Goal: Task Accomplishment & Management: Complete application form

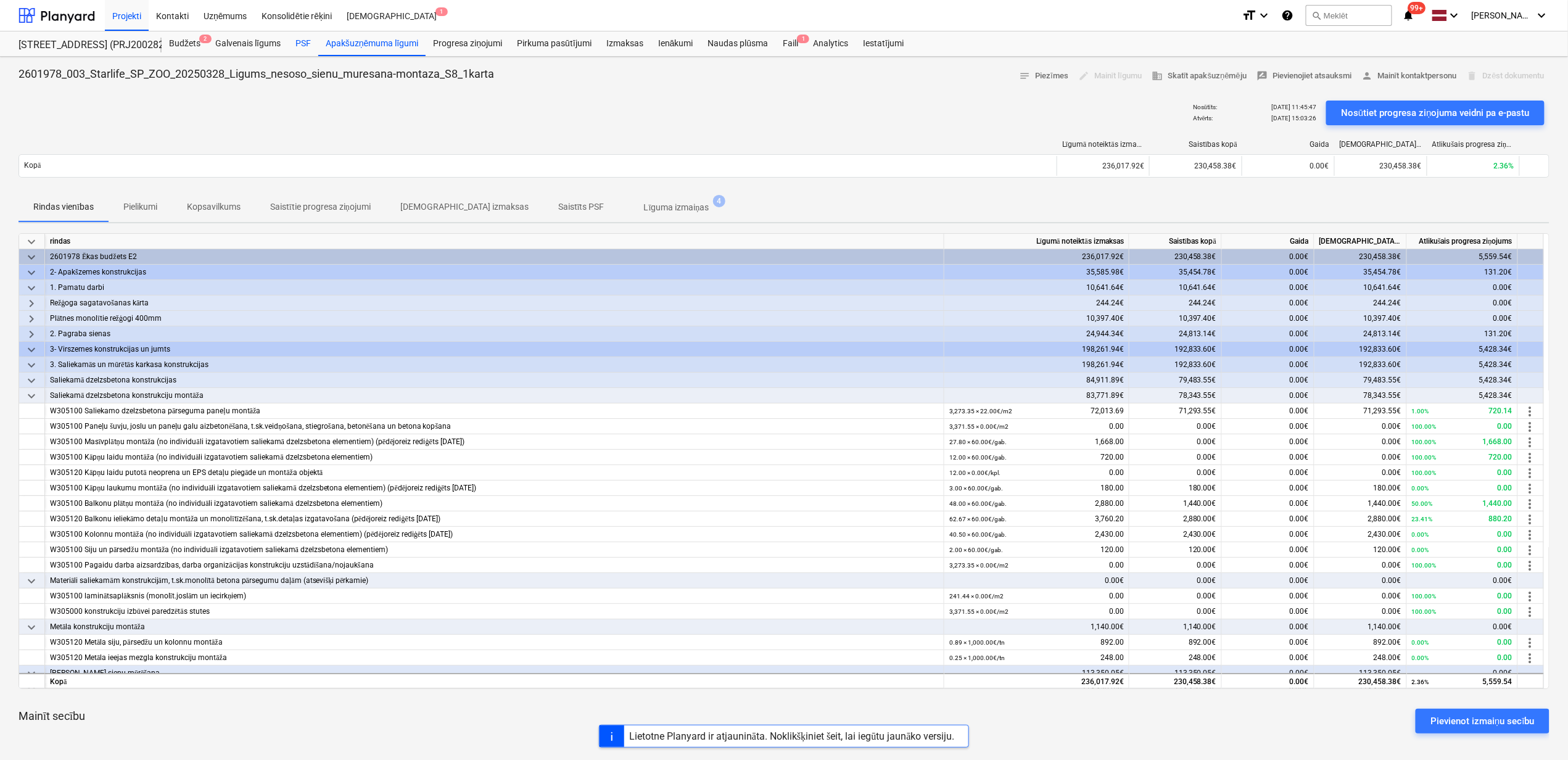
click at [305, 42] on div "PSF" at bounding box center [303, 43] width 30 height 24
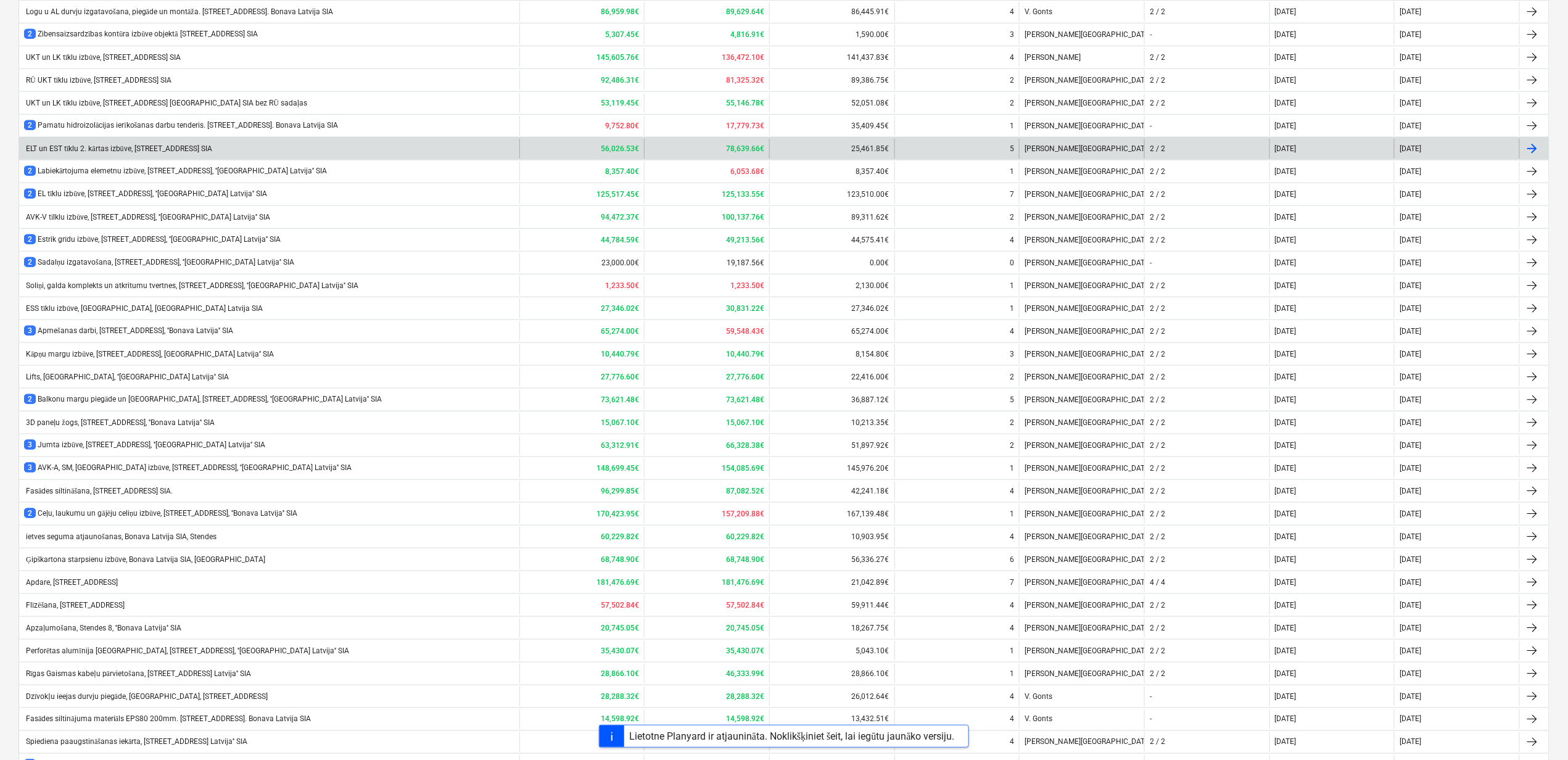
scroll to position [649, 0]
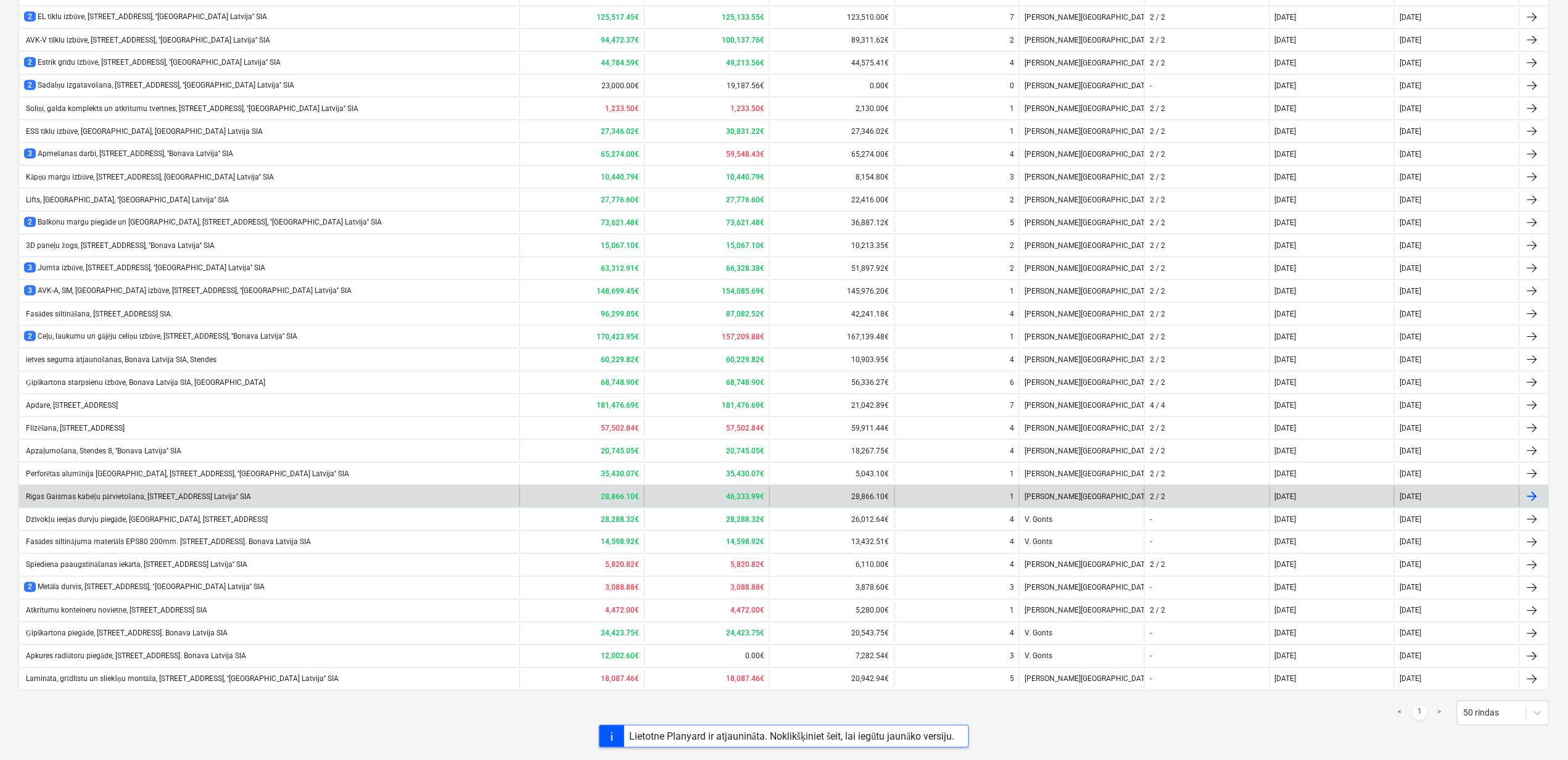
click at [94, 500] on div "Rīgas Gaismas kabeļu pārvietošana, [STREET_ADDRESS] Latvija'' SIA" at bounding box center [269, 497] width 501 height 20
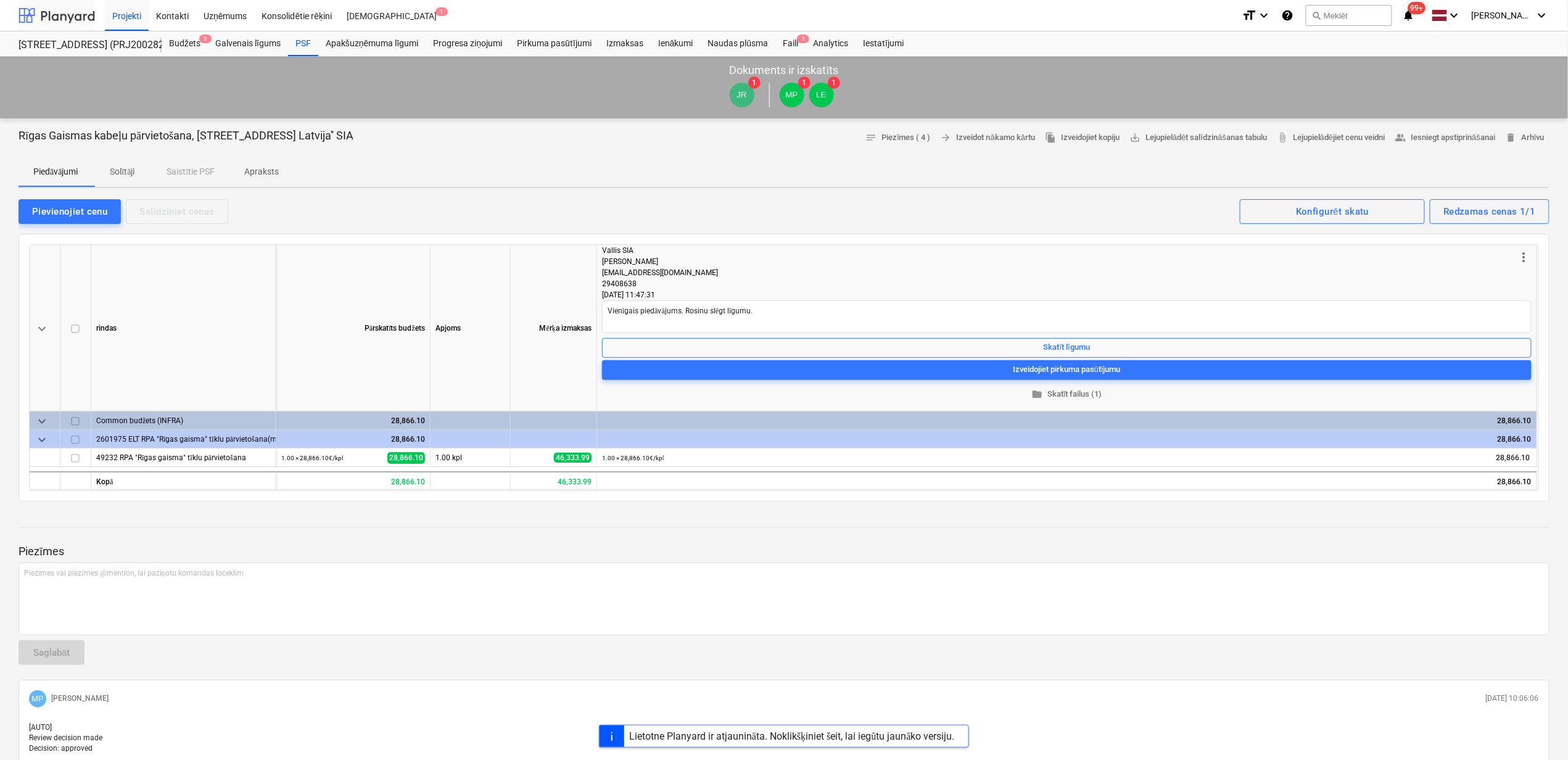
scroll to position [649, 0]
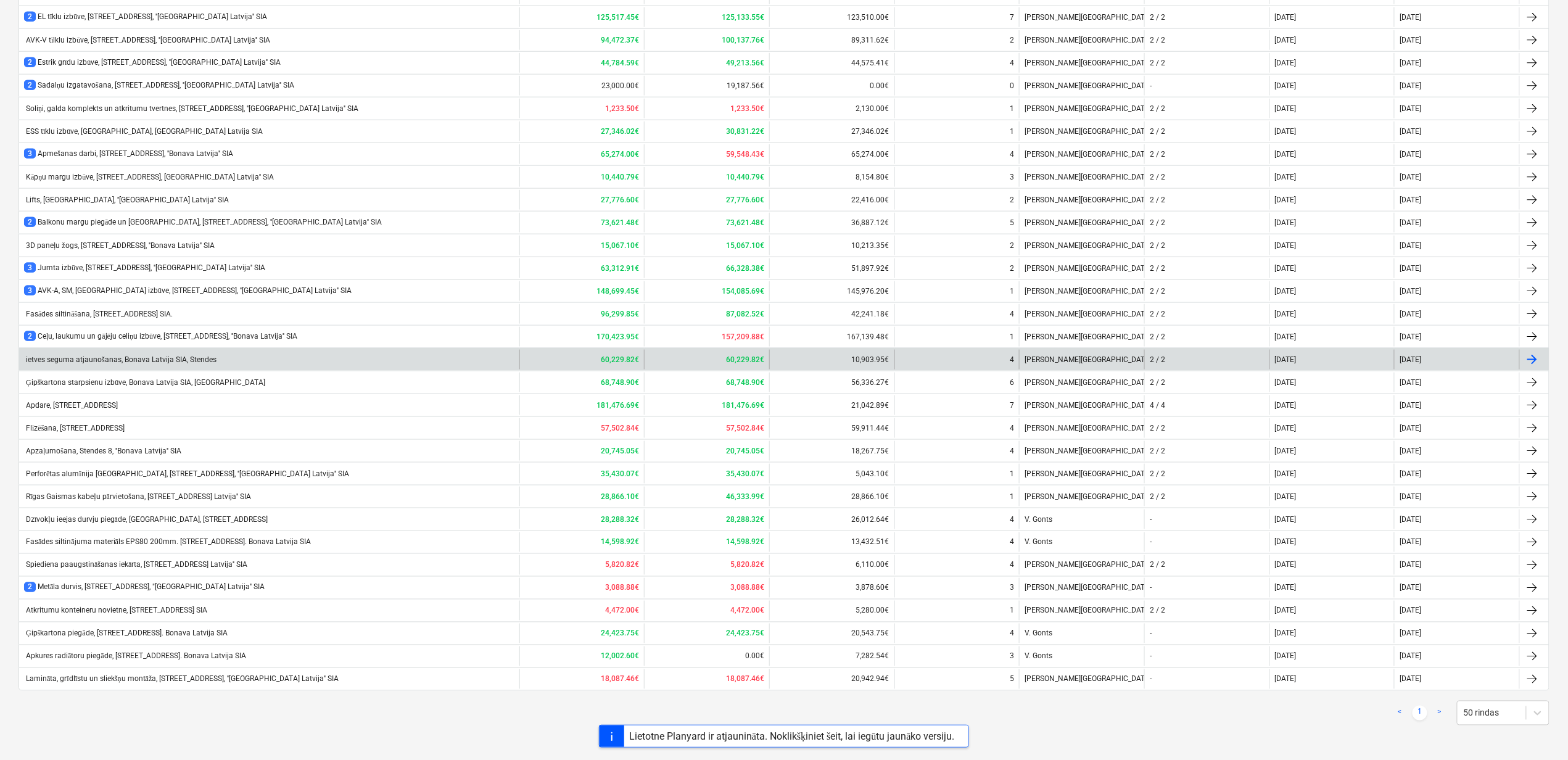
click at [76, 359] on div "ietves seguma atjaunošanas, Bonava Latvija SIA, Stendes" at bounding box center [120, 360] width 192 height 9
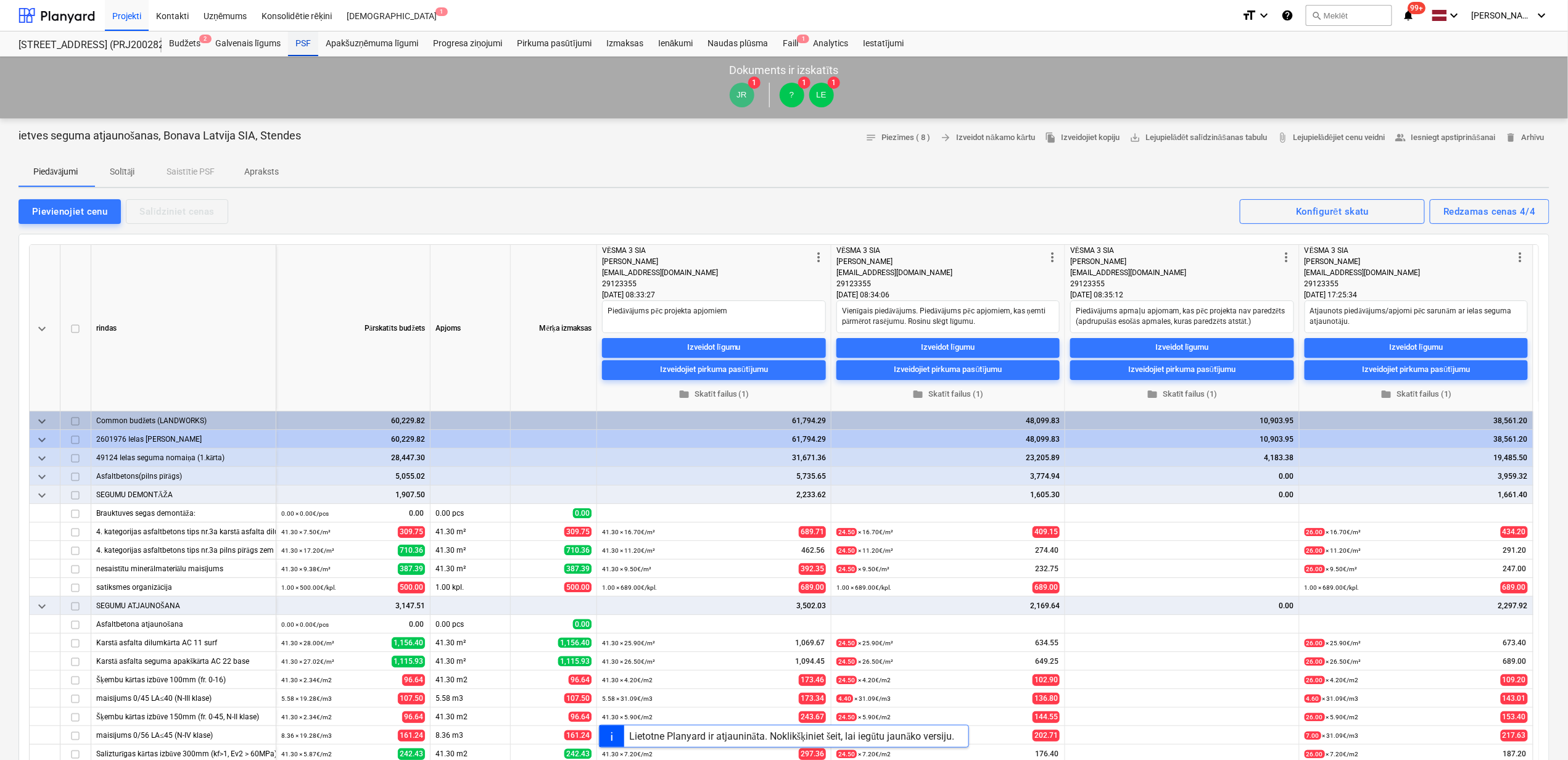
click at [297, 40] on div "PSF" at bounding box center [303, 43] width 30 height 24
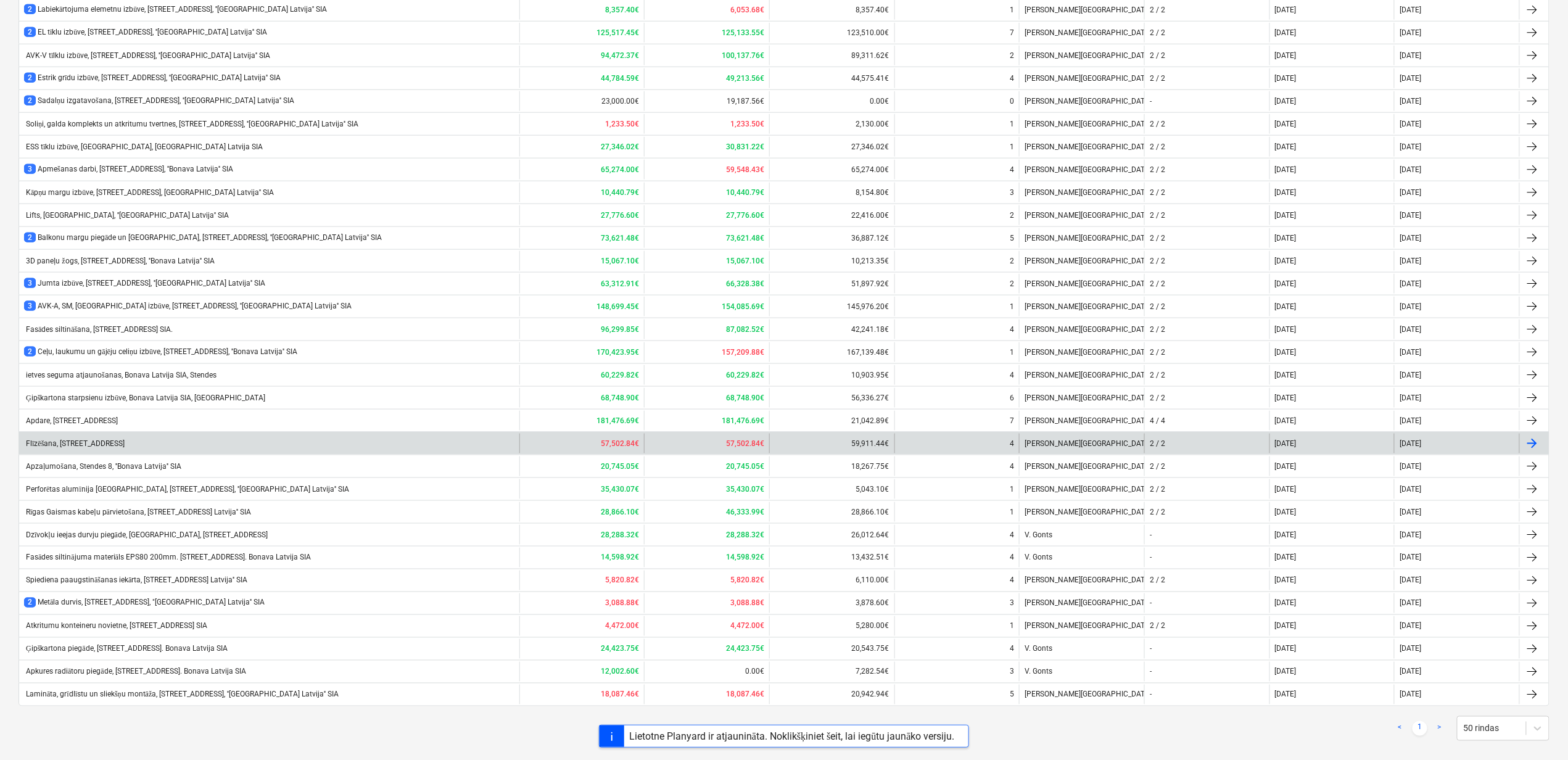
scroll to position [649, 0]
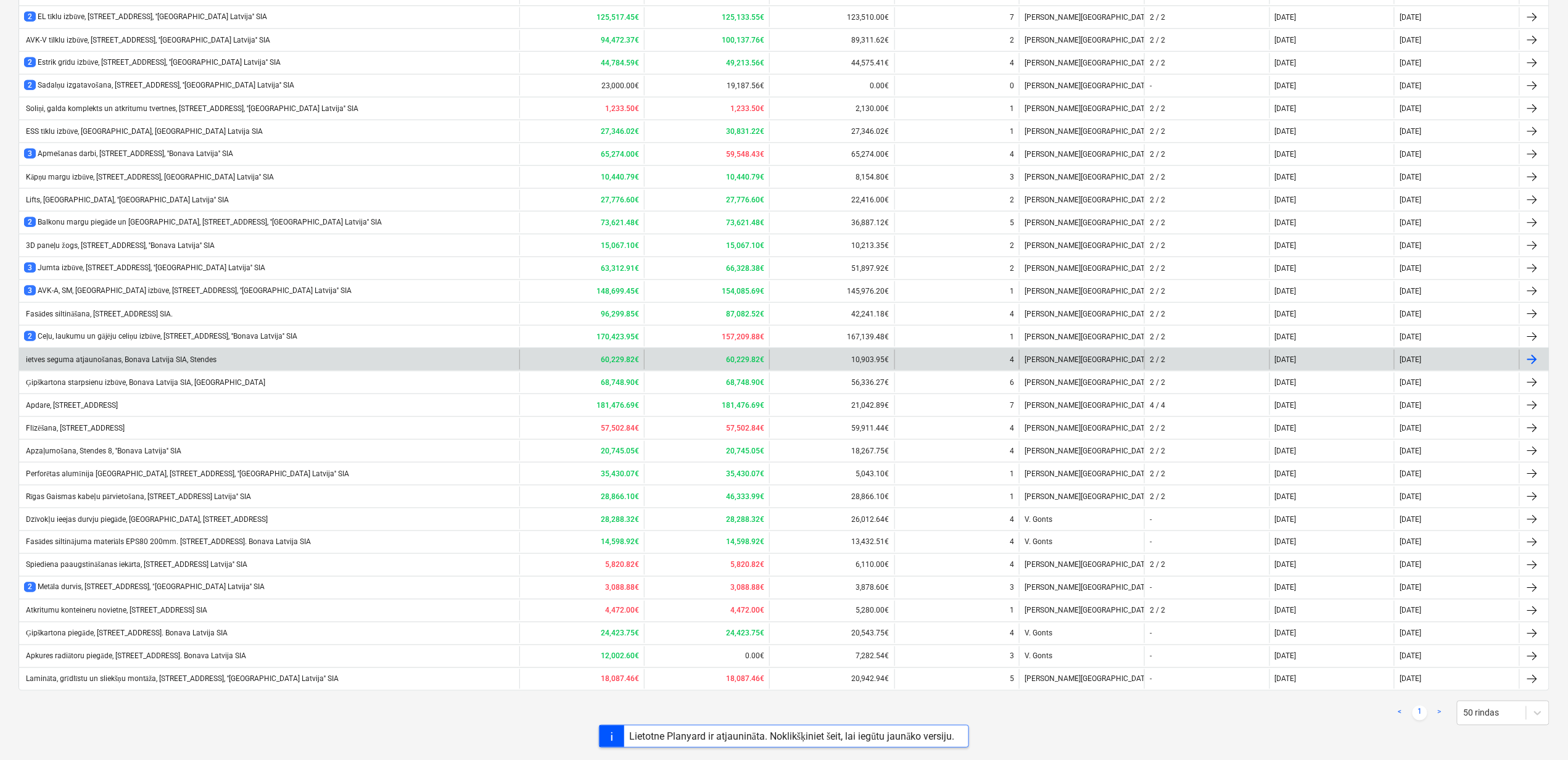
click at [206, 356] on div "ietves seguma atjaunošanas, Bonava Latvija SIA, Stendes" at bounding box center [120, 360] width 192 height 9
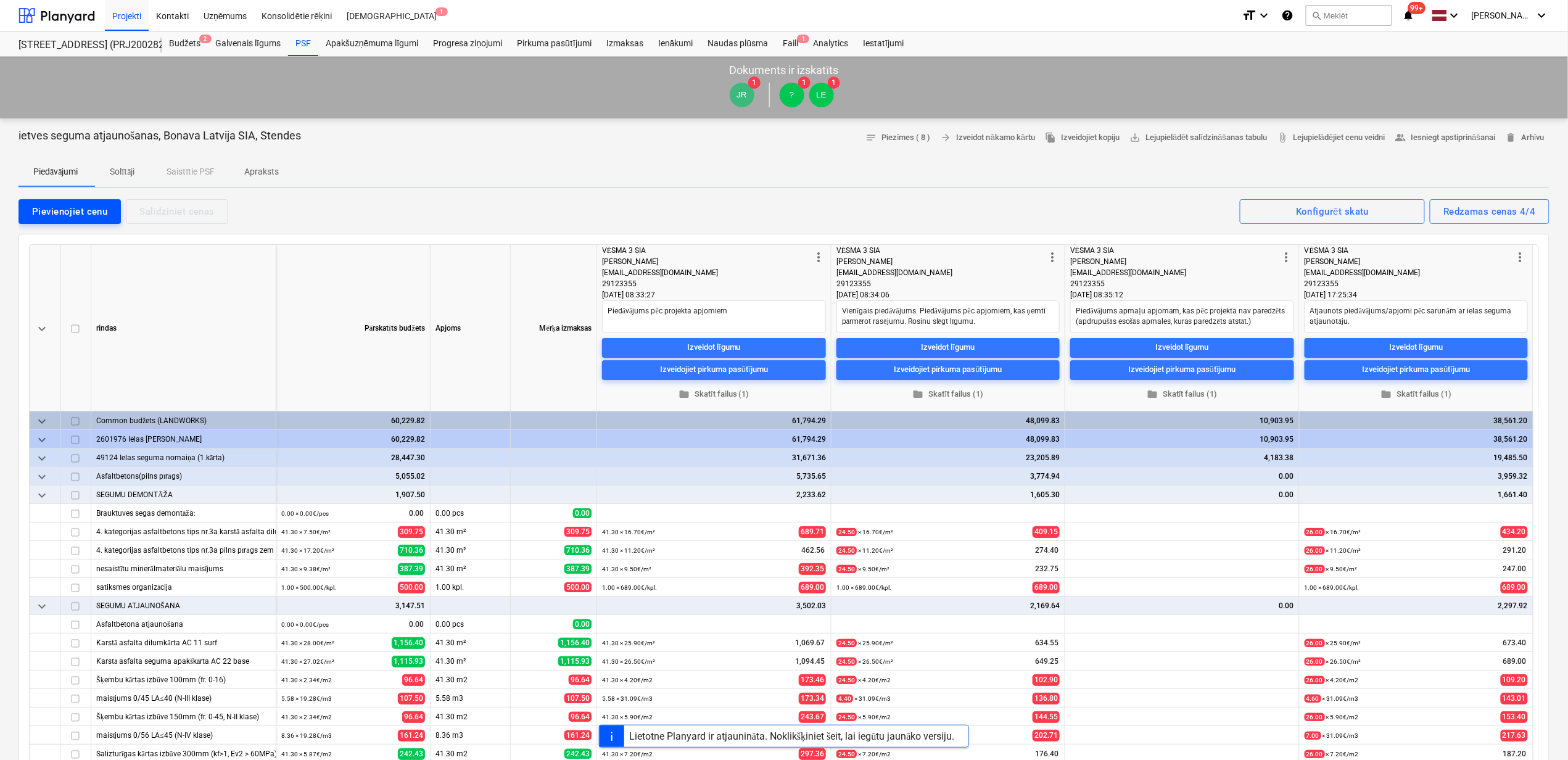
click at [35, 208] on div "Pievienojiet cenu" at bounding box center [69, 212] width 75 height 16
type textarea "x"
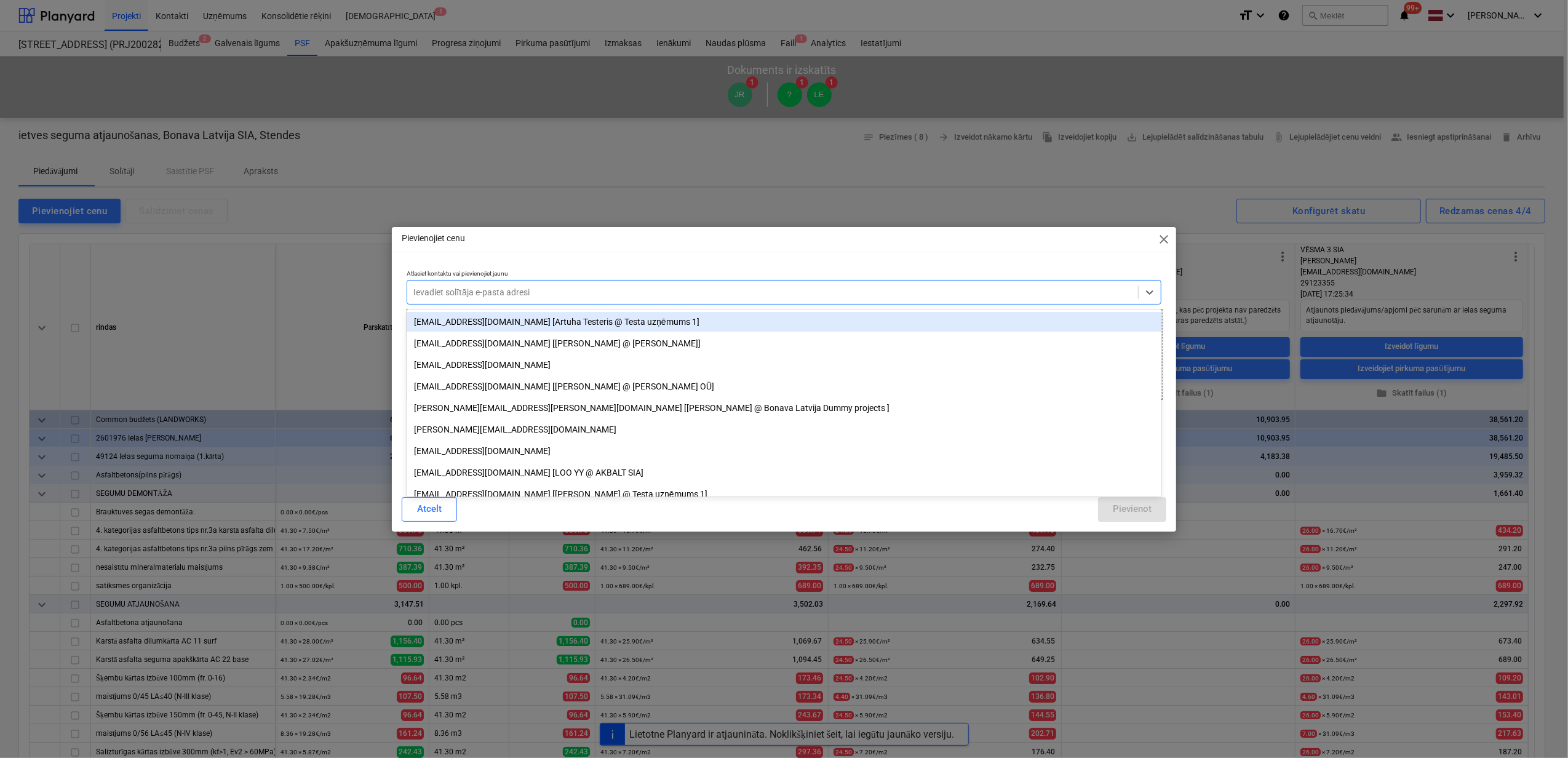
click at [505, 290] on div at bounding box center [772, 292] width 719 height 12
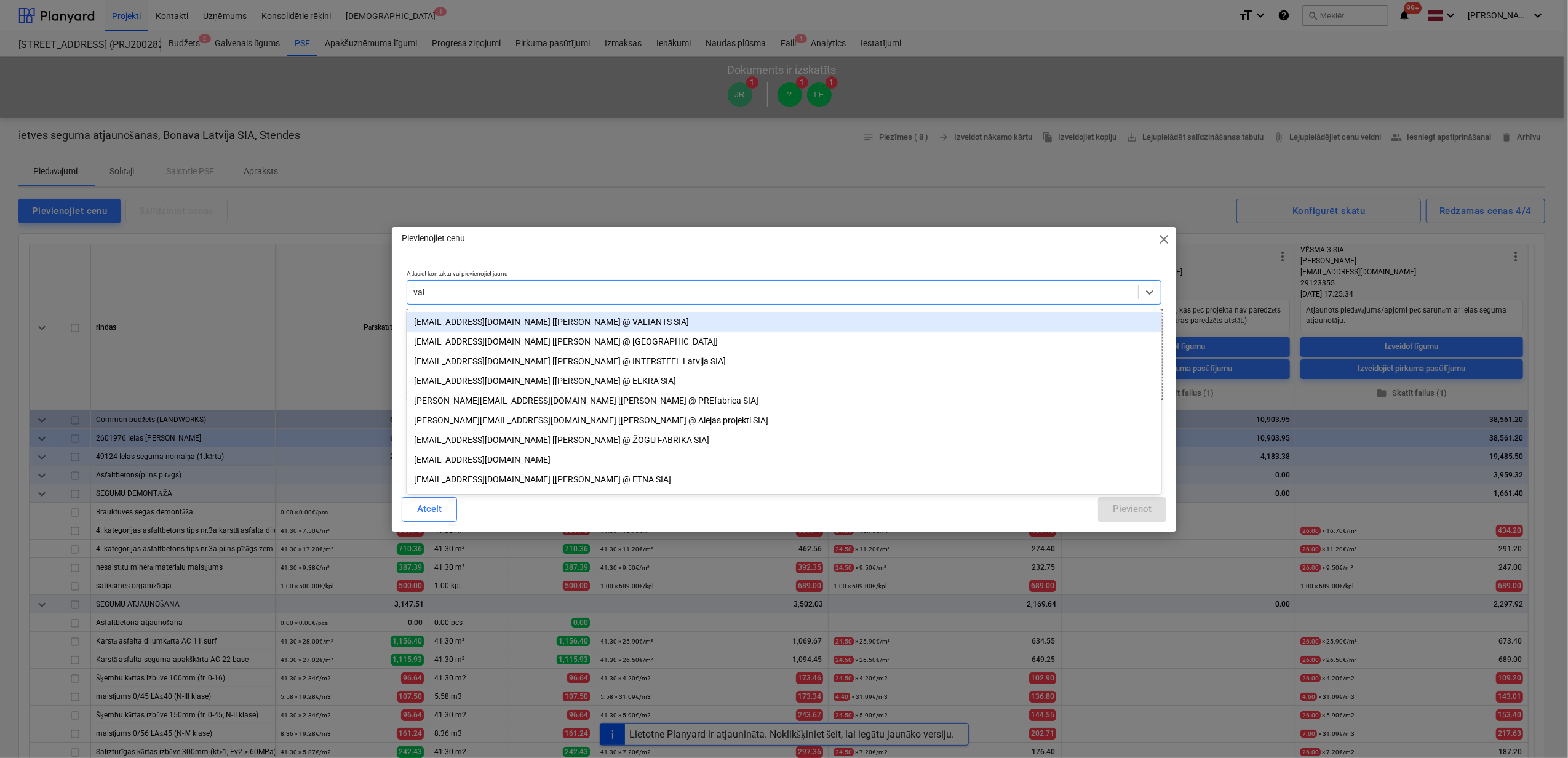
type input "vall"
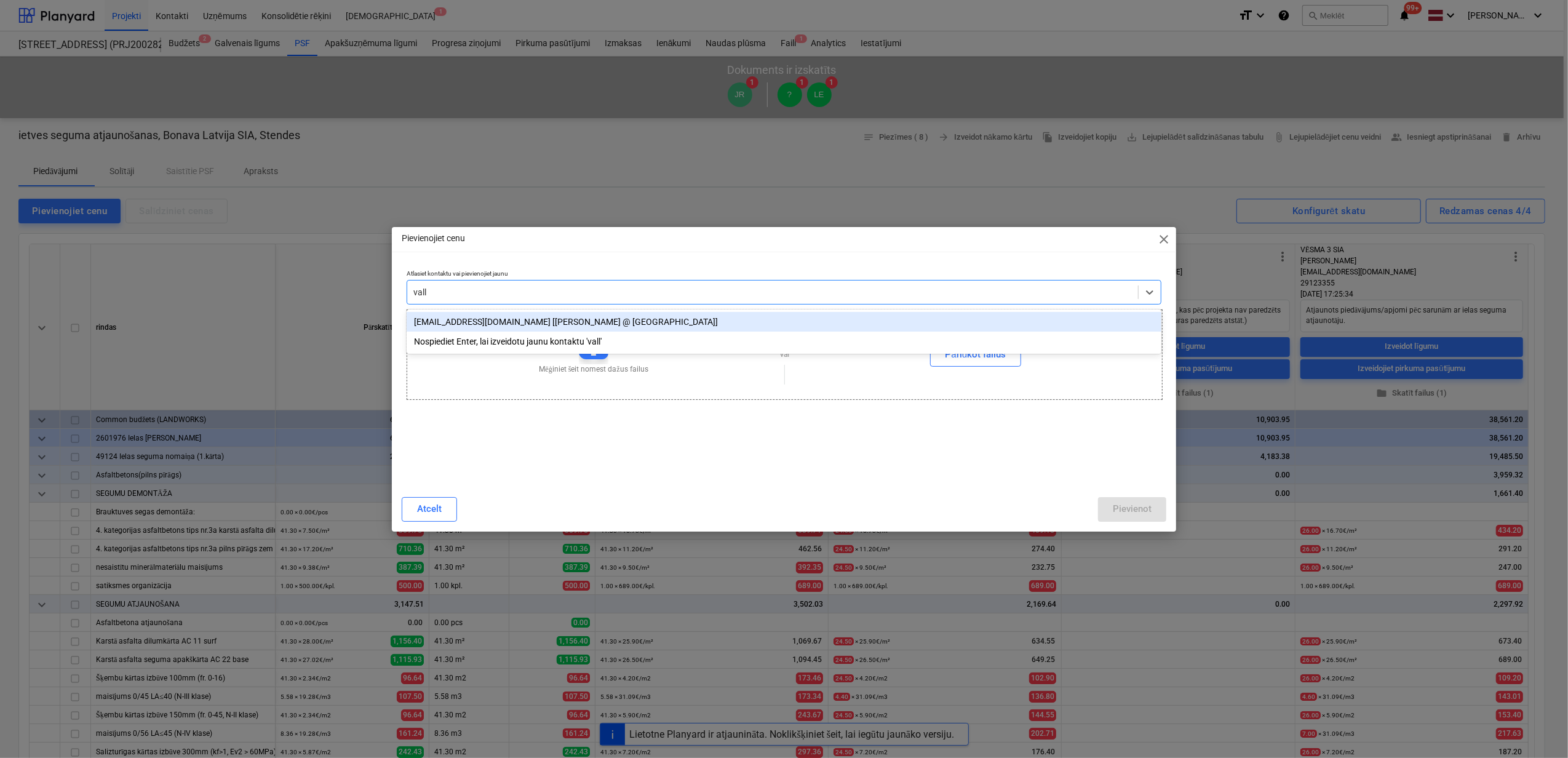
click at [504, 317] on div "[EMAIL_ADDRESS][DOMAIN_NAME] [[PERSON_NAME] @ [GEOGRAPHIC_DATA]]" at bounding box center [784, 322] width 755 height 20
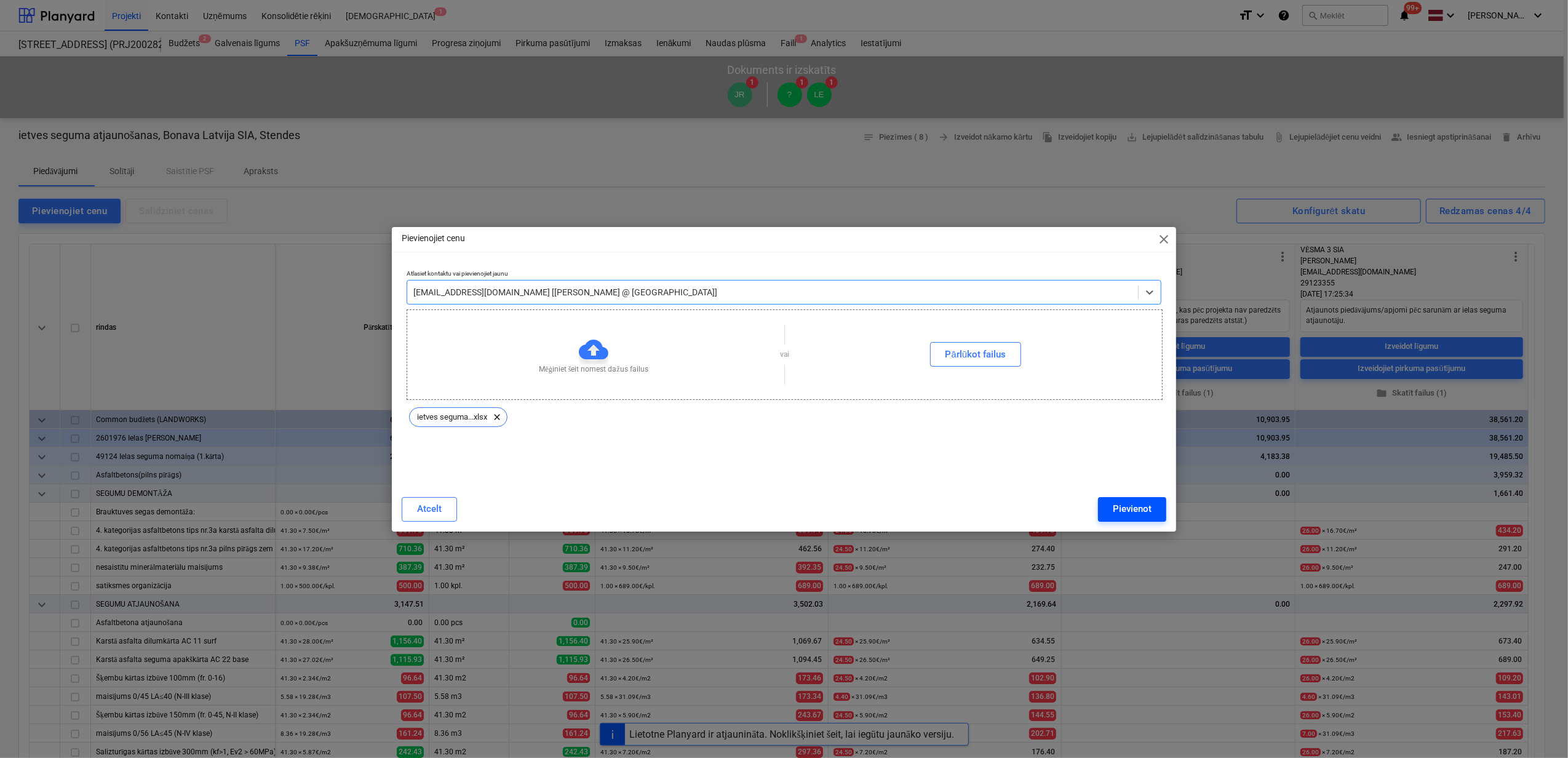
click at [1130, 504] on div "Pievienot" at bounding box center [1132, 509] width 39 height 16
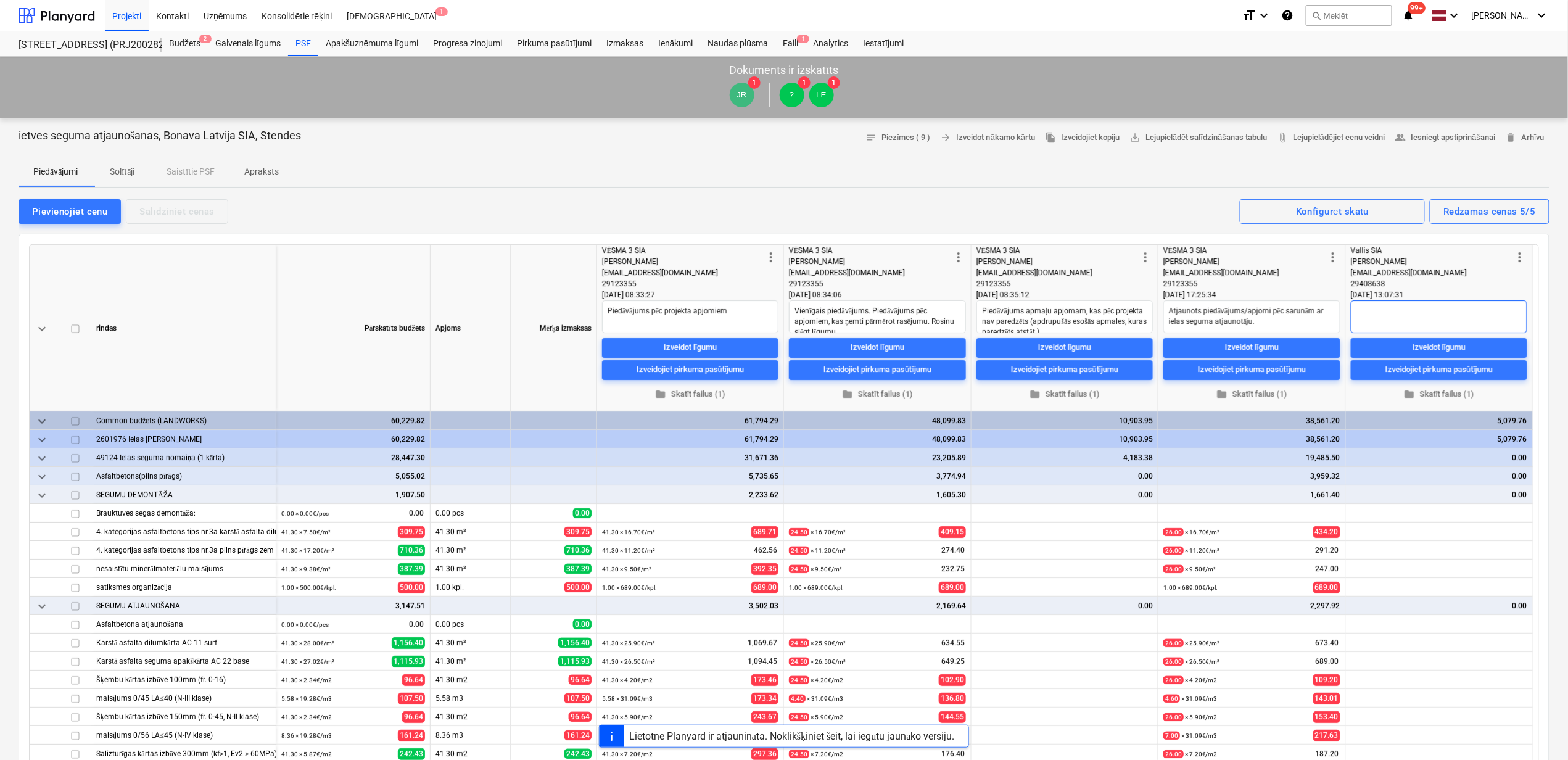
click at [1414, 316] on textarea at bounding box center [1439, 317] width 176 height 32
type textarea "x"
type textarea "R"
type textarea "x"
type textarea "Ro"
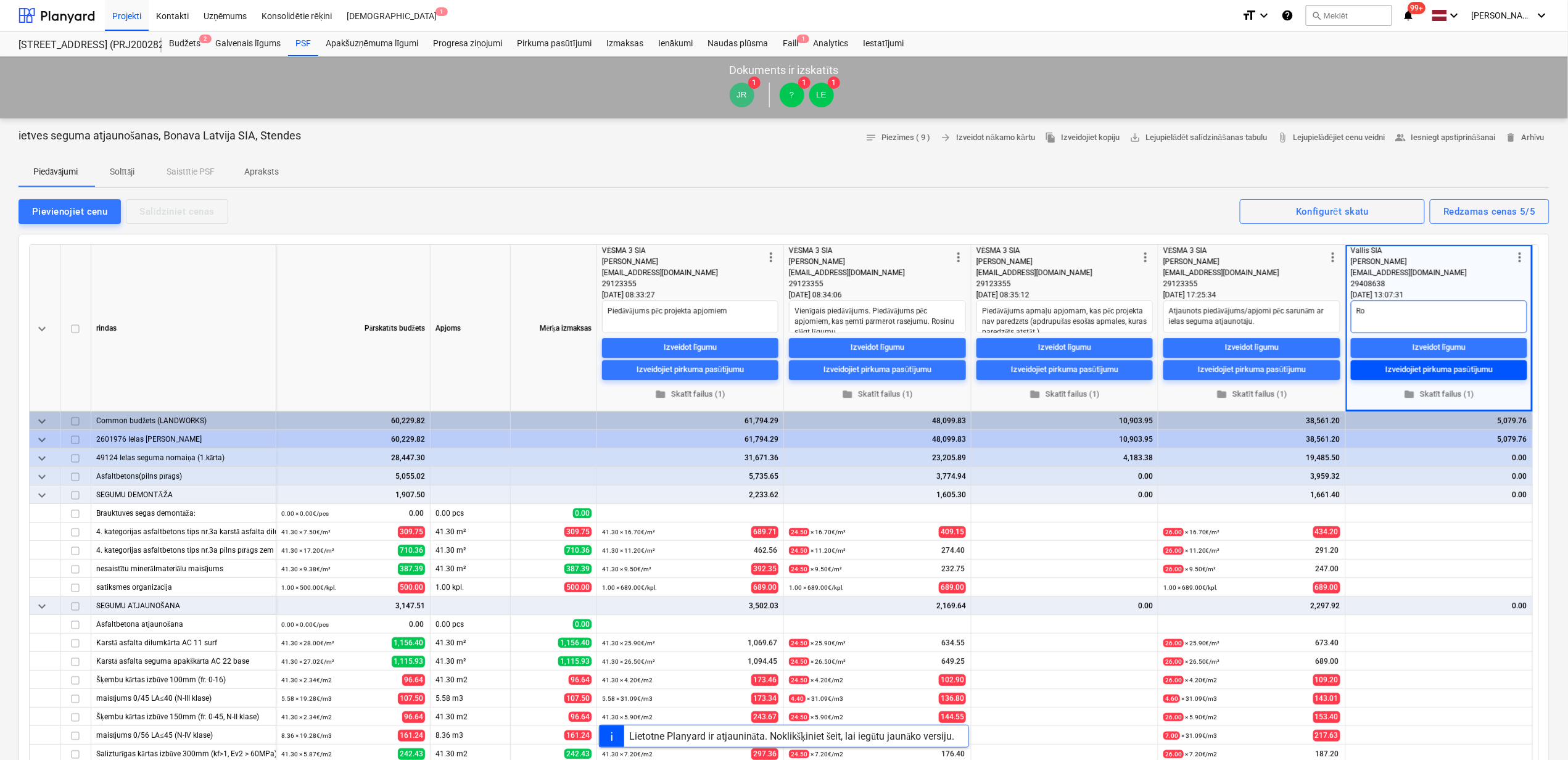
type textarea "x"
type textarea "Ros"
type textarea "x"
type textarea "Rosi"
type textarea "x"
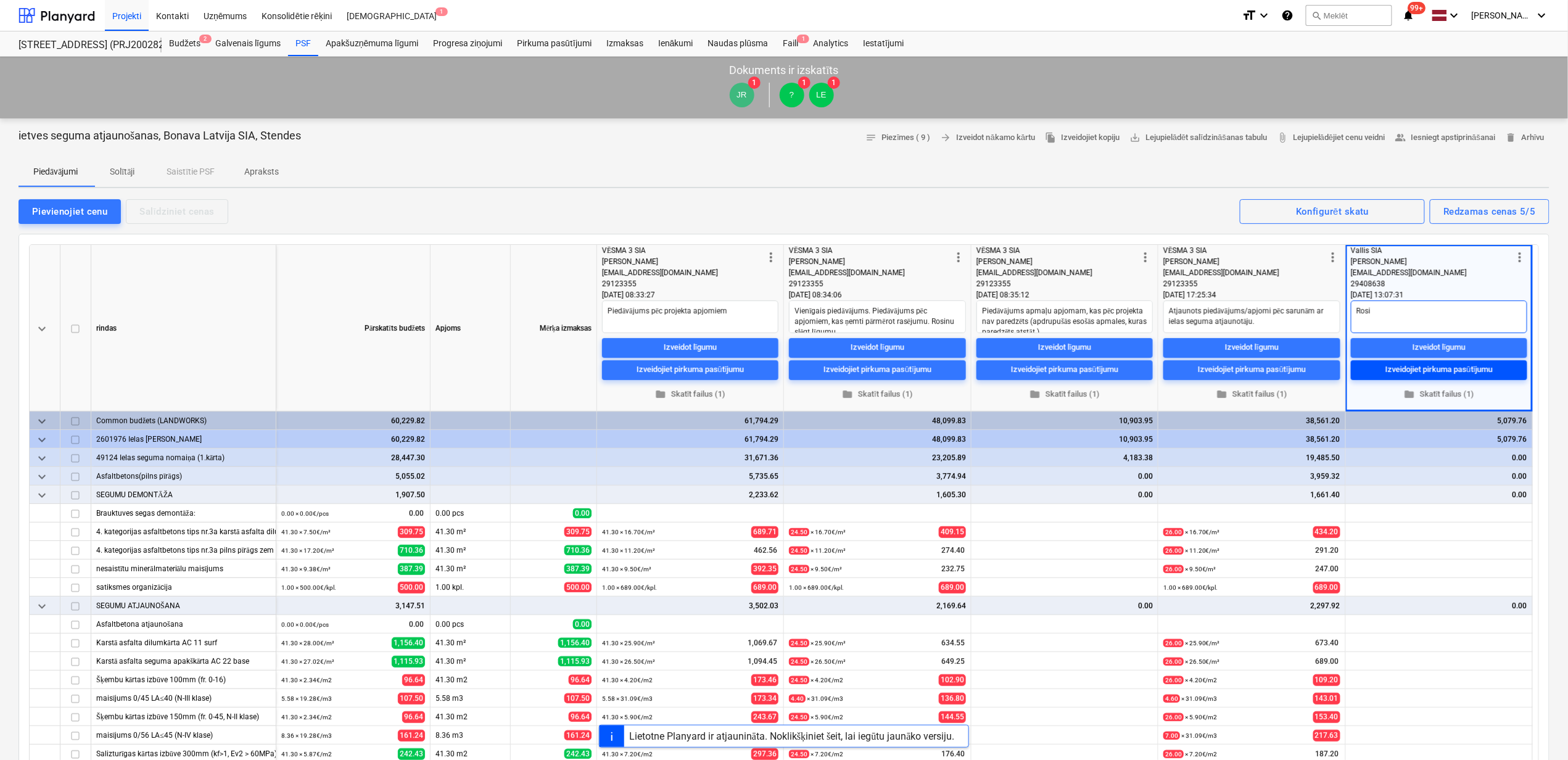
type textarea "Rosin"
type textarea "x"
type textarea "Rosinu"
type textarea "x"
type textarea "Rosinu"
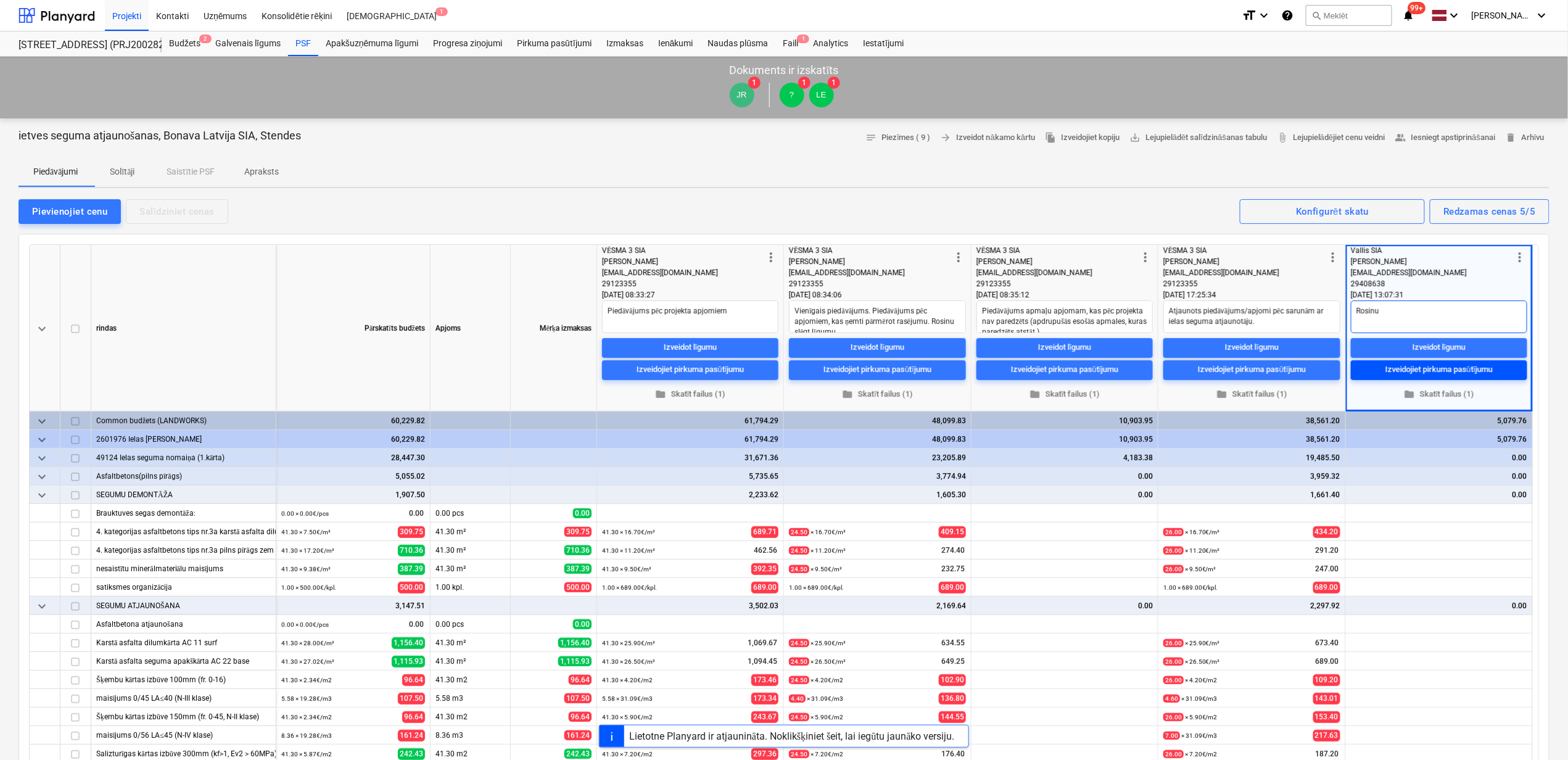
type textarea "x"
type textarea "Rosinu s"
type textarea "x"
type textarea "Rosinu sl"
type textarea "x"
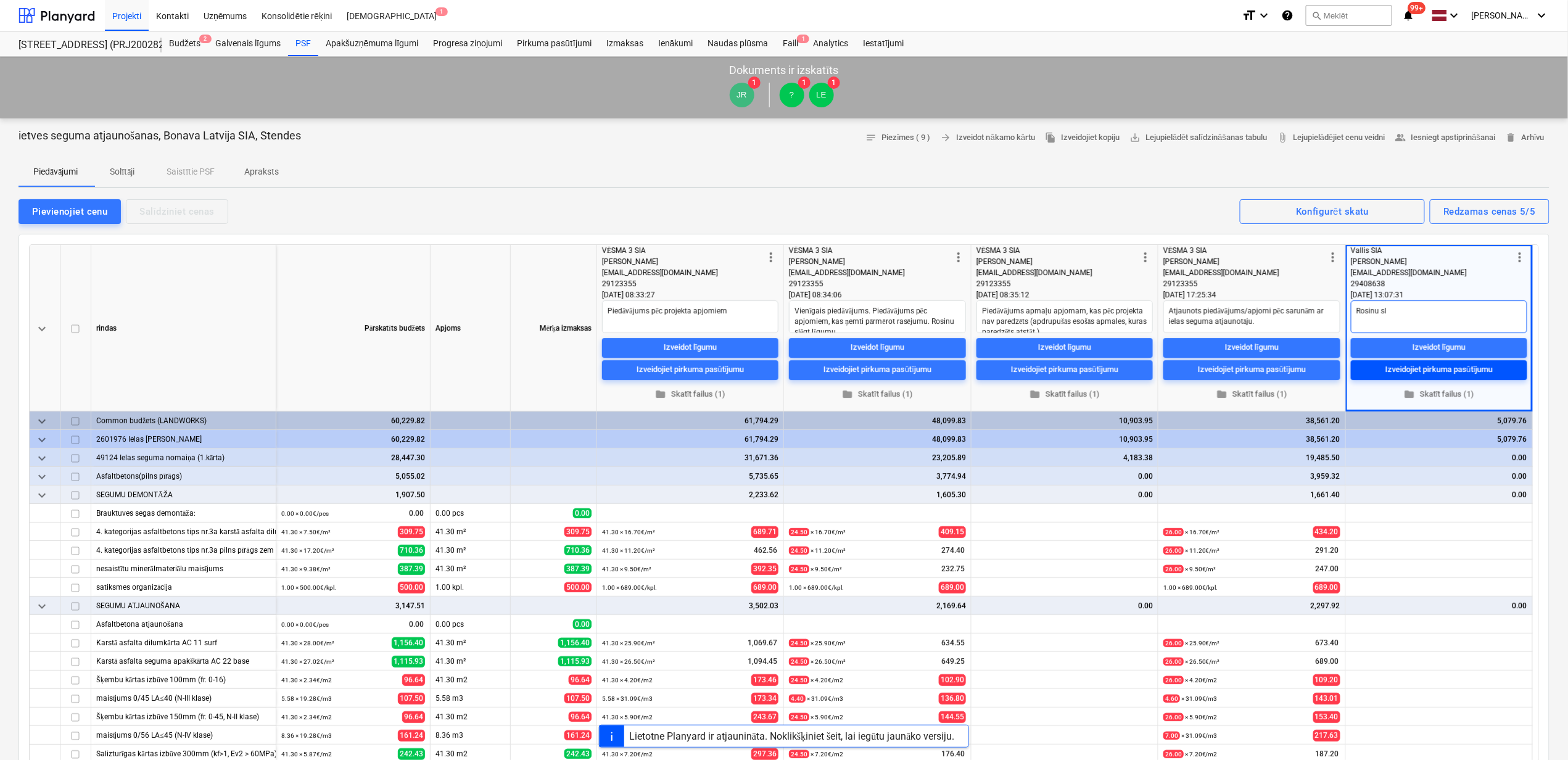
type textarea "Rosinu slē"
type textarea "x"
type textarea "Rosinu slēg"
type textarea "x"
type textarea "Rosinu slēgt"
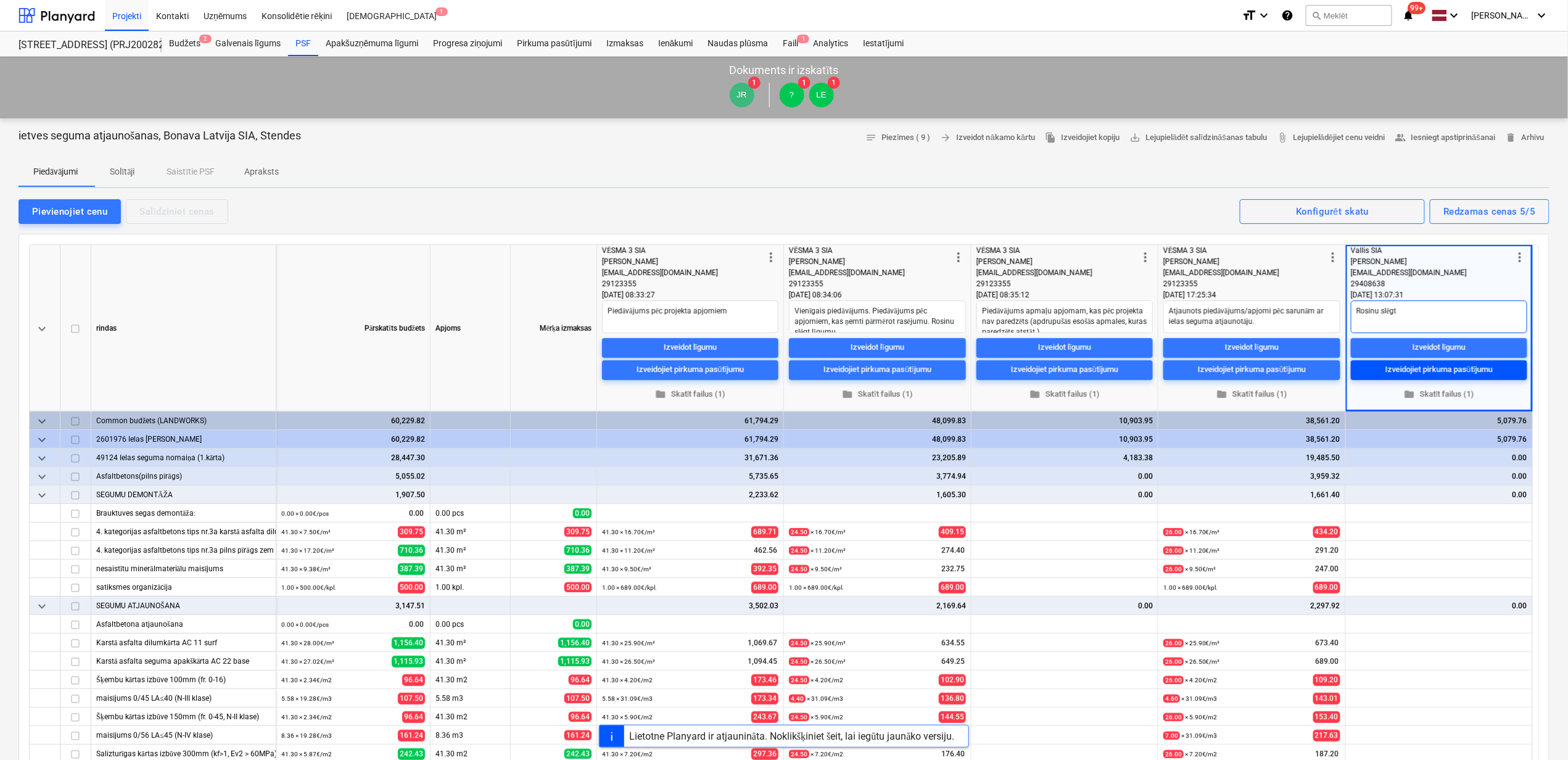
type textarea "x"
type textarea "Rosinu slēgt"
type textarea "x"
type textarea "Rosinu slēgt l"
type textarea "x"
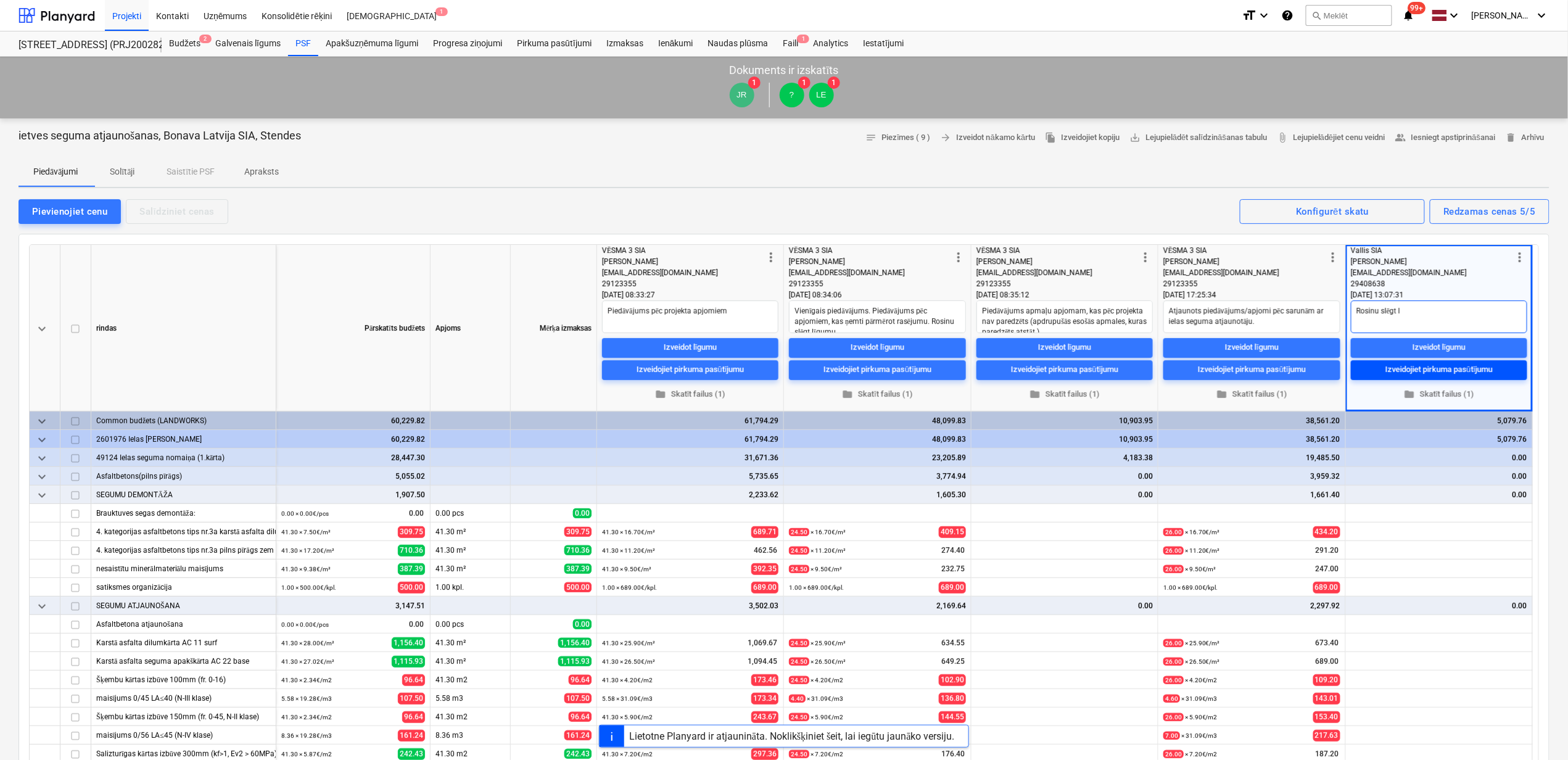
type textarea "Rosinu slēgt lī"
type textarea "x"
type textarea "Rosinu slēgt līg"
type textarea "x"
type textarea "Rosinu slēgt līgu"
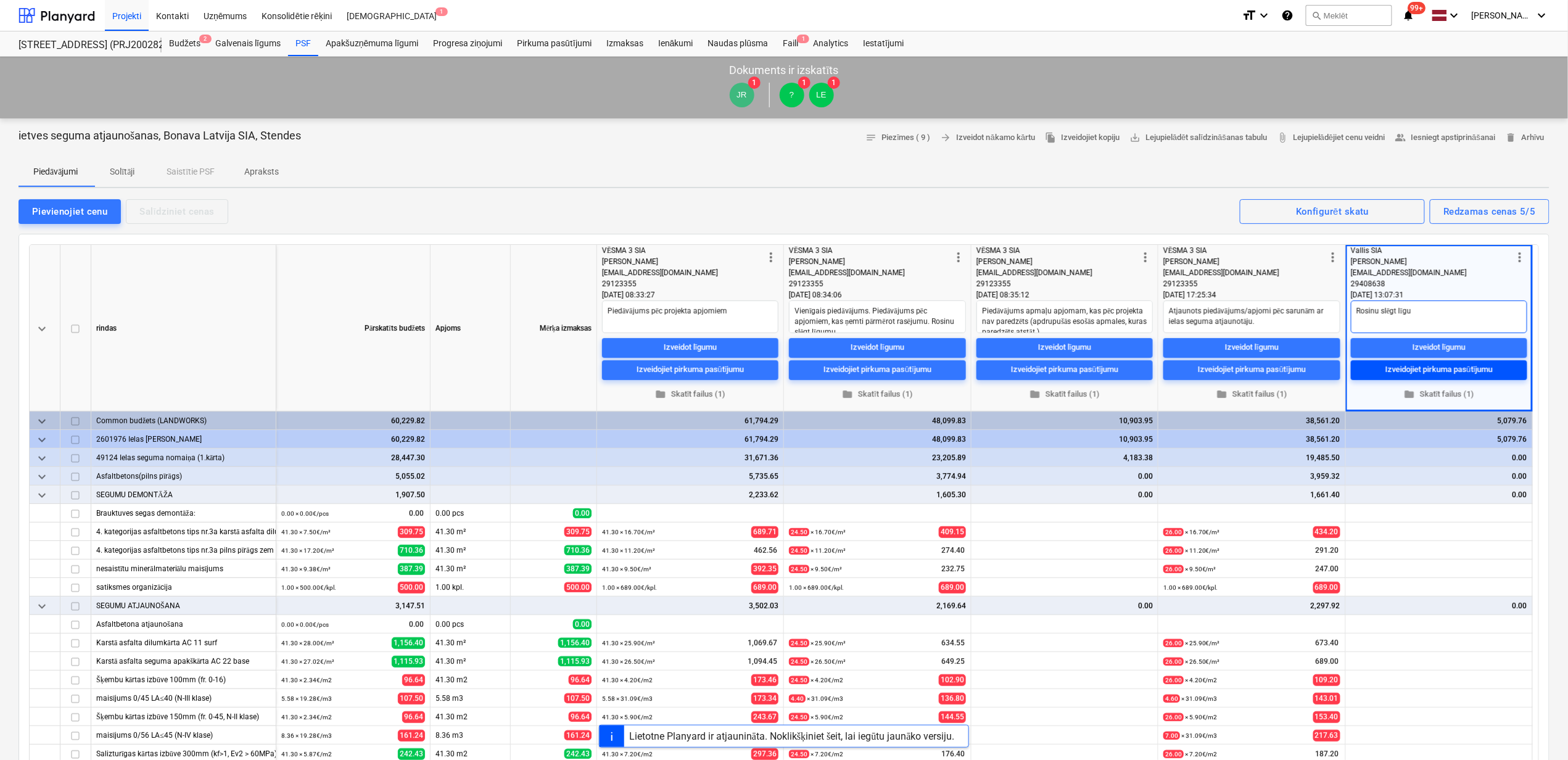
type textarea "x"
type textarea "Rosinu slēgt līgum"
type textarea "x"
type textarea "Rosinu slēgt līgumu"
type textarea "x"
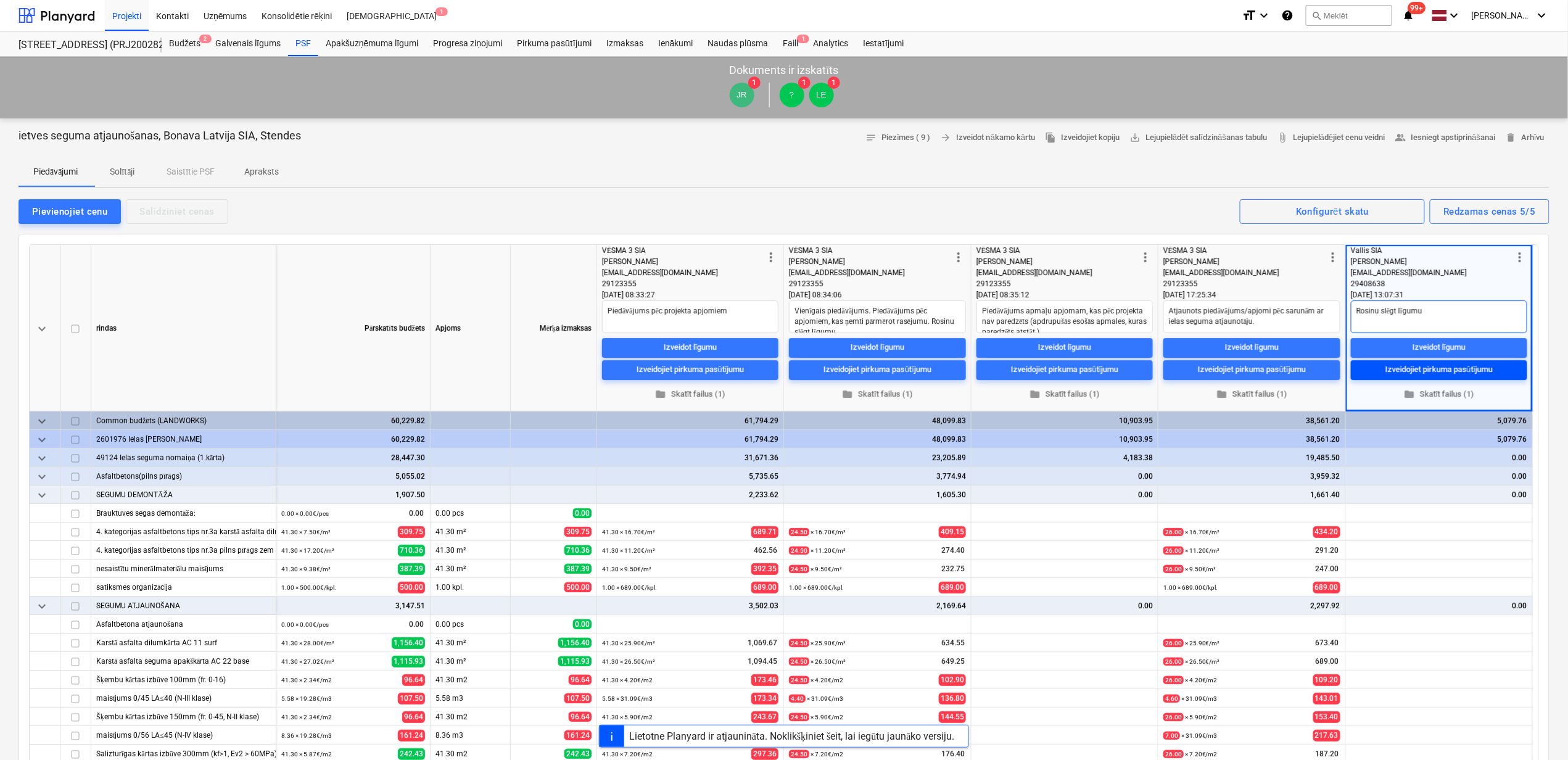
type textarea "Rosinu slēgt līgumu"
type textarea "x"
type textarea "Rosinu slēgt līgumu p"
type textarea "x"
type textarea "Rosinu slēgt līgumu pa"
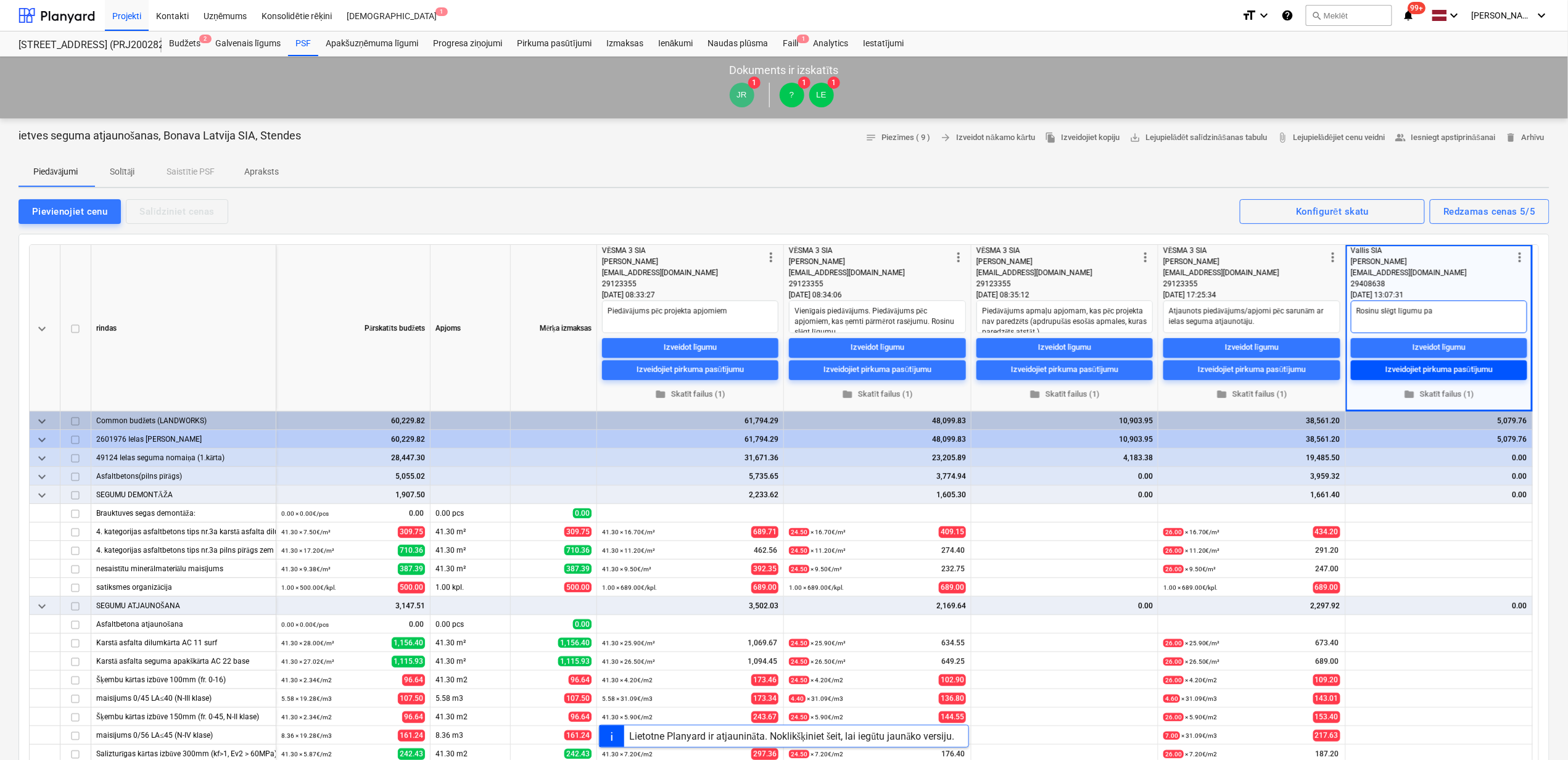
type textarea "x"
type textarea "Rosinu slēgt līgumu par"
type textarea "x"
type textarea "Rosinu slēgt līgumu par"
type textarea "x"
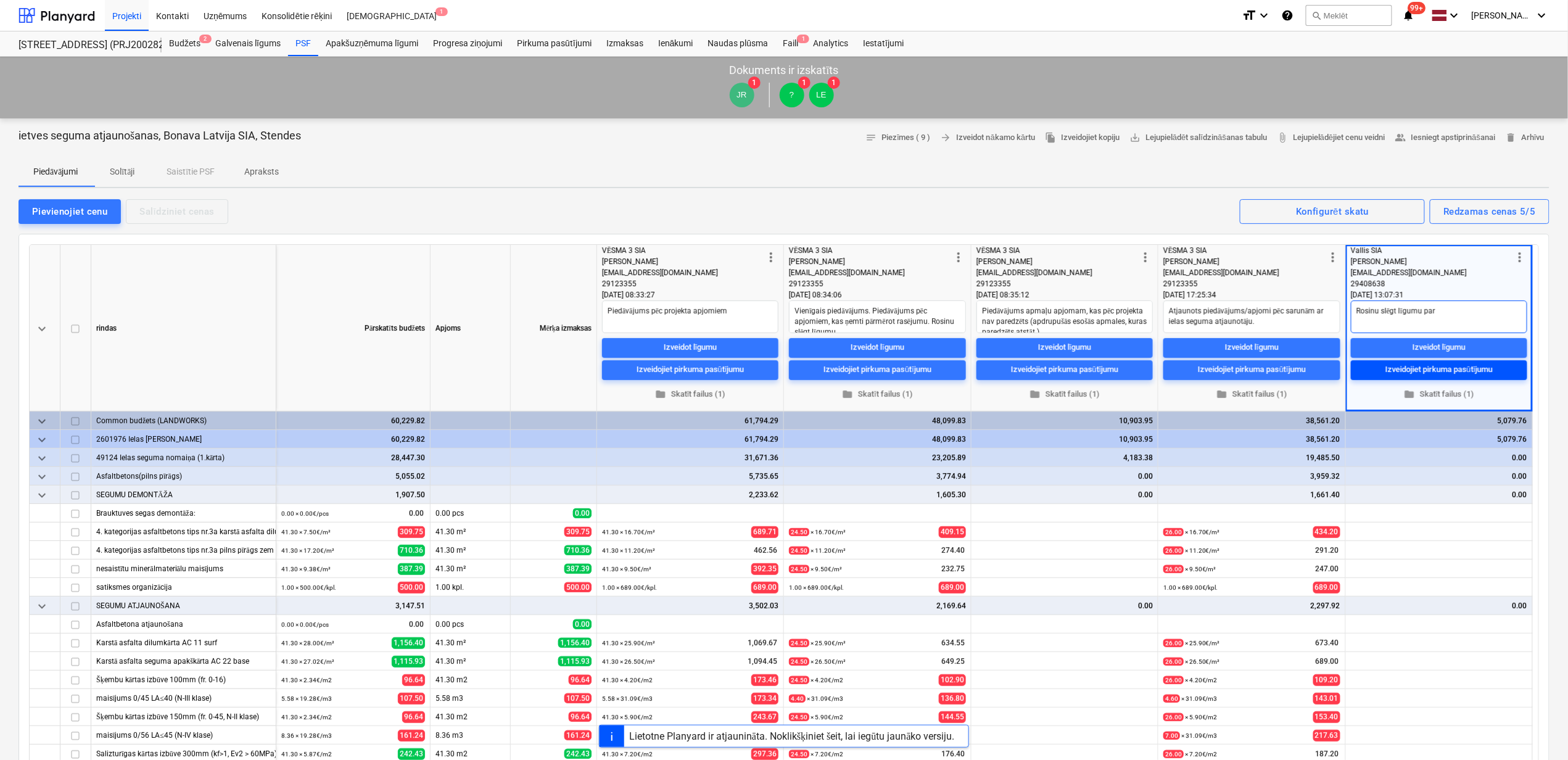
type textarea "[PERSON_NAME] slēgt līgumu par Č"
type textarea "x"
type textarea "[PERSON_NAME] slēgt līgumu par Ča"
type textarea "x"
type textarea "Rosinu slēgt līgumu par Čau"
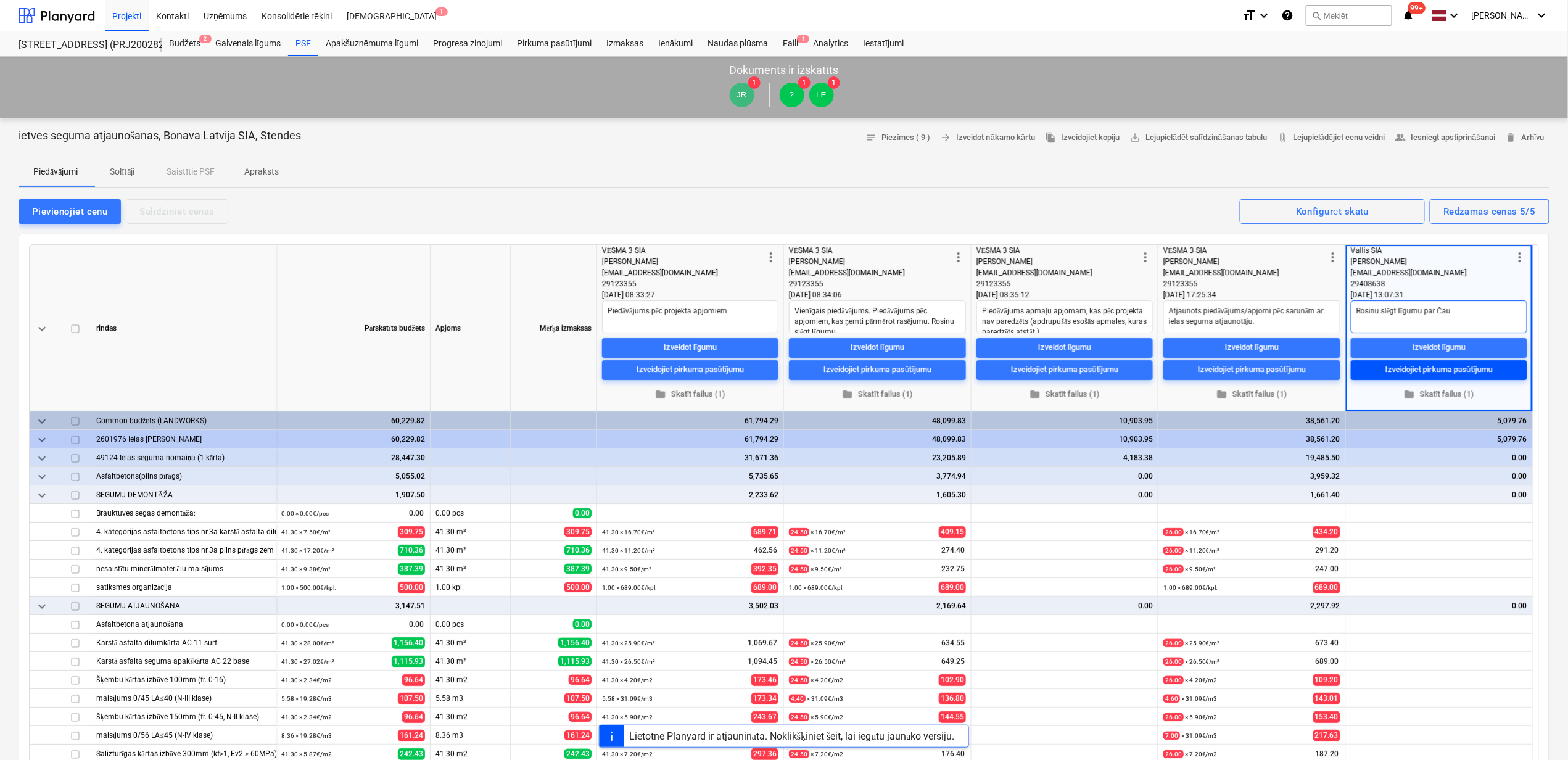
type textarea "x"
type textarea "[PERSON_NAME] slēgt līgumu par Čaul"
type textarea "x"
type textarea "[PERSON_NAME] slēgt līgumu par Čaulu"
type textarea "x"
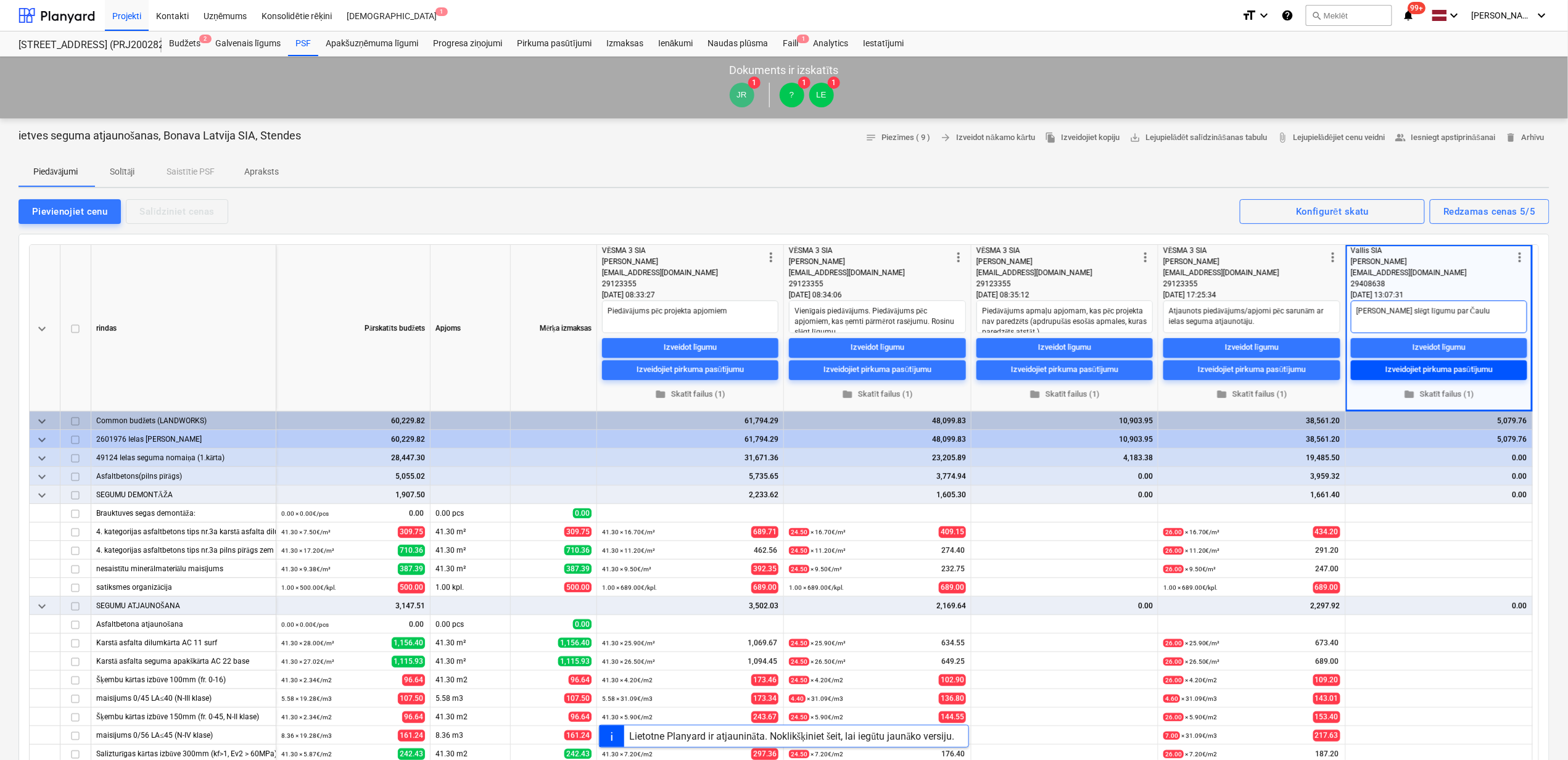
type textarea "[PERSON_NAME] slēgt līgumu par Čaulu"
type textarea "x"
type textarea "[PERSON_NAME] slēgt līgumu par Čaulu"
type textarea "x"
type textarea "[PERSON_NAME] slēgt līgumu par Čaul"
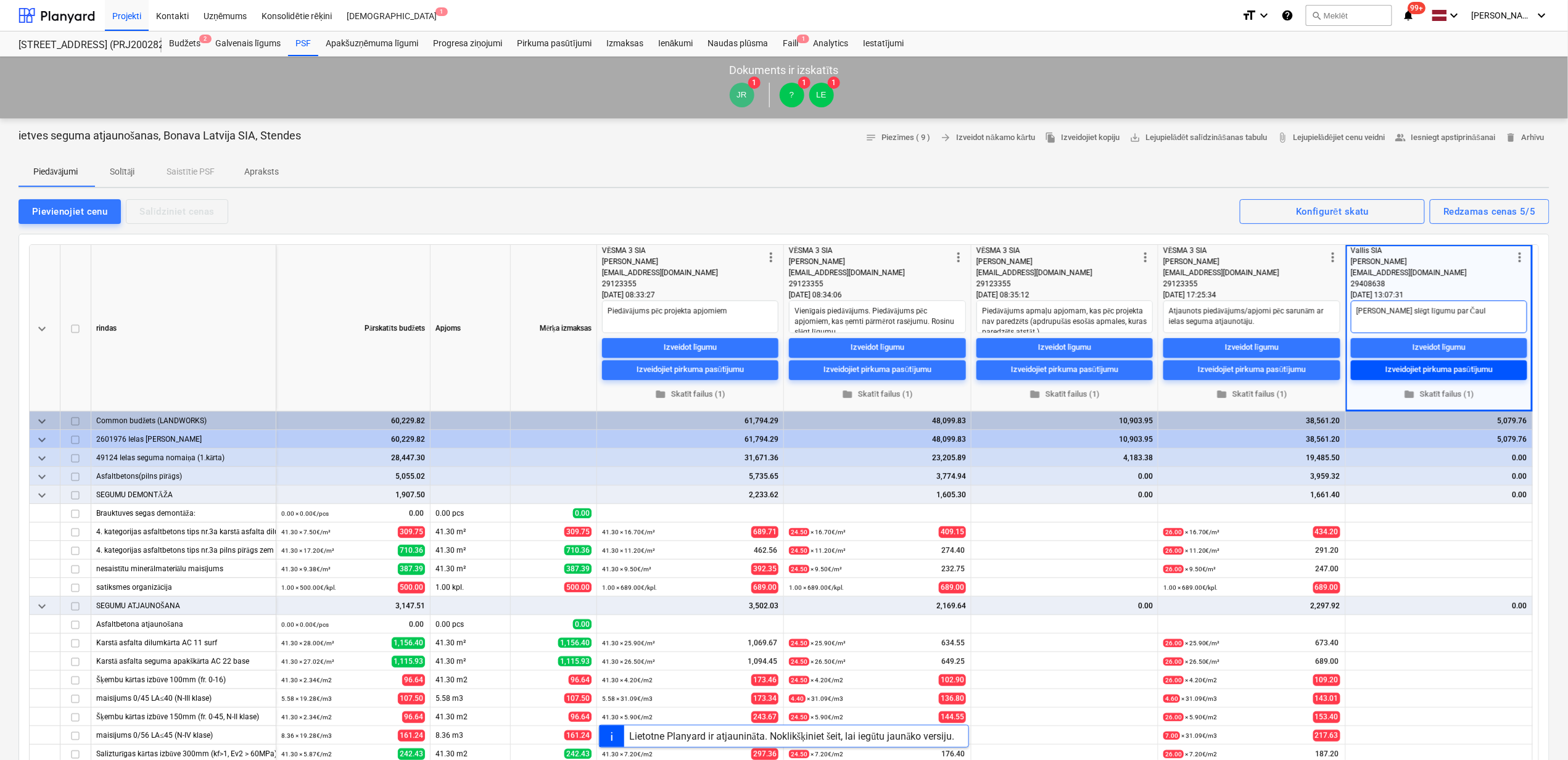
type textarea "x"
type textarea "Rosinu slēgt līgumu par Čau"
type textarea "x"
type textarea "[PERSON_NAME] slēgt līgumu par Ča"
type textarea "x"
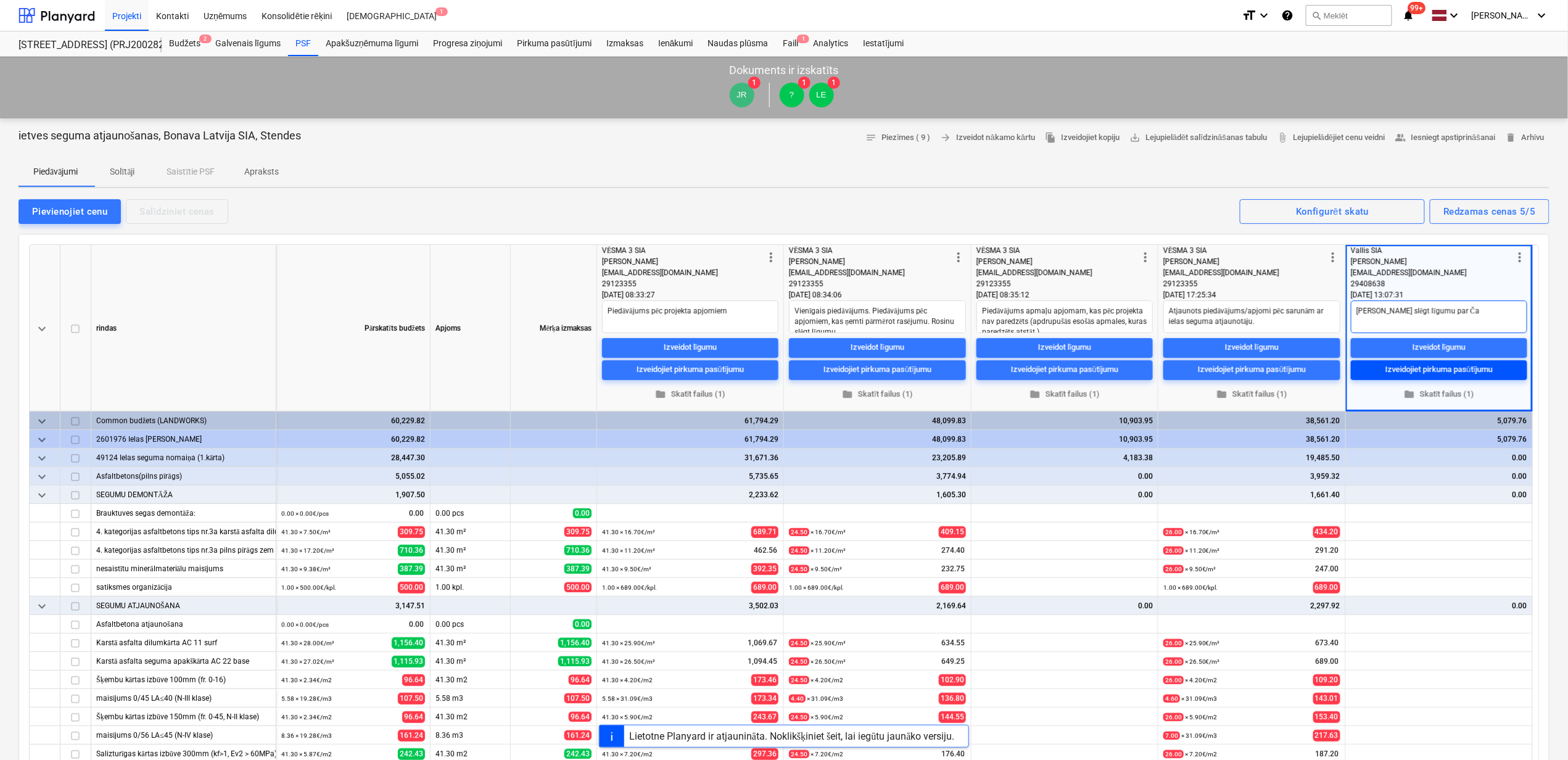
type textarea "[PERSON_NAME] slēgt līgumu par Č"
type textarea "x"
type textarea "Rosinu slēgt līgumu par"
type textarea "x"
type textarea "[PERSON_NAME] slēgt līgumu par a"
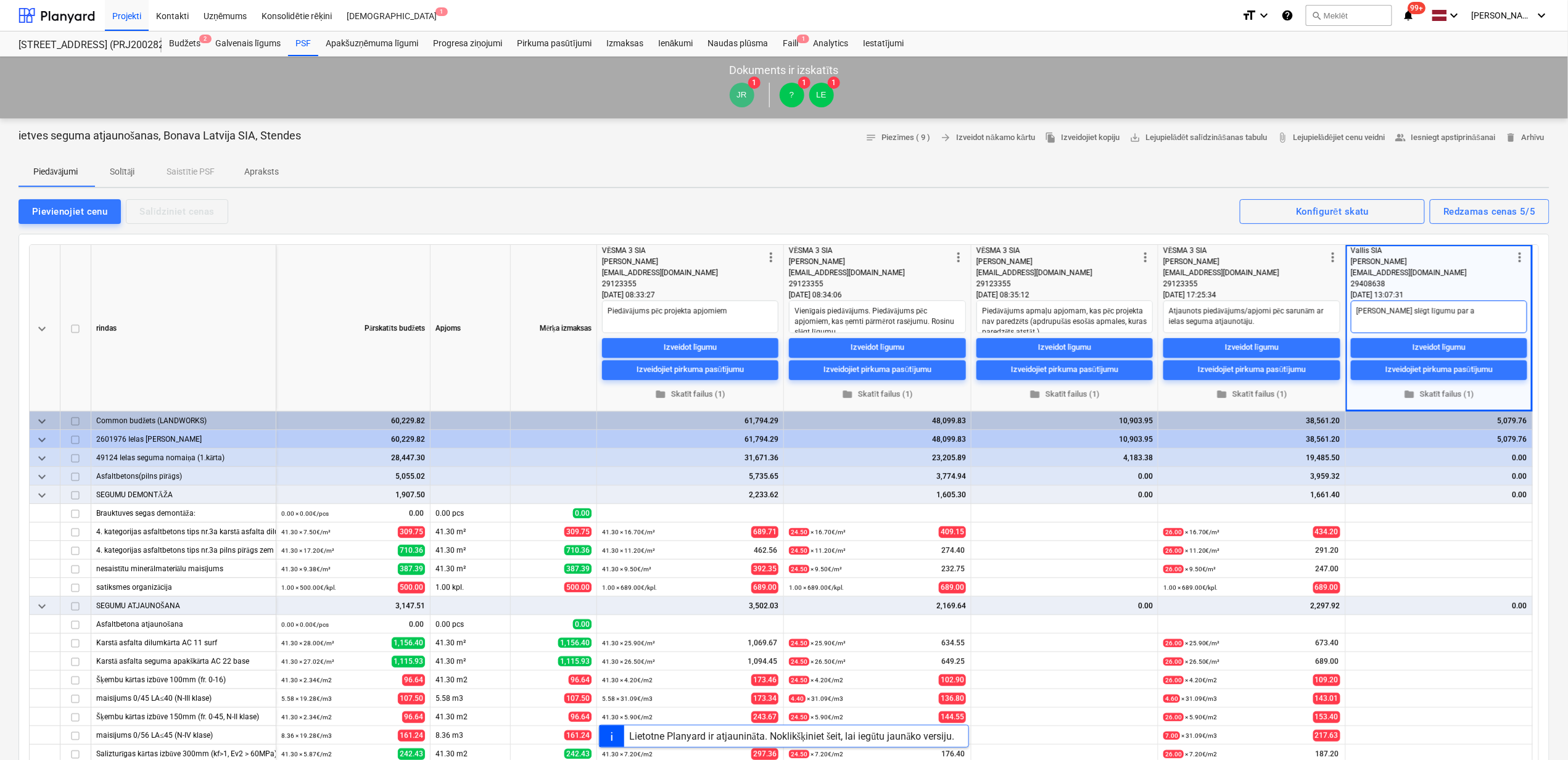
type textarea "x"
type textarea "Rosinu slēgt līgumu par ai"
type textarea "x"
type textarea "[PERSON_NAME] slēgt līgumu par [PERSON_NAME]"
type textarea "x"
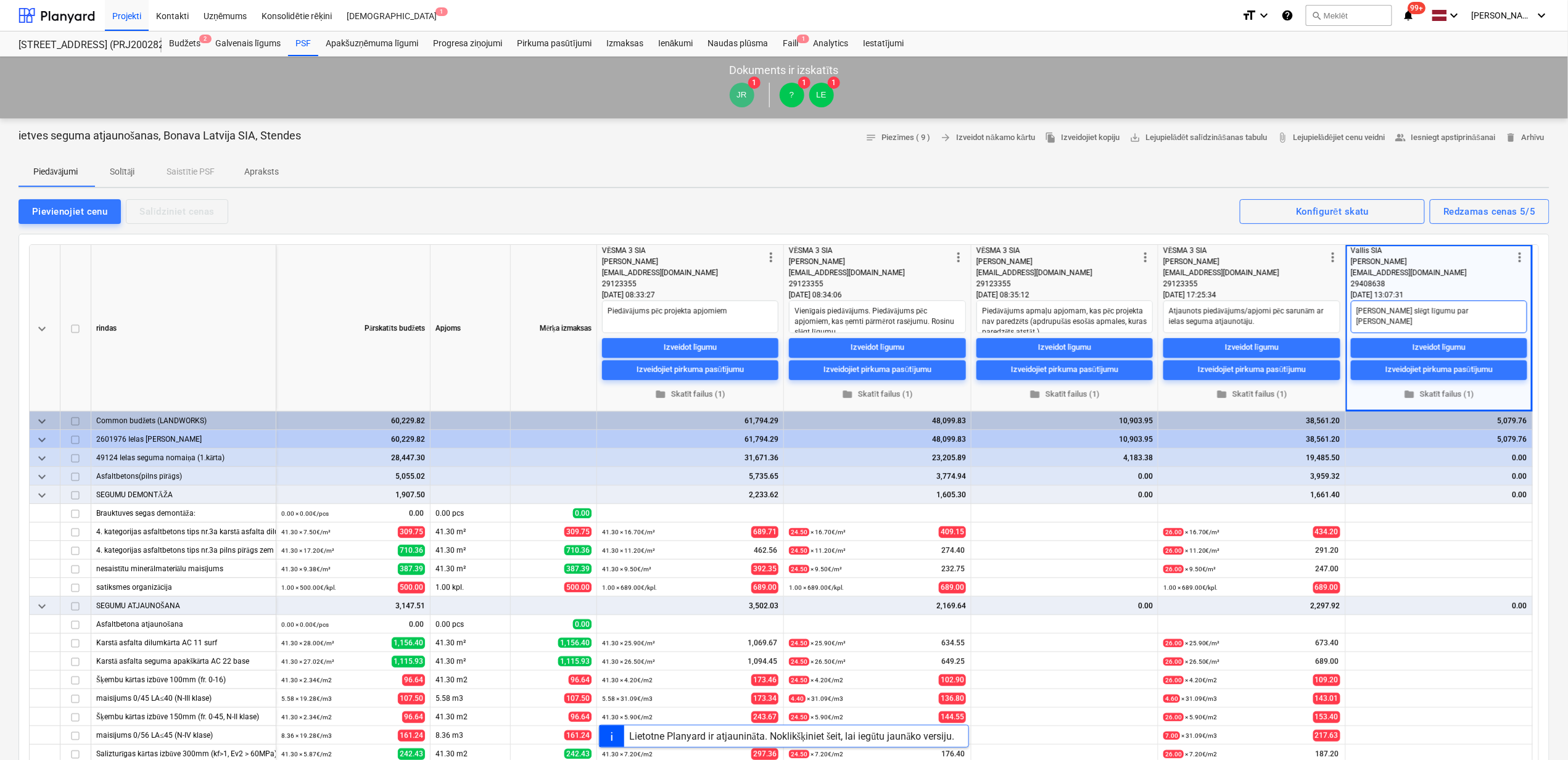
type textarea "[PERSON_NAME] slēgt līgumu par aizs"
type textarea "x"
type textarea "[PERSON_NAME] slēgt līgumu par [PERSON_NAME]"
type textarea "x"
type textarea "[PERSON_NAME] slēgt līgumu par [PERSON_NAME]"
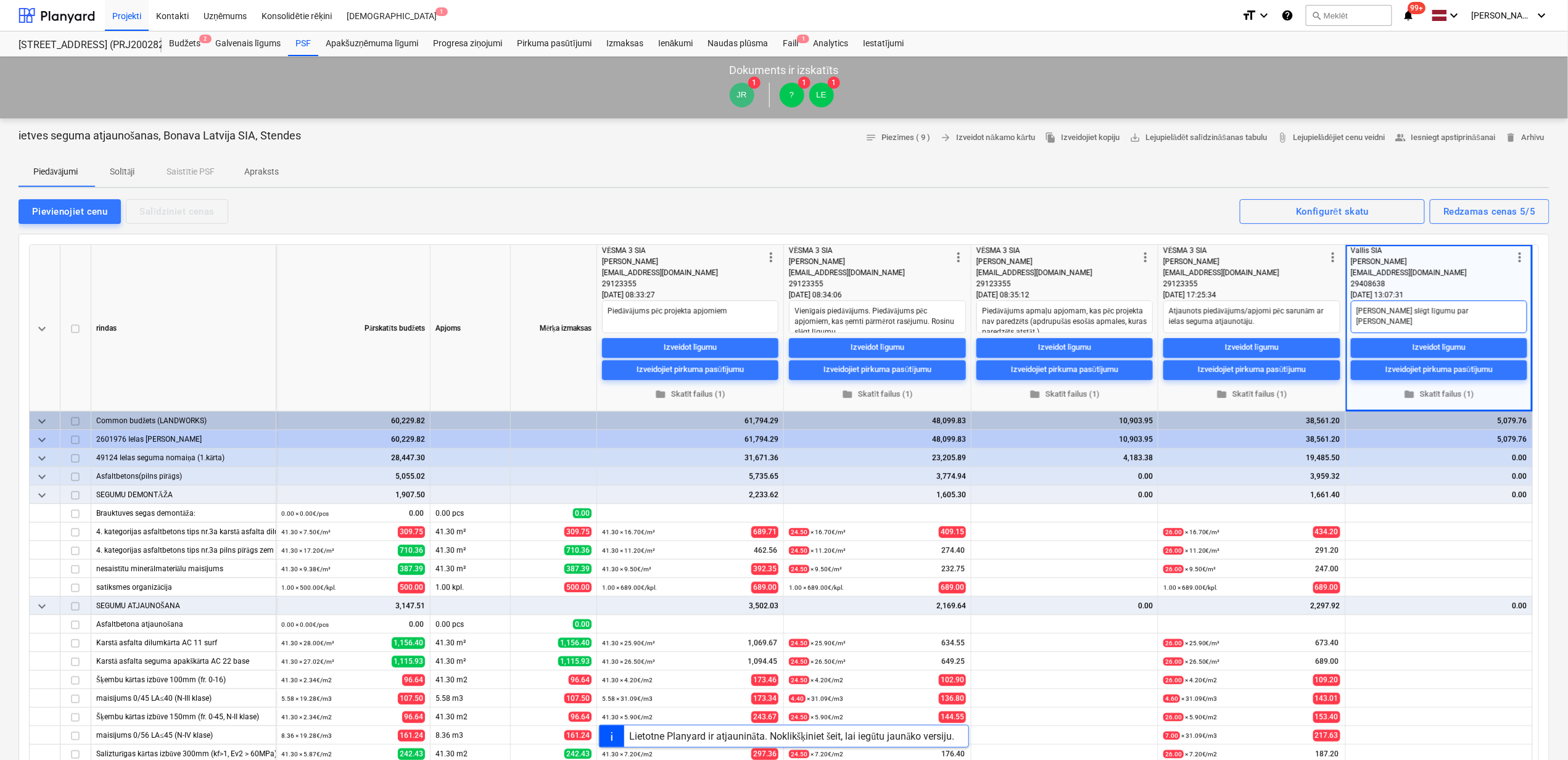
type textarea "x"
type textarea "Rosinu slēgt līgumu par aizsarg"
type textarea "x"
type textarea "[PERSON_NAME] slēgt līgumu par aizsargč"
type textarea "x"
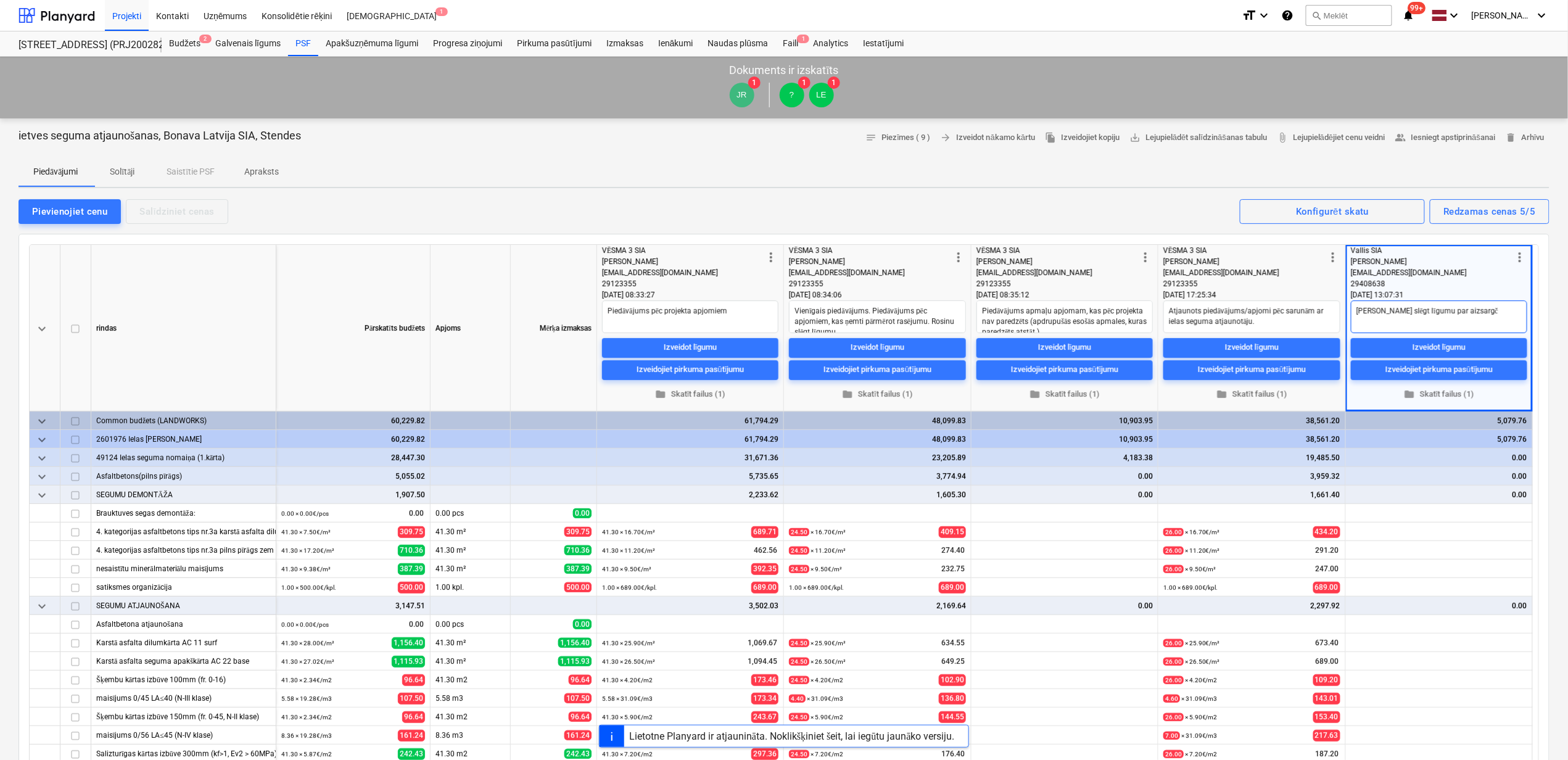
type textarea "[PERSON_NAME] slēgt līgumu par aizsargča"
type textarea "x"
type textarea "[PERSON_NAME] slēgt līgumu par aizsargčau"
type textarea "x"
type textarea "[PERSON_NAME] slēgt līgumu par aizsargčaul"
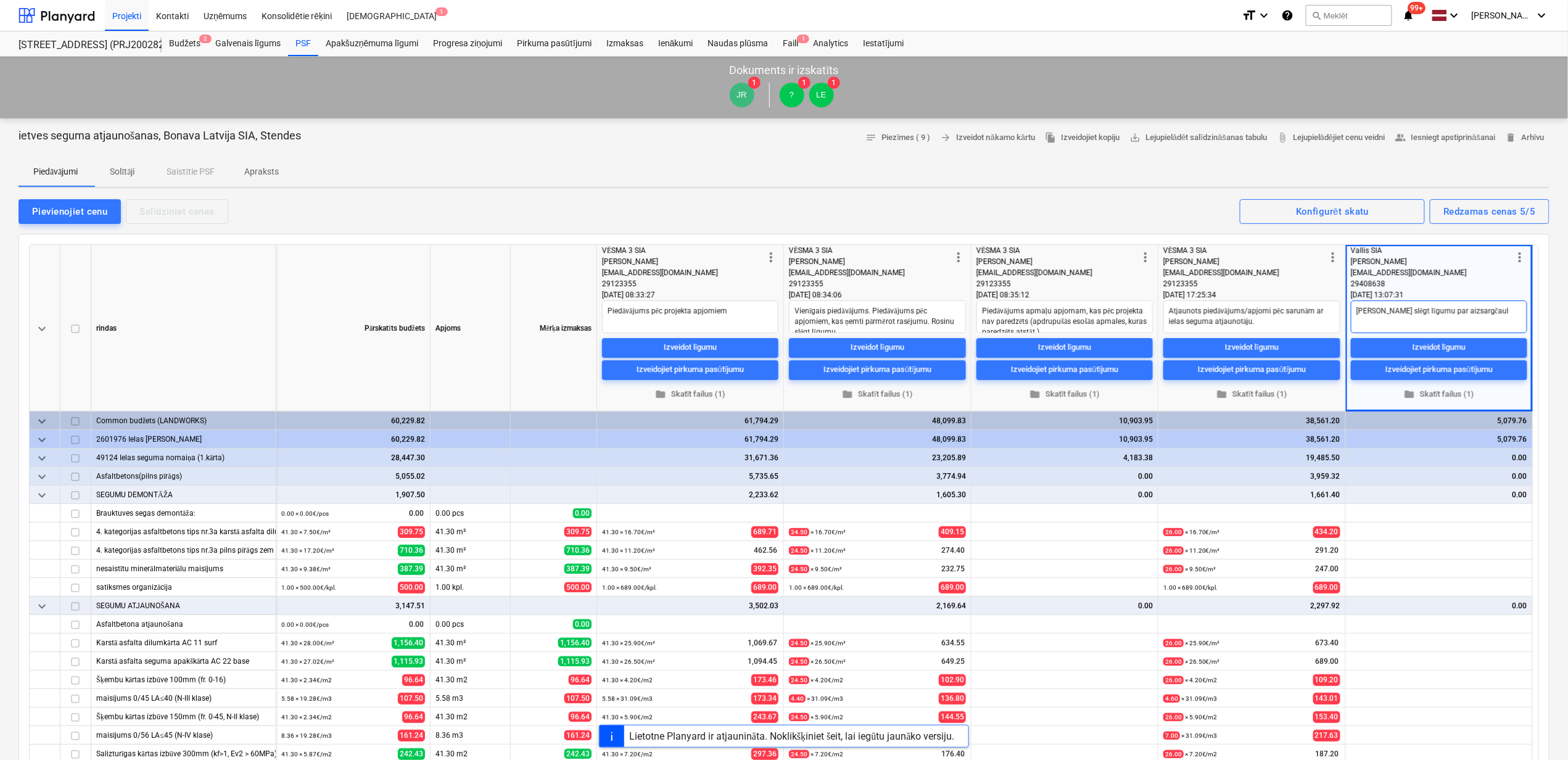
type textarea "x"
type textarea "[PERSON_NAME] slēgt līgumu par aizsargčaulu"
type textarea "x"
type textarea "[PERSON_NAME] slēgt līgumu par aizsargčaulu"
type textarea "x"
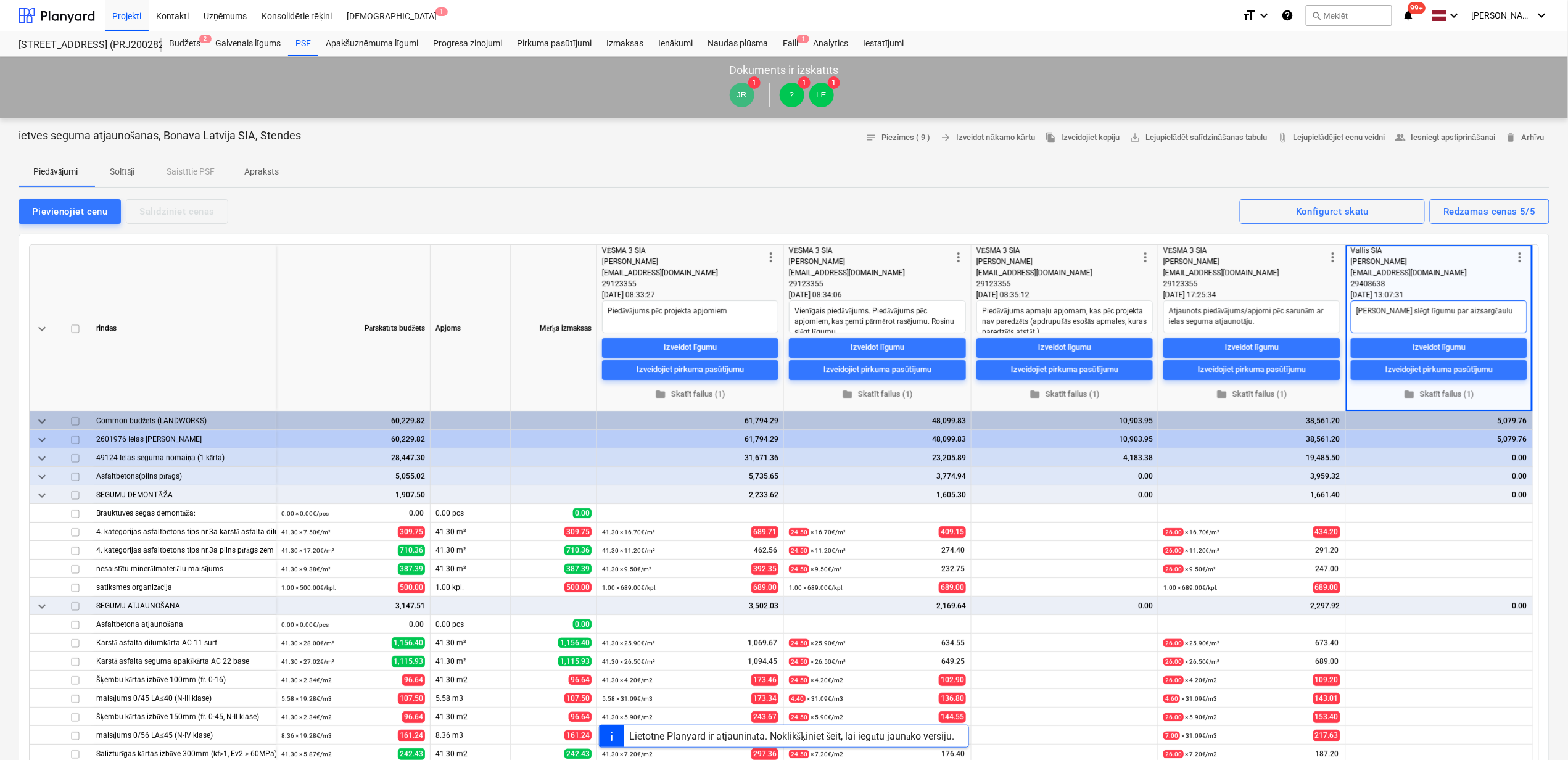
type textarea "[PERSON_NAME] slēgt līgumu par aizsargčaulu m"
type textarea "x"
type textarea "[PERSON_NAME] slēgt līgumu par aizsargčaulu mo"
type textarea "x"
type textarea "[PERSON_NAME] slēgt līgumu par aizsargčaulu mon"
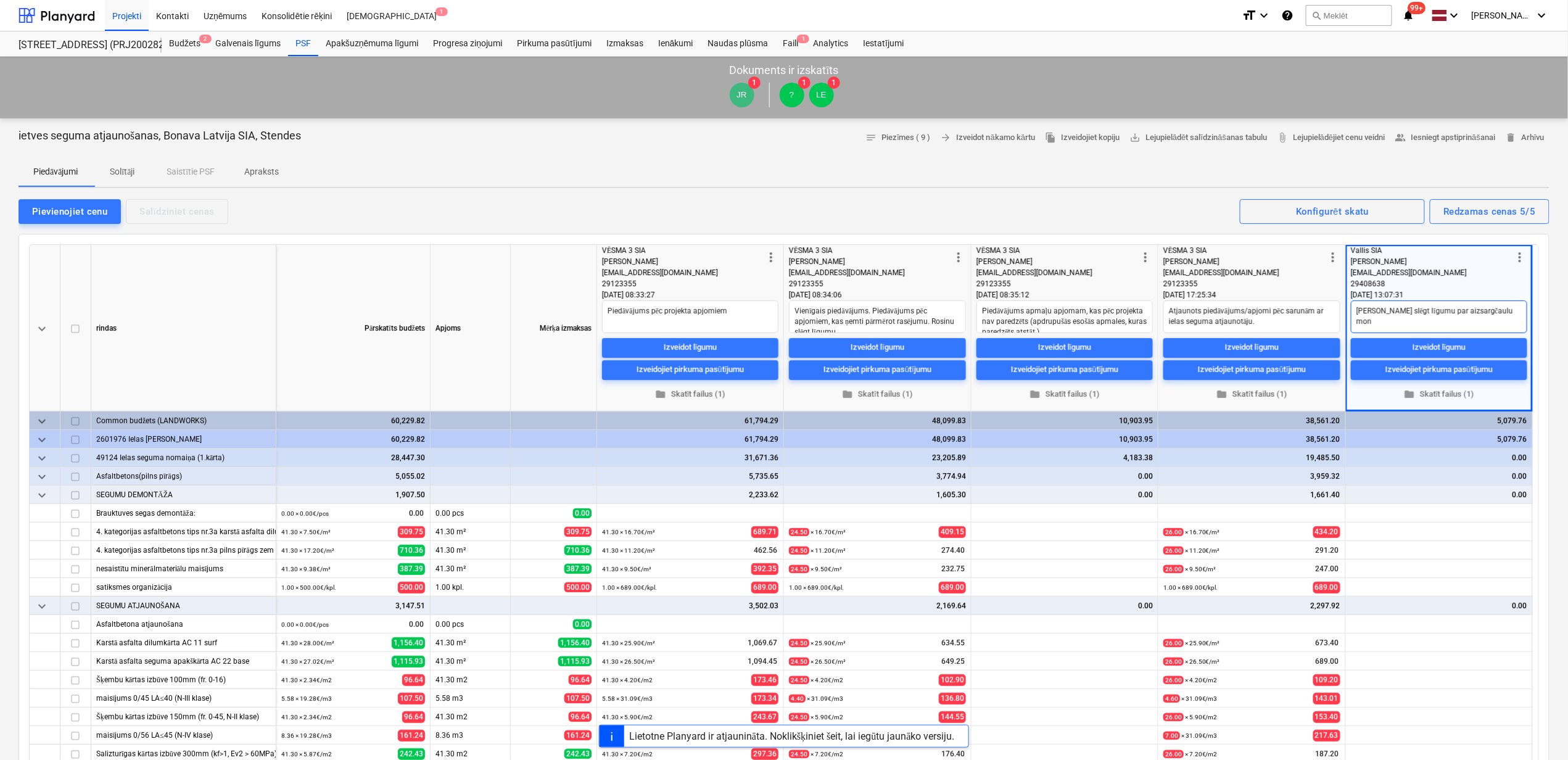
type textarea "x"
type textarea "[PERSON_NAME] slēgt līgumu par aizsargčaulu mont"
type textarea "x"
type textarea "Rosinu slēgt līgumu par aizsargčaulu montā"
type textarea "x"
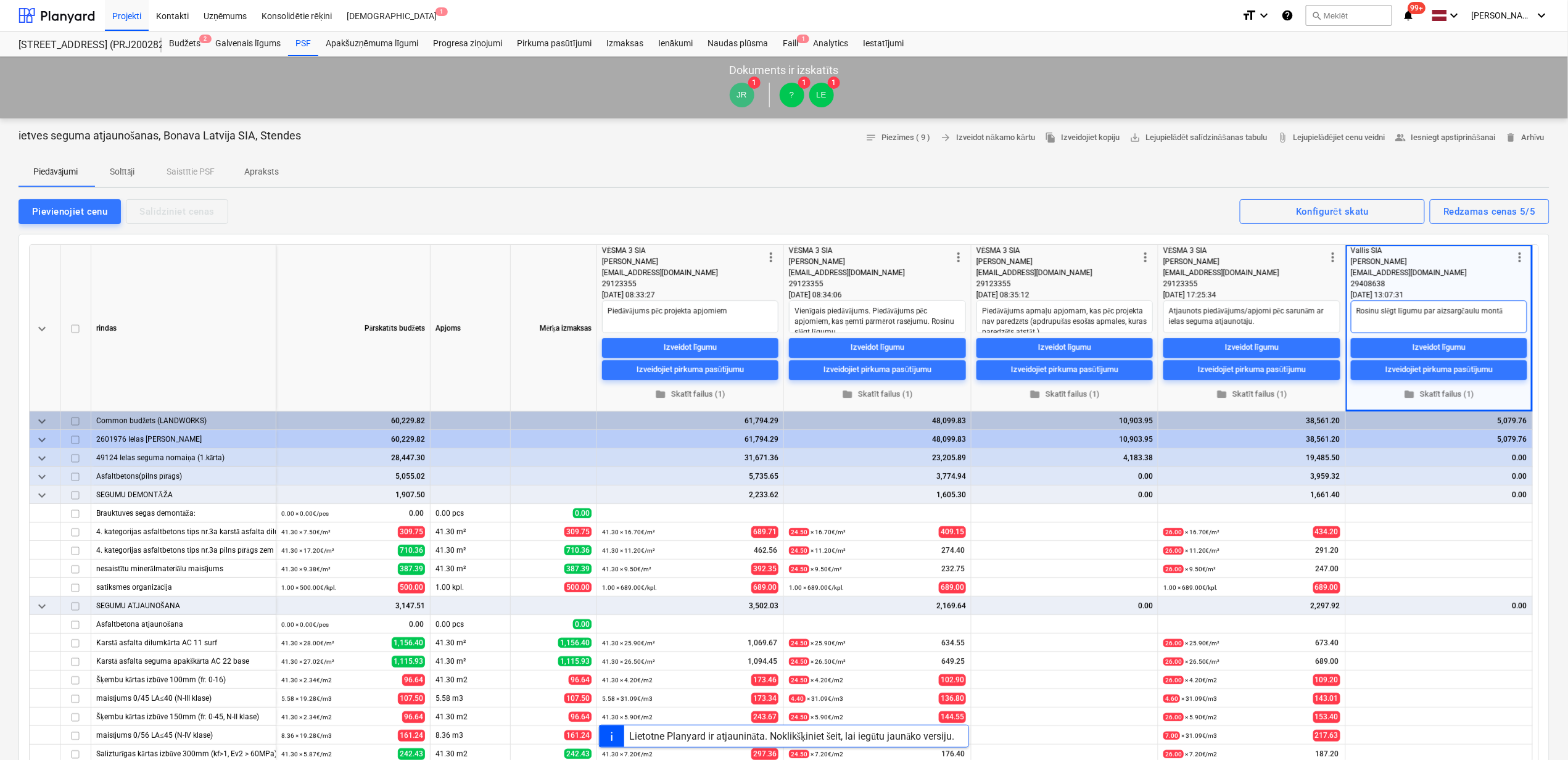
type textarea "[PERSON_NAME] slēgt līgumu par aizsargčaulu montāž"
type textarea "x"
type textarea "[PERSON_NAME] slēgt līgumu par aizsargčaulu montāžu"
type textarea "x"
type textarea "[PERSON_NAME] slēgt līgumu par aizsargčaulu montāžu."
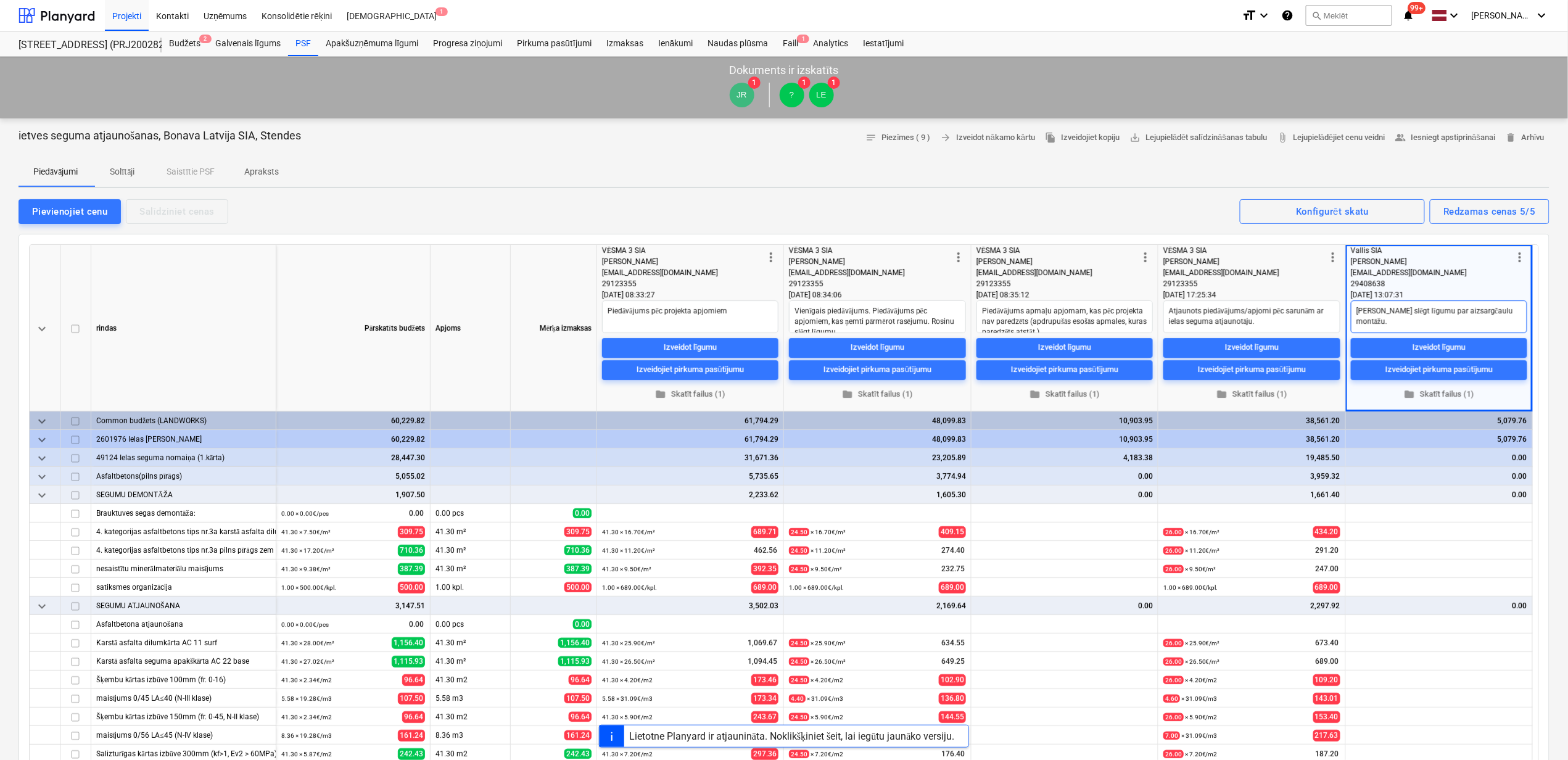
type textarea "x"
type textarea "[PERSON_NAME] slēgt līgumu par aizsargčaulu montāžu."
type textarea "x"
type textarea "[PERSON_NAME] slēgt līgumu par aizsargčaulu montāžu. L"
type textarea "x"
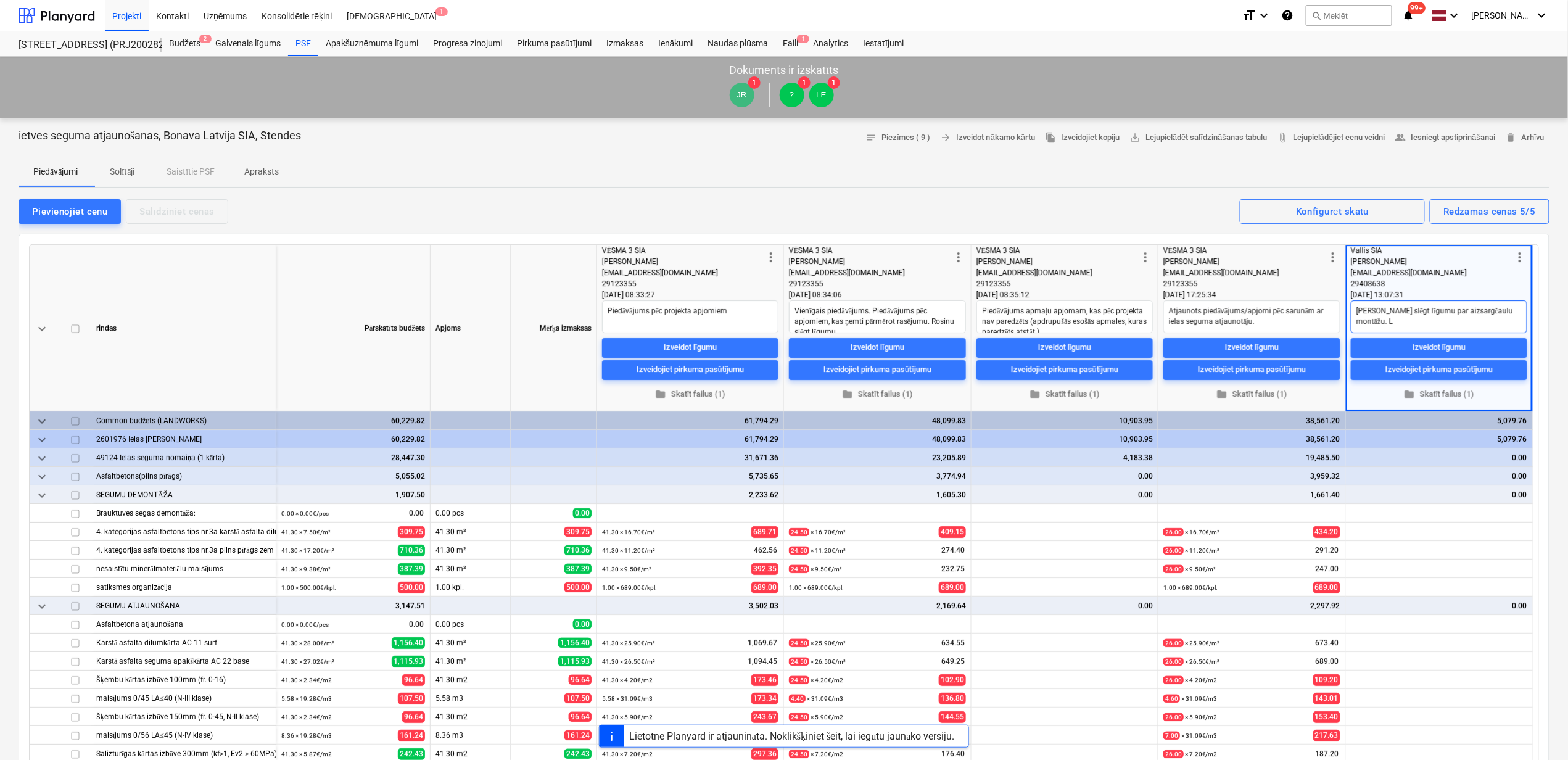
type textarea "[PERSON_NAME] slēgt līgumu par aizsargčaulu montāžu. Lū"
type textarea "x"
type textarea "[PERSON_NAME] slēgt līgumu par aizsargčaulu montāžu. L"
type textarea "x"
type textarea "[PERSON_NAME] slēgt līgumu par aizsargčaulu montāžu. Lē"
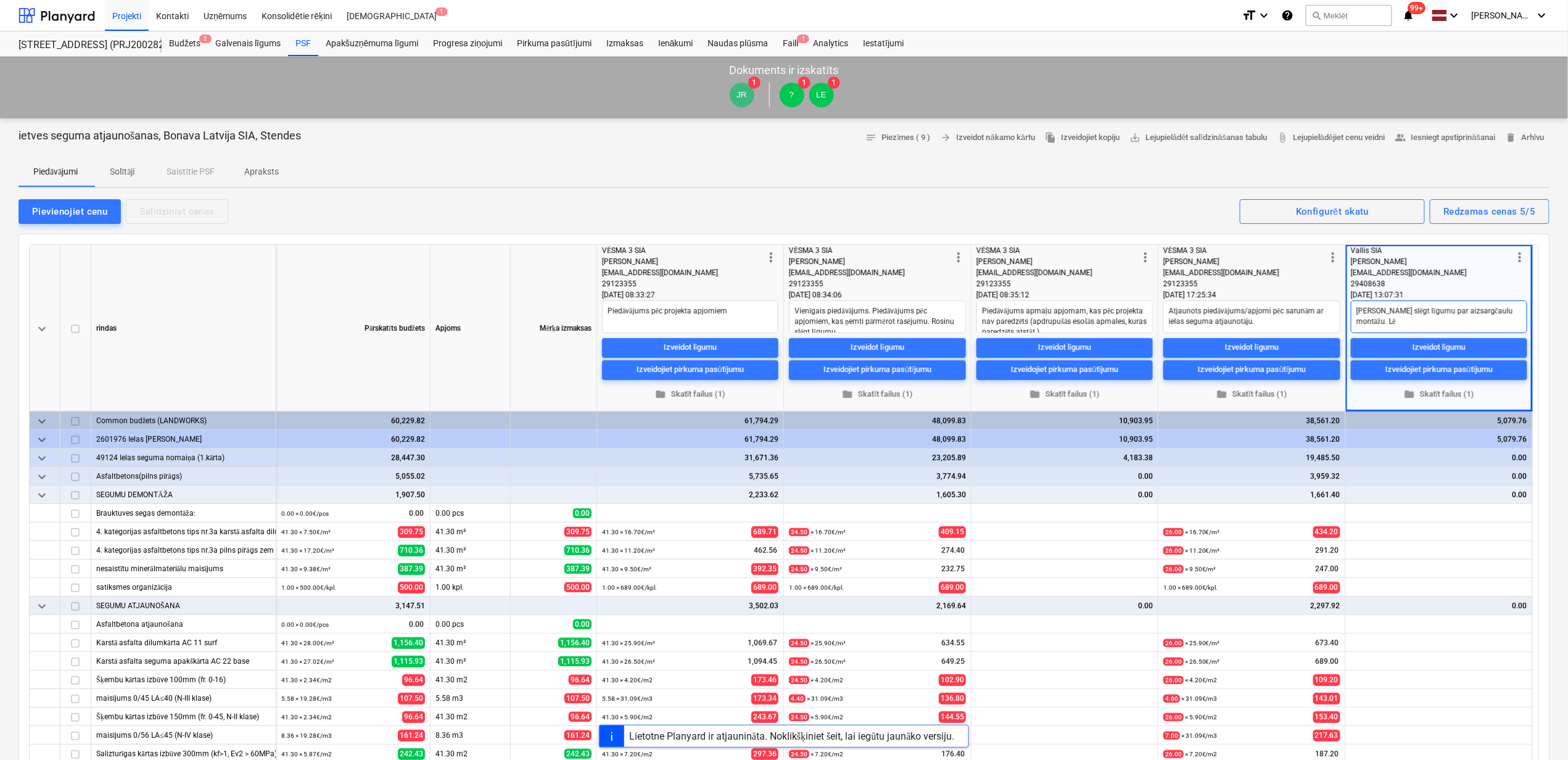
type textarea "x"
type textarea "[PERSON_NAME] slēgt līgumu par aizsargčaulu montāžu. [GEOGRAPHIC_DATA]"
type textarea "x"
type textarea "[PERSON_NAME] slēgt līgumu par aizsargčaulu montāžu. Lētā"
type textarea "x"
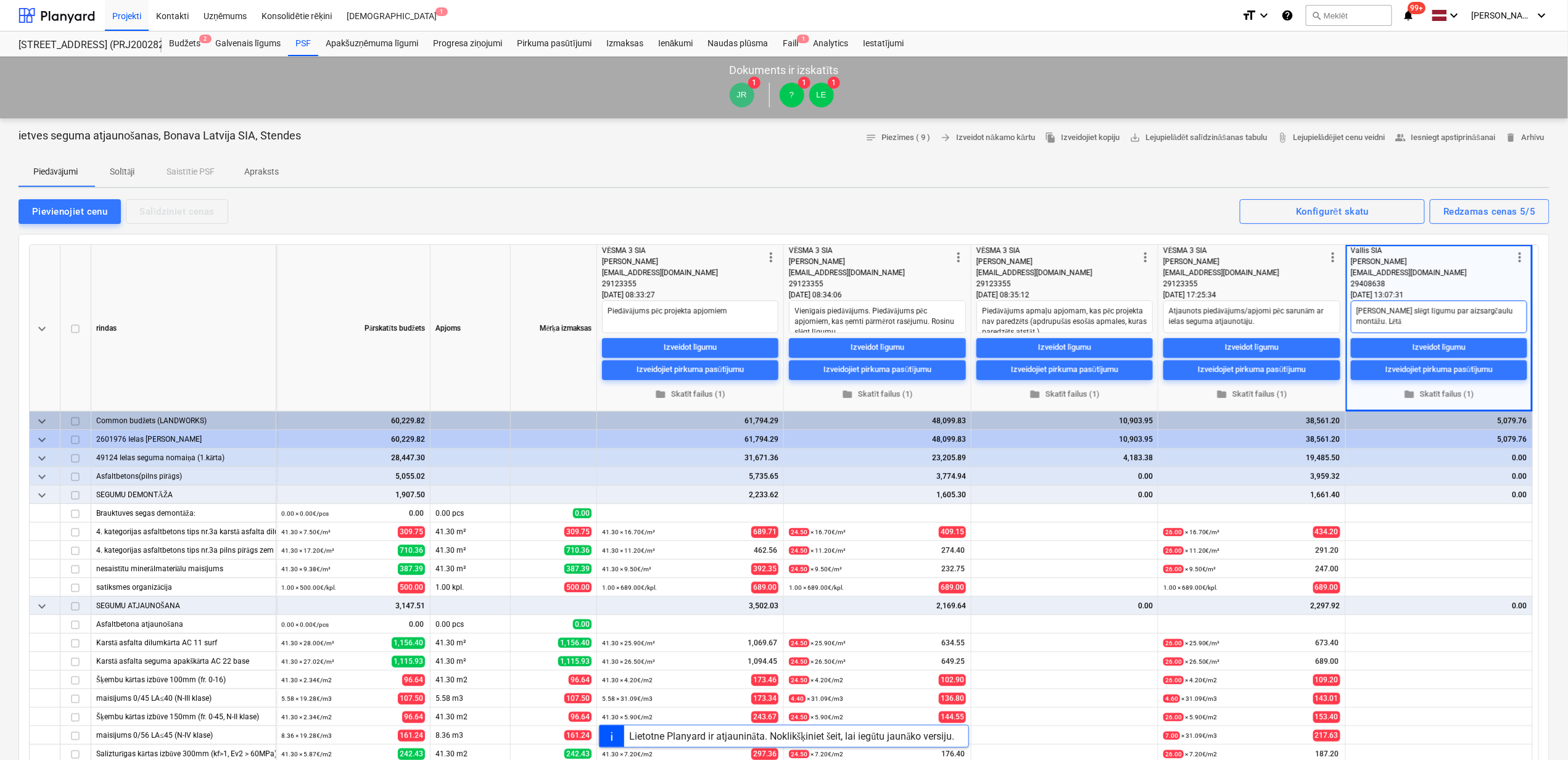
type textarea "[PERSON_NAME] slēgt līgumu par aizsargčaulu montāžu. Lētāk"
type textarea "x"
type textarea "[PERSON_NAME] slēgt līgumu par aizsargčaulu montāžu. Lētāk"
type textarea "x"
type textarea "[PERSON_NAME] slēgt līgumu par aizsargčaulu montāžu. Lētāk k"
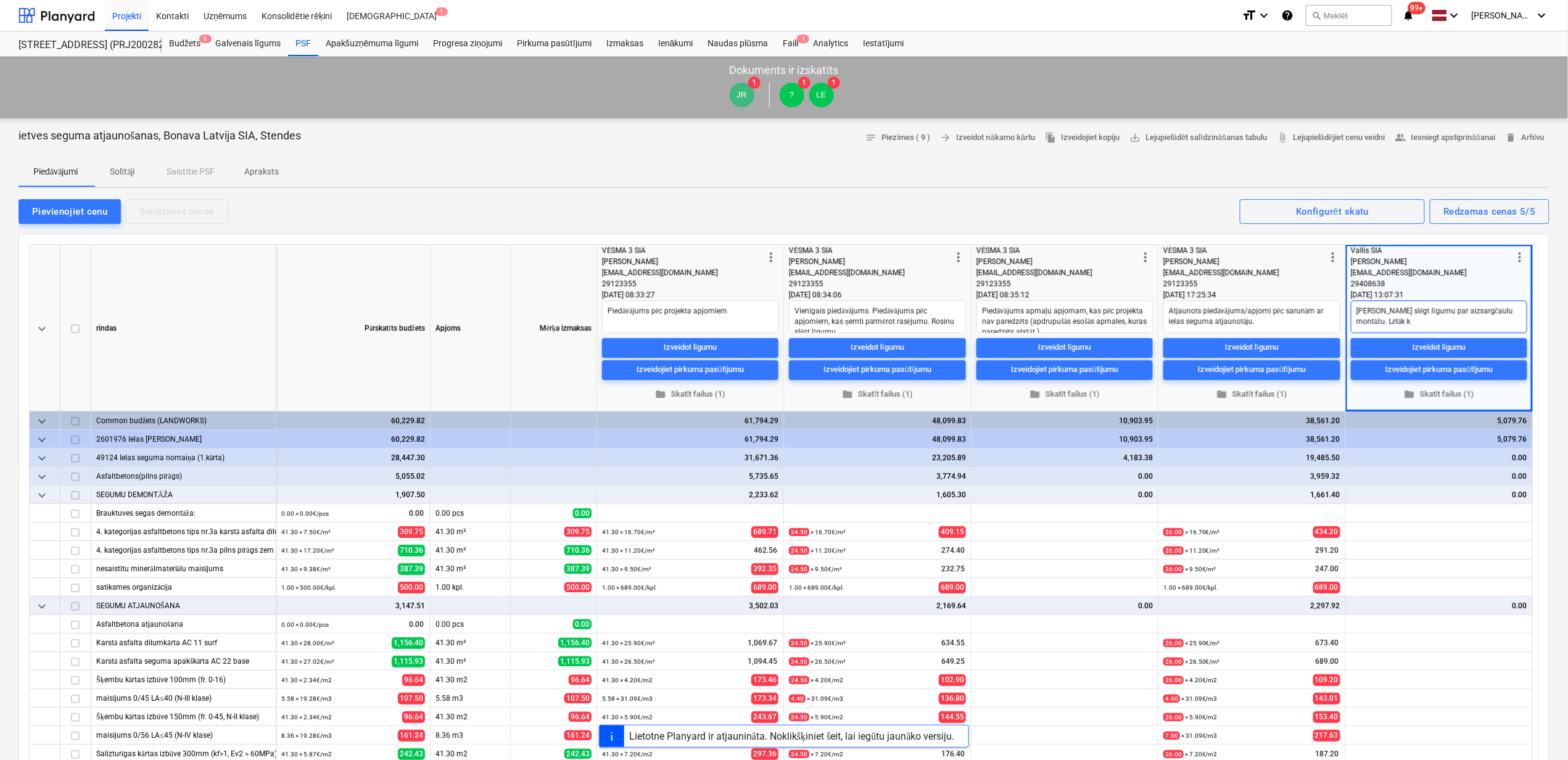
type textarea "x"
type textarea "[PERSON_NAME] slēgt līgumu par aizsargčaulu montāžu. Lētāk kā"
type textarea "x"
type textarea "[PERSON_NAME] slēgt līgumu par aizsargčaulu montāžu. Lētāk kā"
type textarea "x"
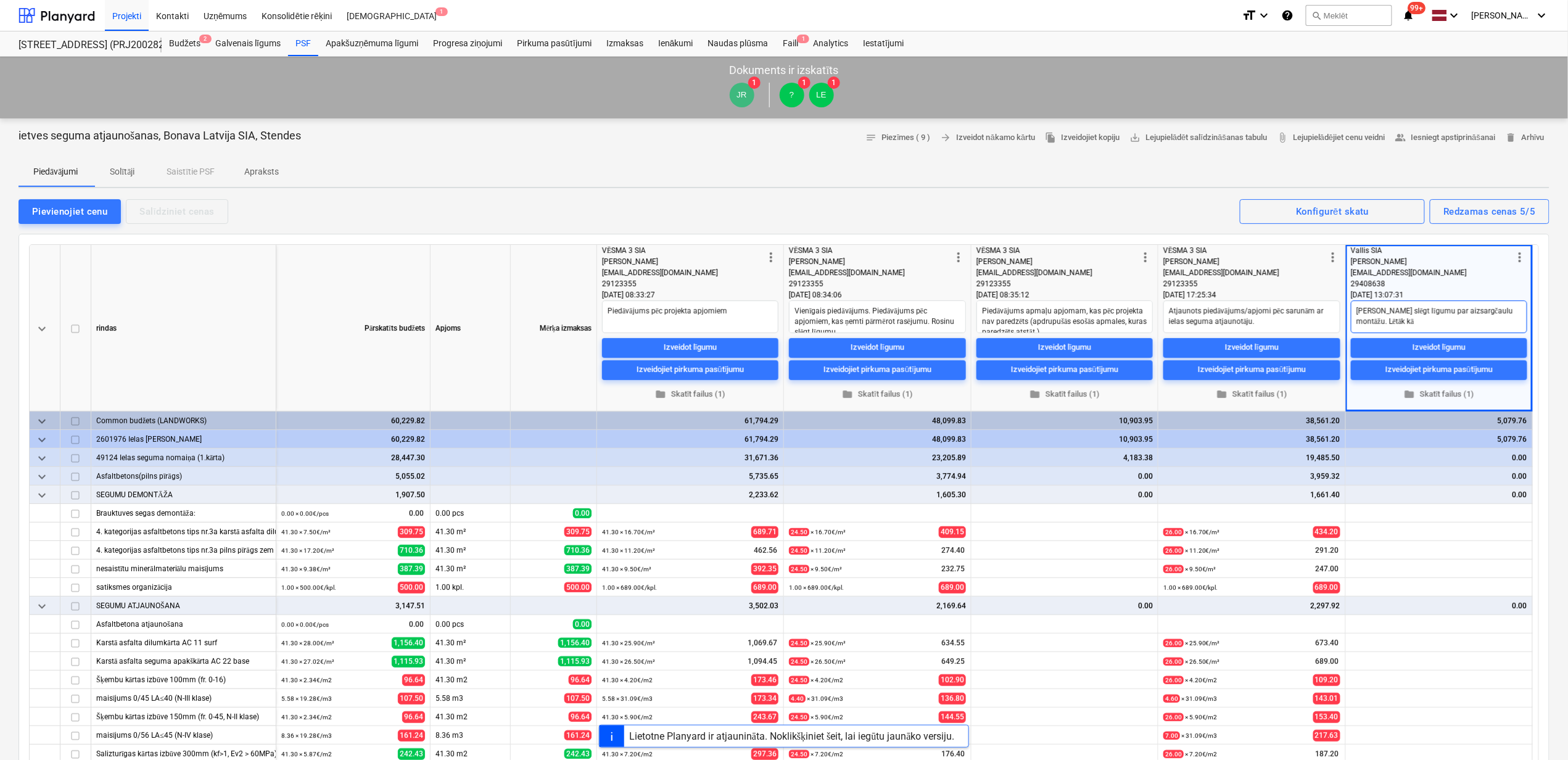
type textarea "[PERSON_NAME] slēgt līgumu par aizsargčaulu montāžu. Lētāk kā v"
type textarea "x"
type textarea "[PERSON_NAME] slēgt līgumu par aizsargčaulu montāžu. Lētāk kā vē"
type textarea "x"
type textarea "[PERSON_NAME] slēgt līgumu par aizsargčaulu montāžu. Lētāk kā vēs"
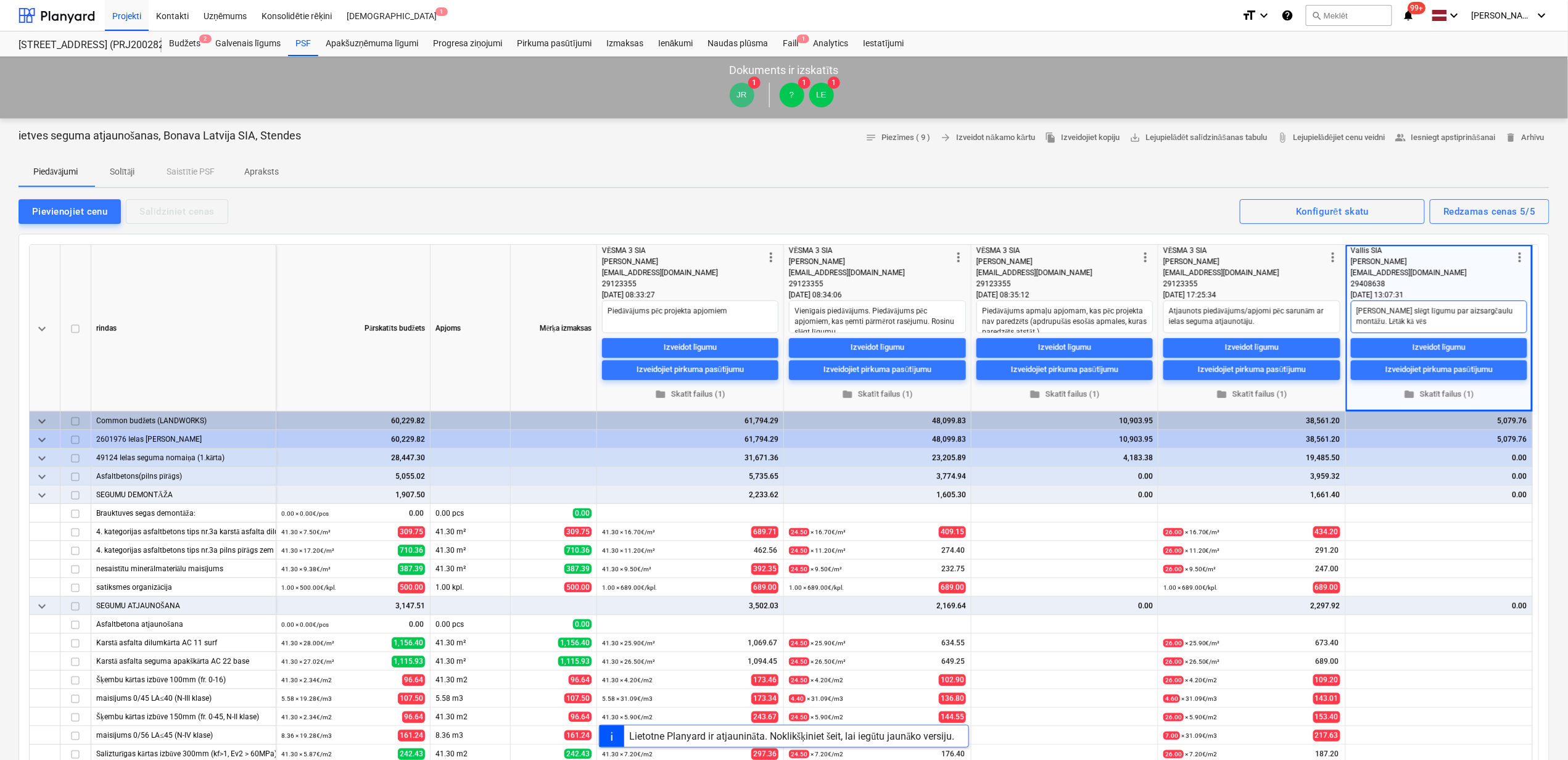
type textarea "x"
type textarea "[PERSON_NAME] slēgt līgumu par aizsargčaulu montāžu. Lētāk kā vēsm"
type textarea "x"
type textarea "[PERSON_NAME] slēgt līgumu par aizsargčaulu montāžu. Lētāk kā vēsma"
type textarea "x"
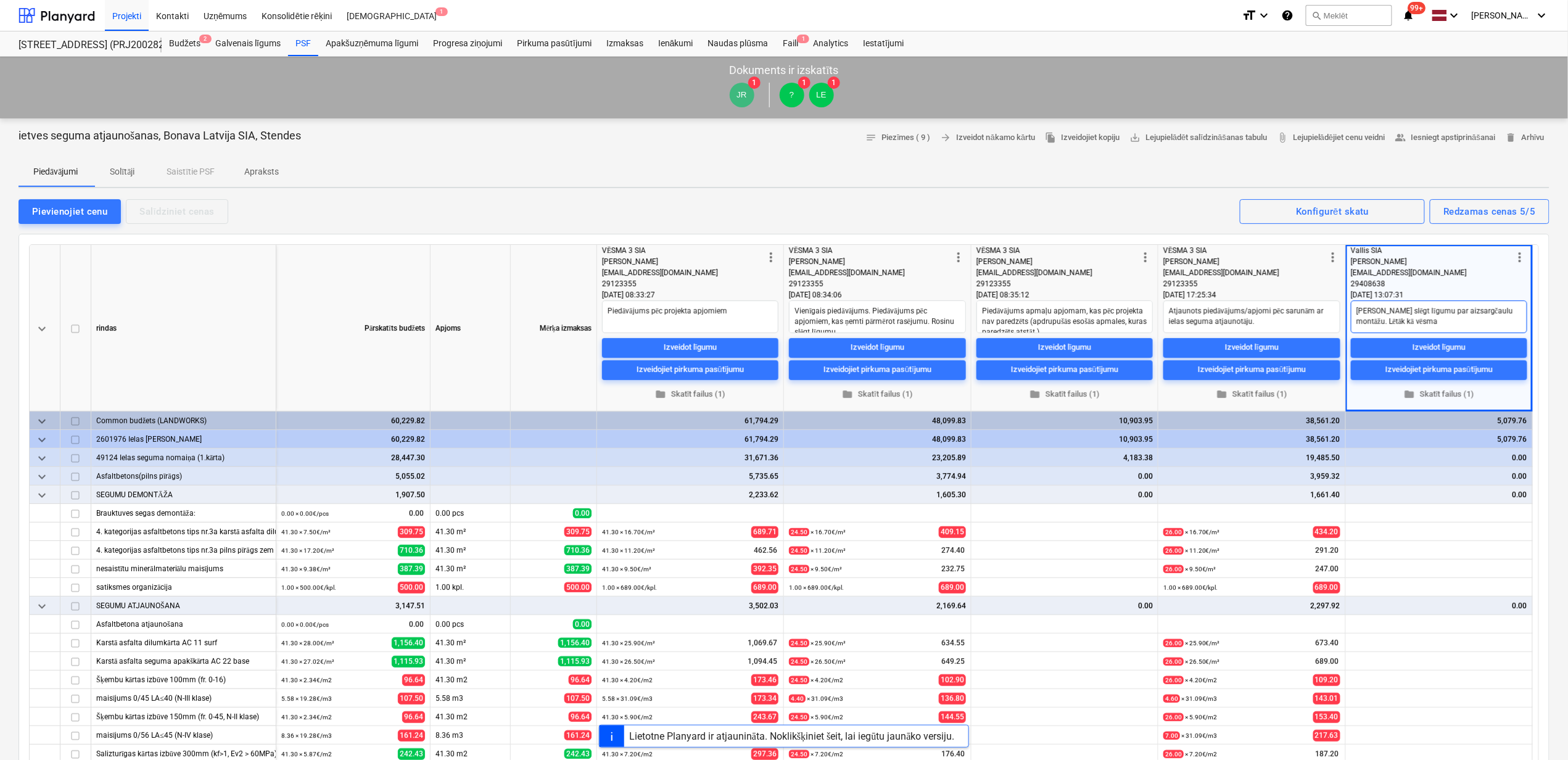
type textarea "[PERSON_NAME] slēgt līgumu par aizsargčaulu montāžu. Lētāk kā vēsmas"
type textarea "x"
type textarea "[PERSON_NAME] slēgt līgumu par aizsargčaulu montāžu. Lētāk kā vēsmas"
type textarea "x"
type textarea "[PERSON_NAME] slēgt līgumu par aizsargčaulu montāžu. Lētāk kā vēsmas p"
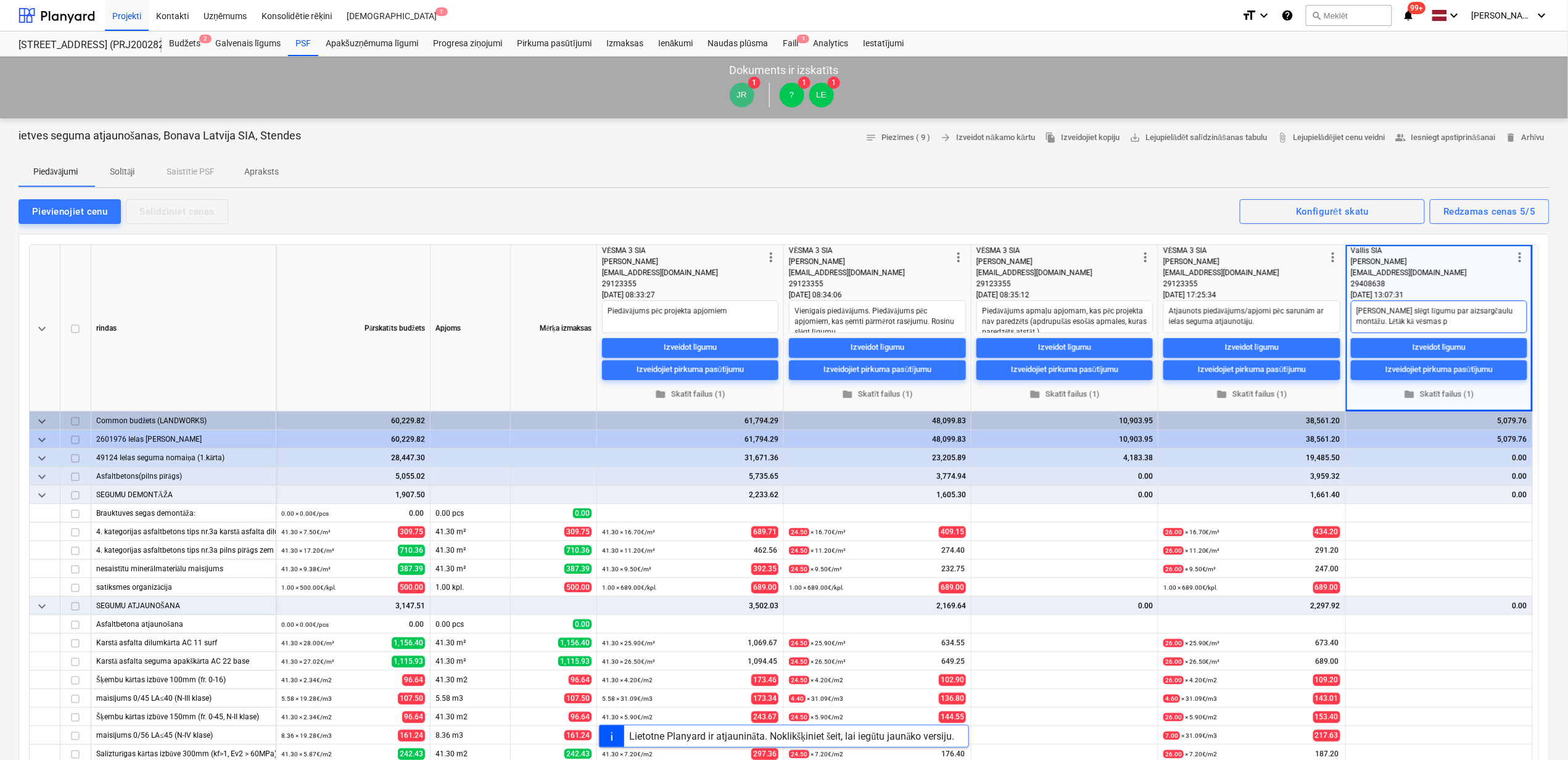
type textarea "x"
type textarea "[PERSON_NAME] slēgt līgumu par aizsargčaulu montāžu. Lētāk kā vēsmas pi"
type textarea "x"
type textarea "[PERSON_NAME] slēgt līgumu par aizsargčaulu montāžu. Lētāk kā vēsmas pie"
type textarea "x"
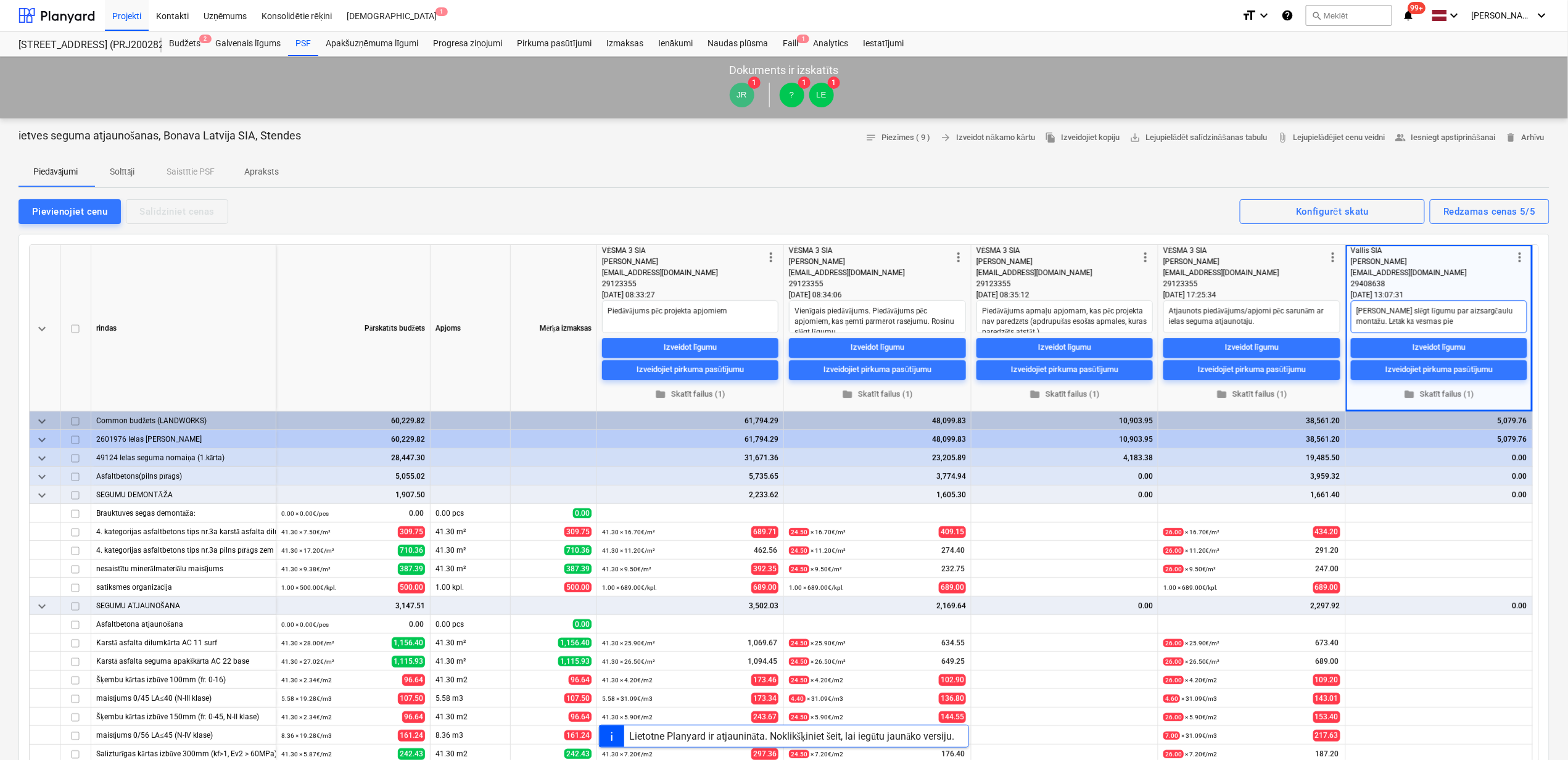
type textarea "[PERSON_NAME] slēgt līgumu par aizsargčaulu montāžu. Lētāk kā vēsmas pied"
type textarea "x"
type textarea "[PERSON_NAME] slēgt līgumu par aizsargčaulu montāžu. Lētāk kā vēsmas piedā"
type textarea "x"
type textarea "[PERSON_NAME] slēgt līgumu par aizsargčaulu montāžu. Lētāk kā vēsmas piedāv"
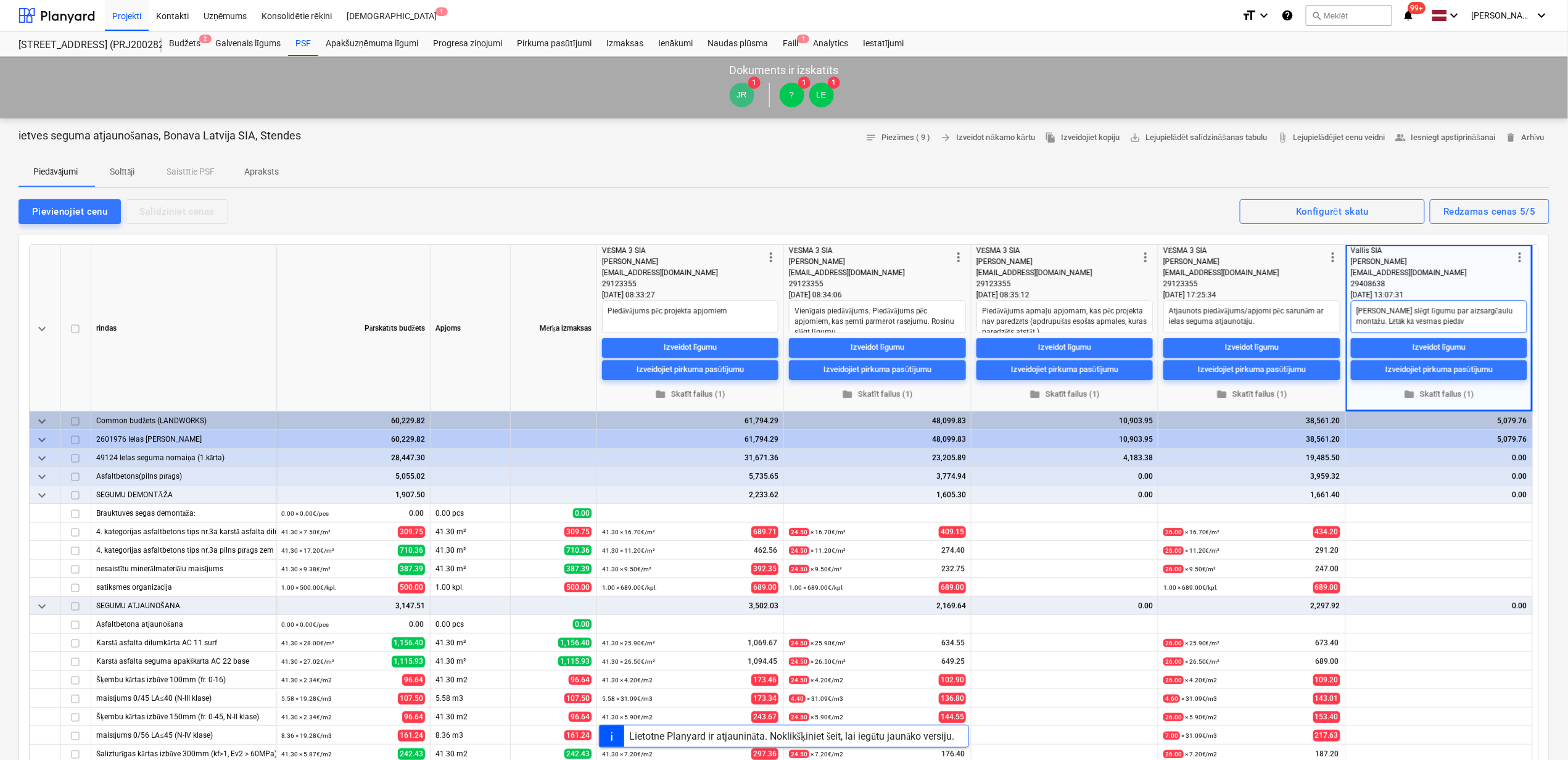
type textarea "x"
type textarea "[PERSON_NAME] slēgt līgumu par aizsargčaulu montāžu. Lētāk kā vēsmas piedāvā"
type textarea "x"
type textarea "[PERSON_NAME] slēgt līgumu par aizsargčaulu montāžu. Lētāk kā vēsmas piedāvāj"
type textarea "x"
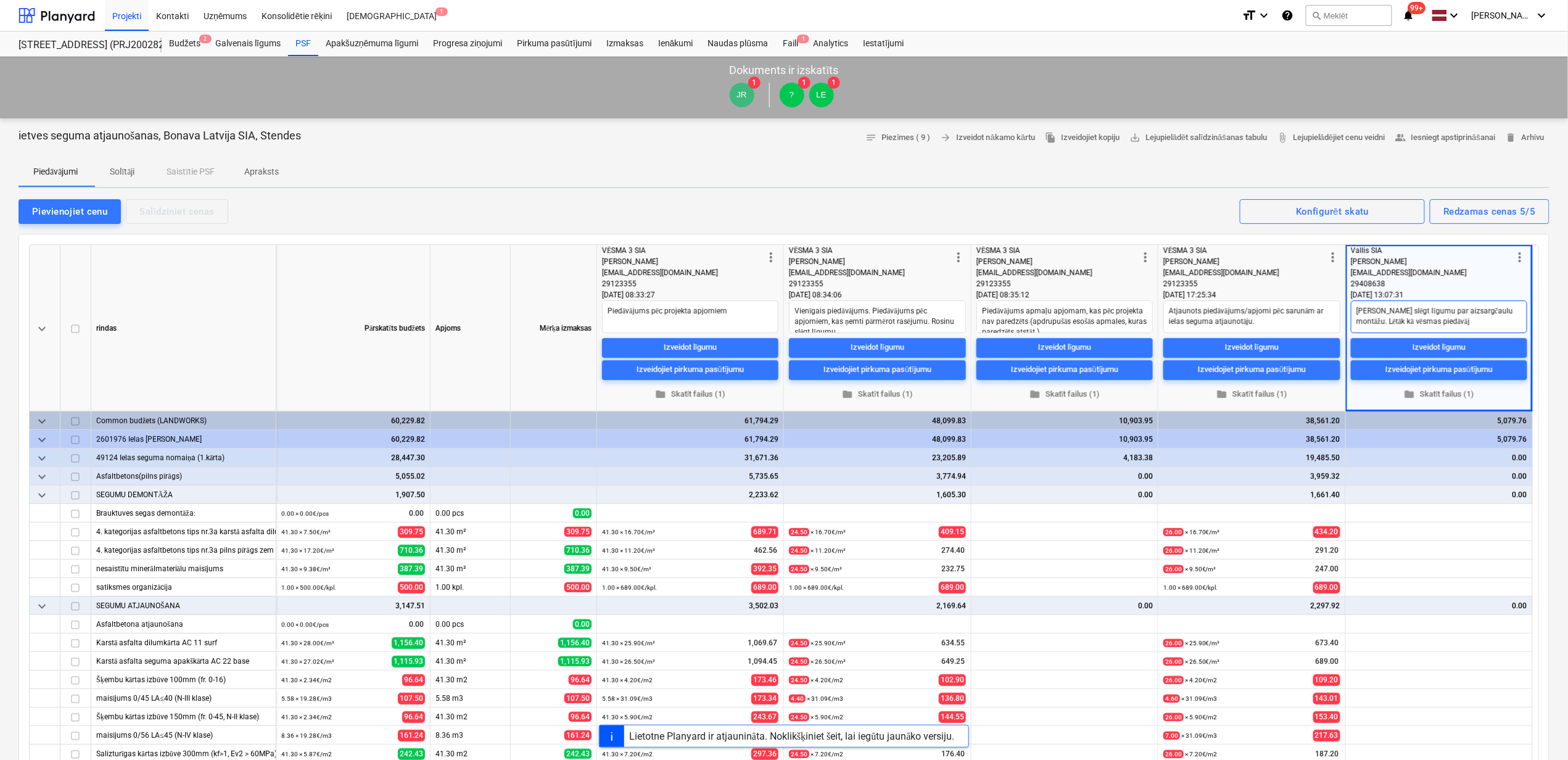
type textarea "[PERSON_NAME] slēgt līgumu par aizsargčaulu montāžu. Lētāk kā vēsmas piedāvāju"
type textarea "x"
type textarea "[PERSON_NAME] slēgt līgumu par aizsargčaulu montāžu. Lētāk kā vēsmas piedāvājum"
type textarea "x"
type textarea "[PERSON_NAME] slēgt līgumu par aizsargčaulu montāžu. Lētāk kā vēsmas piedāvājumā"
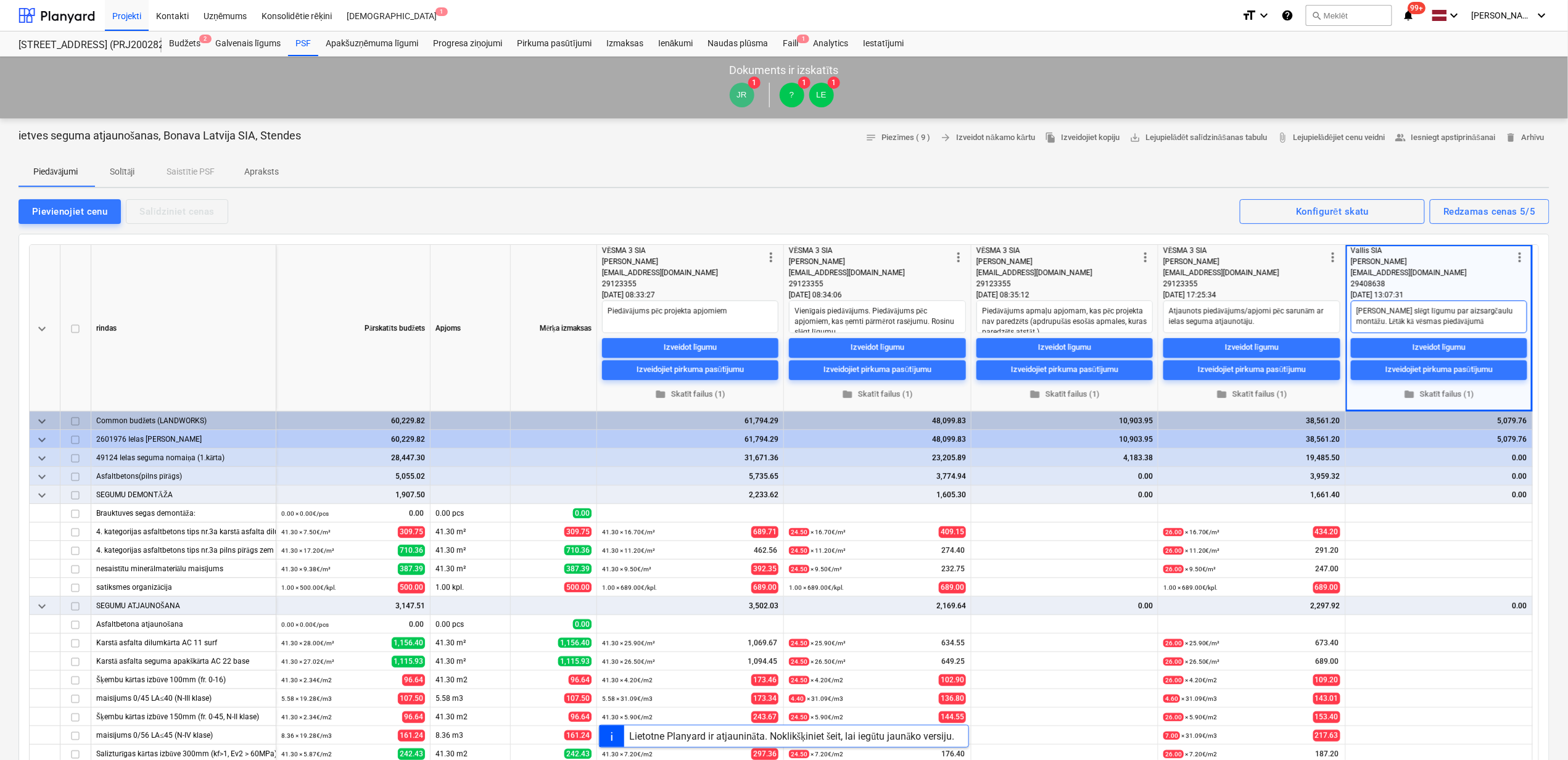
type textarea "x"
type textarea "[PERSON_NAME] slēgt līgumu par aizsargčaulu montāžu. Lētāk kā vēsmas piedāvājum…"
click at [1447, 138] on span "people_alt Iesniegt apstiprināšanai" at bounding box center [1446, 138] width 101 height 14
type textarea "x"
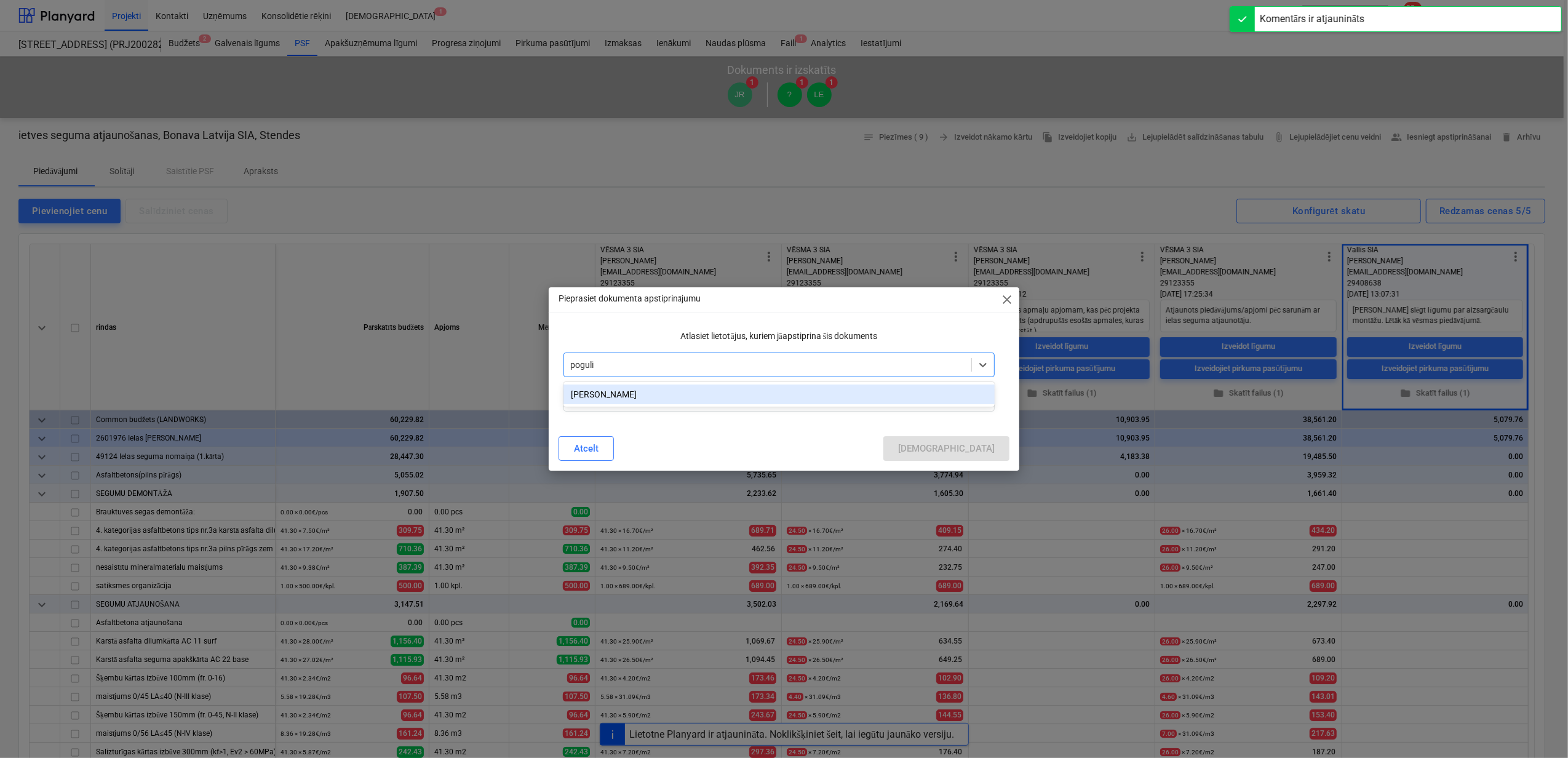
type input "[PERSON_NAME]"
click at [656, 394] on div "[PERSON_NAME]" at bounding box center [779, 395] width 431 height 20
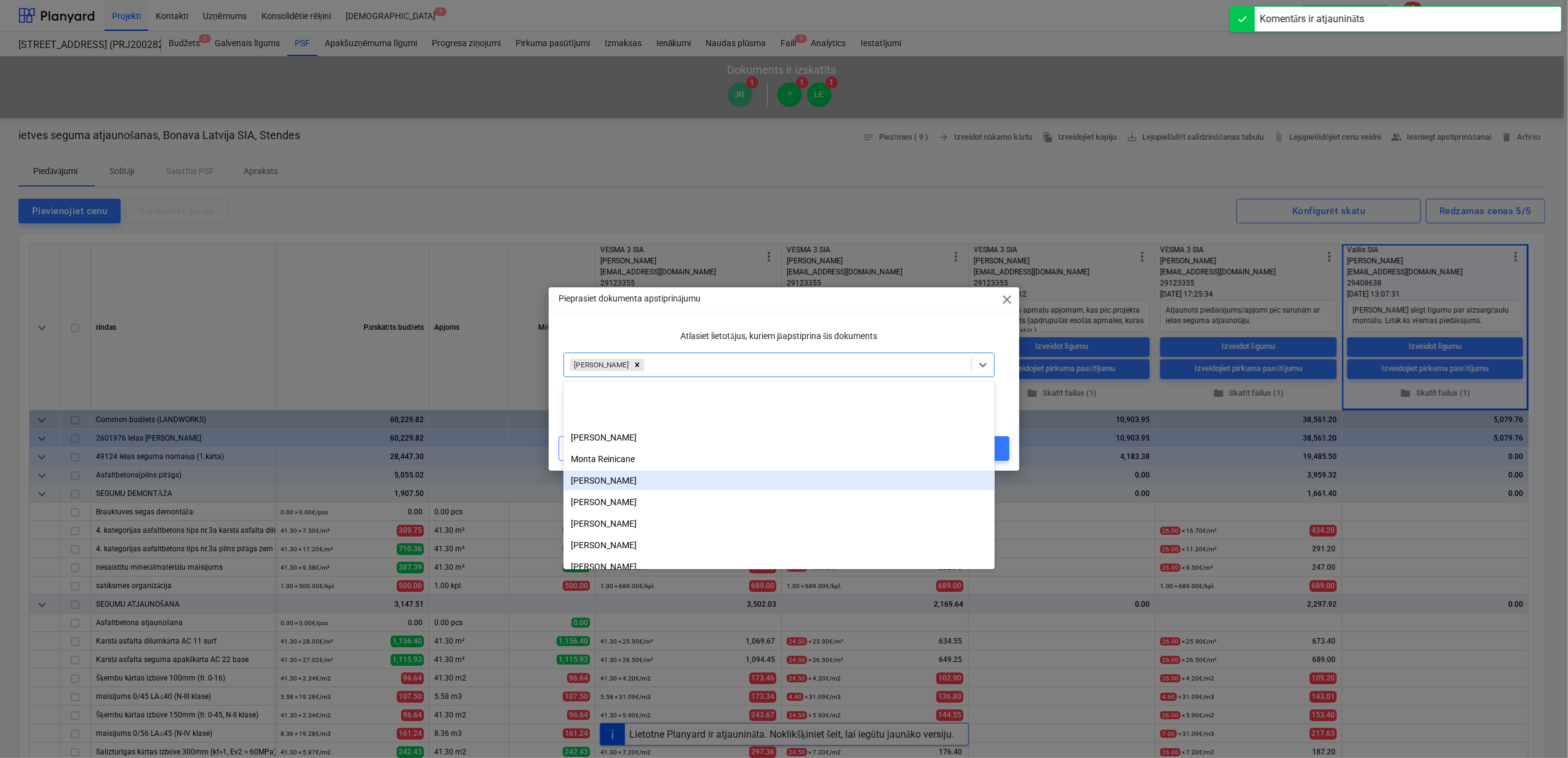
scroll to position [86, 0]
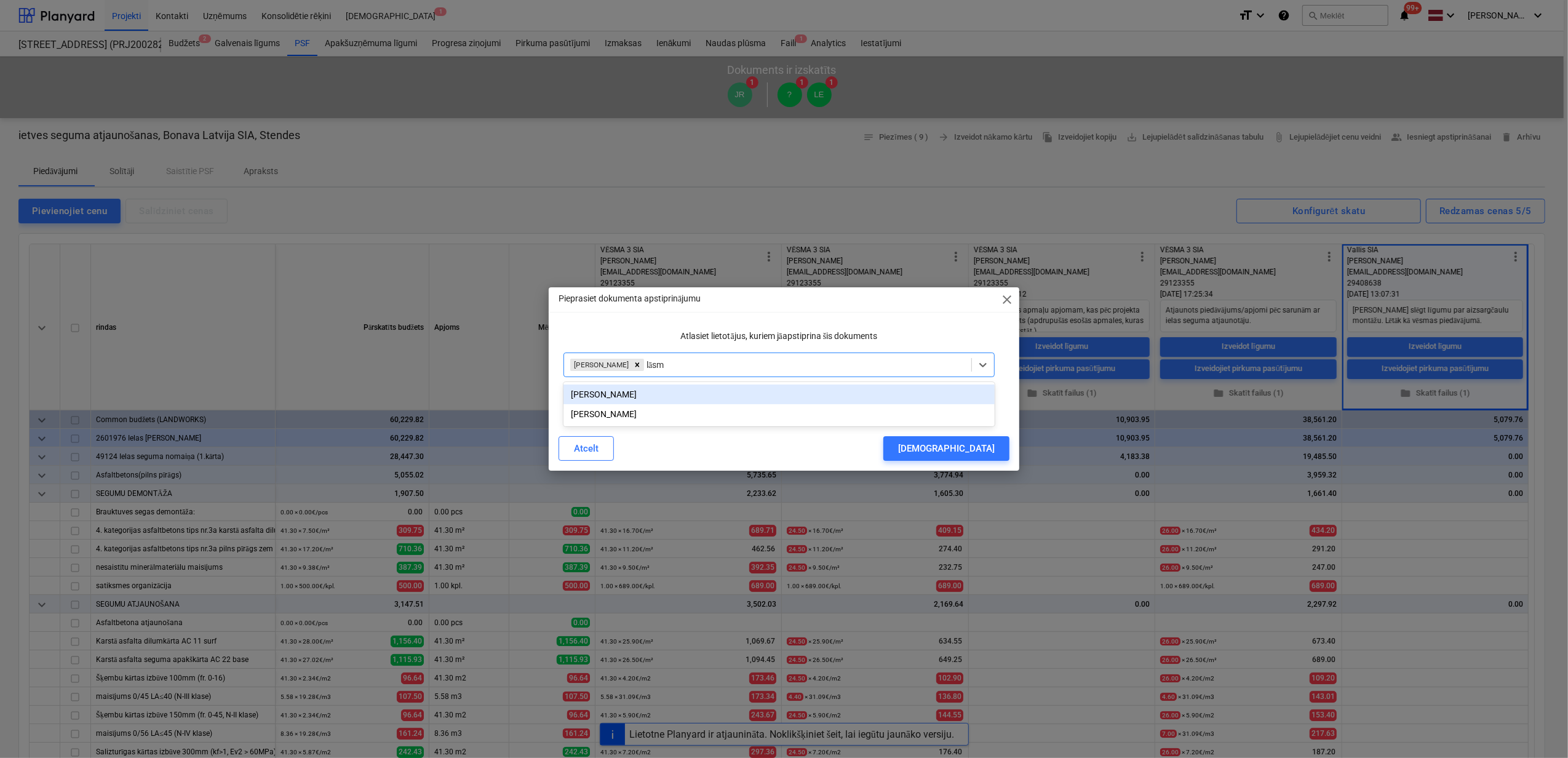
type input "lāsma"
click at [618, 411] on div "[PERSON_NAME]" at bounding box center [779, 415] width 431 height 20
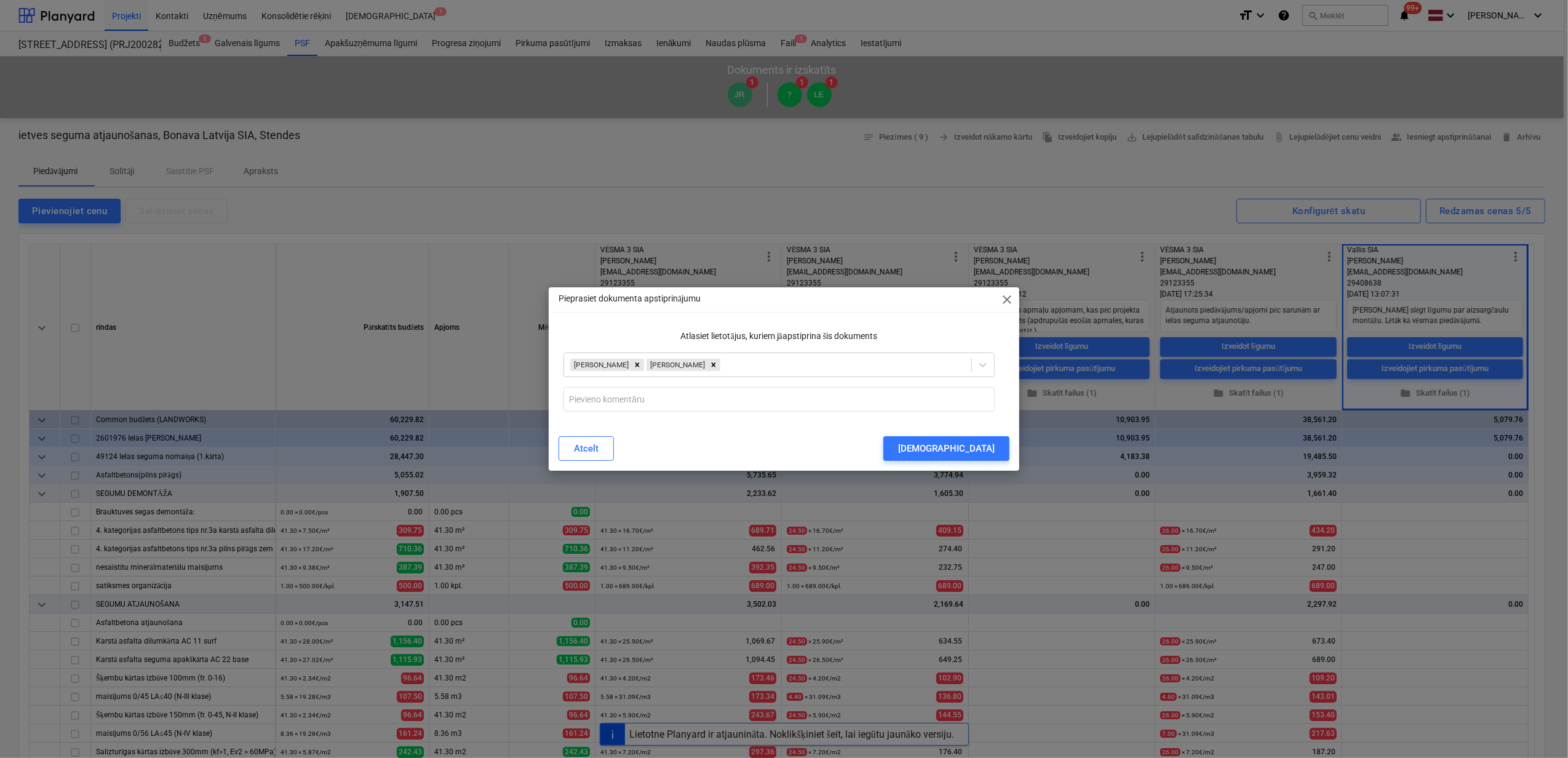
click at [968, 324] on div "Pieprasiet dokumenta apstiprinājumu close Atlasiet lietotājus, kuriem jāapstipr…" at bounding box center [784, 379] width 471 height 183
click at [982, 443] on div "[DEMOGRAPHIC_DATA]" at bounding box center [946, 449] width 97 height 16
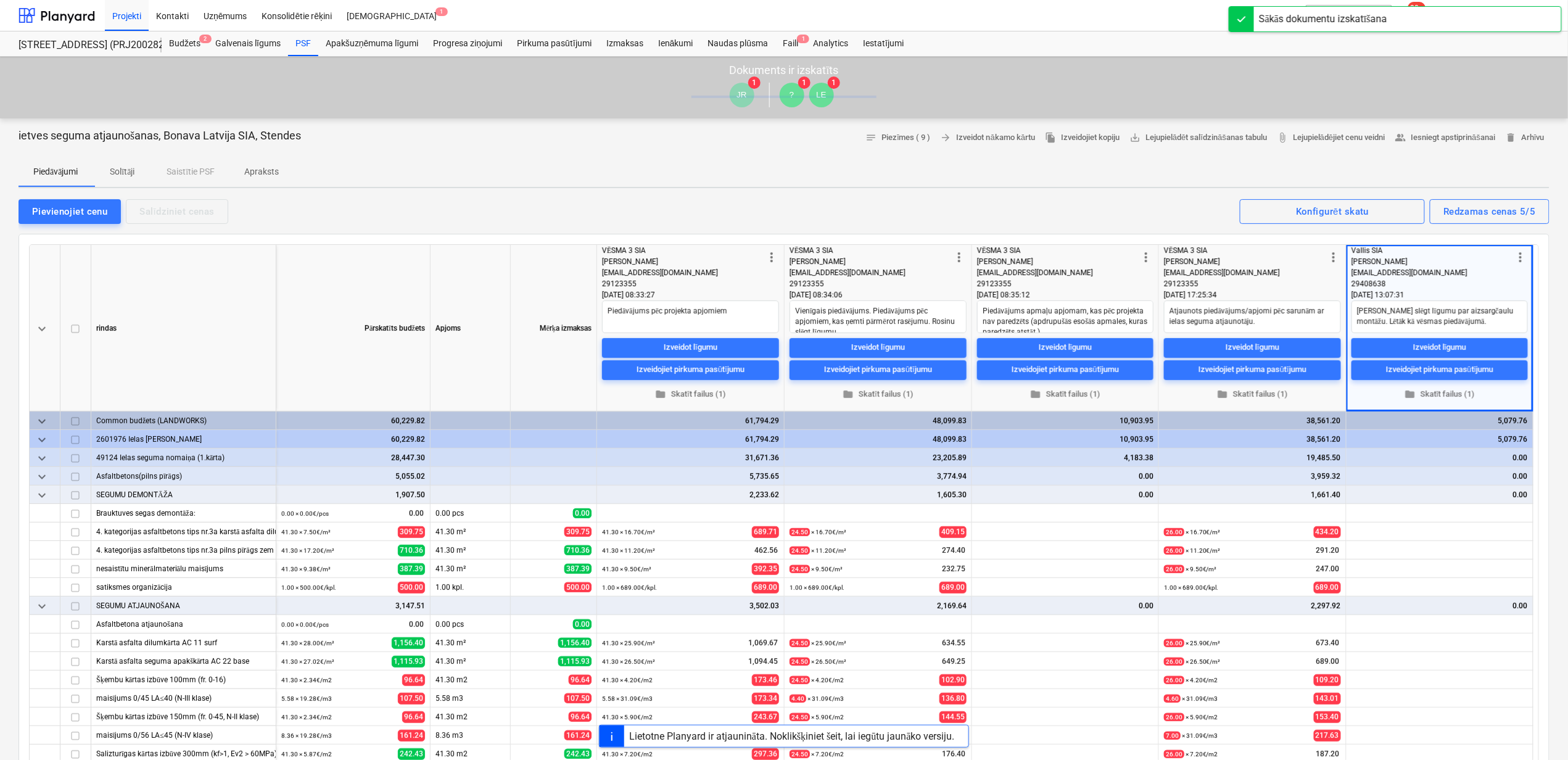
type textarea "x"
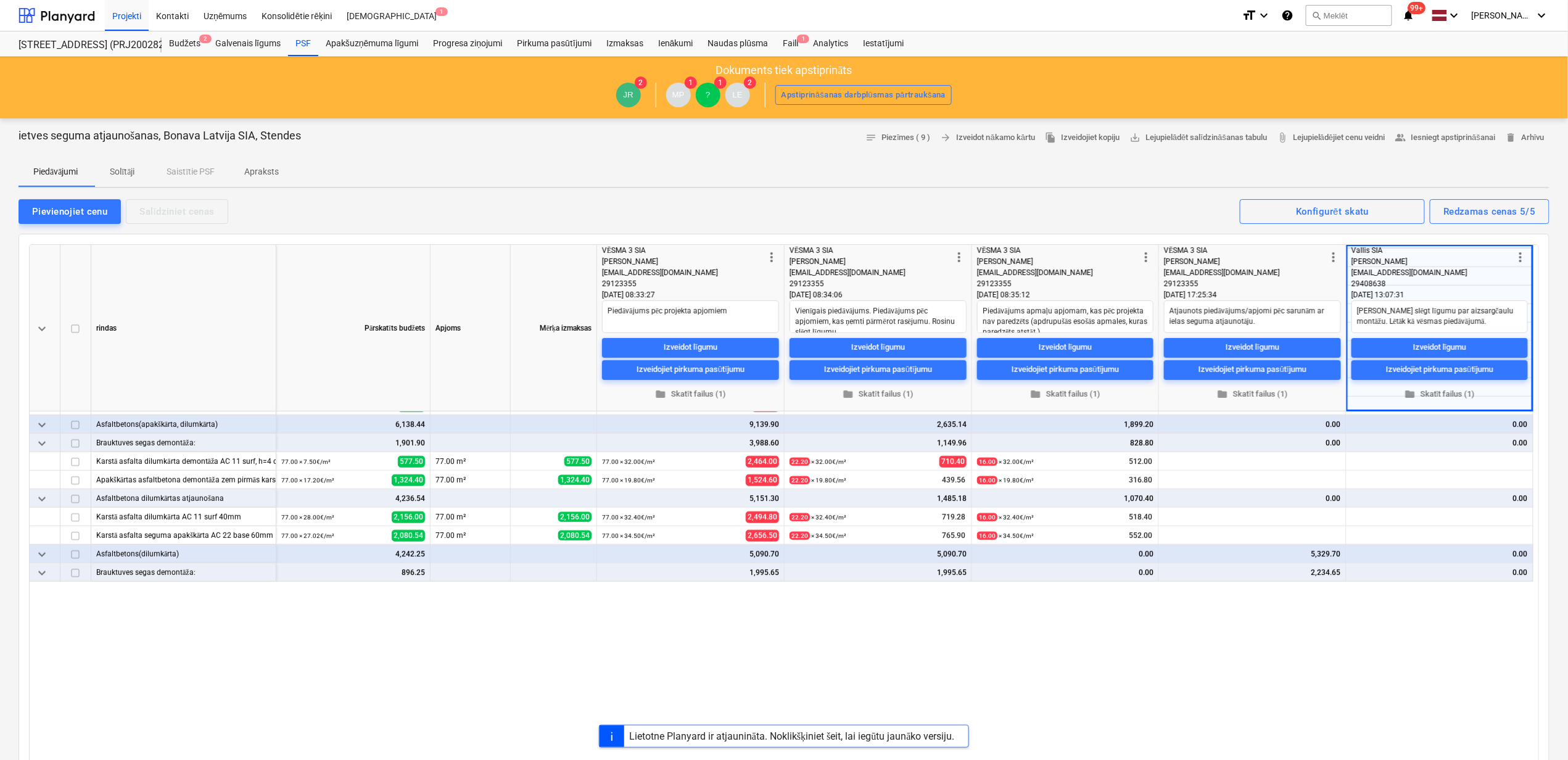
scroll to position [0, 0]
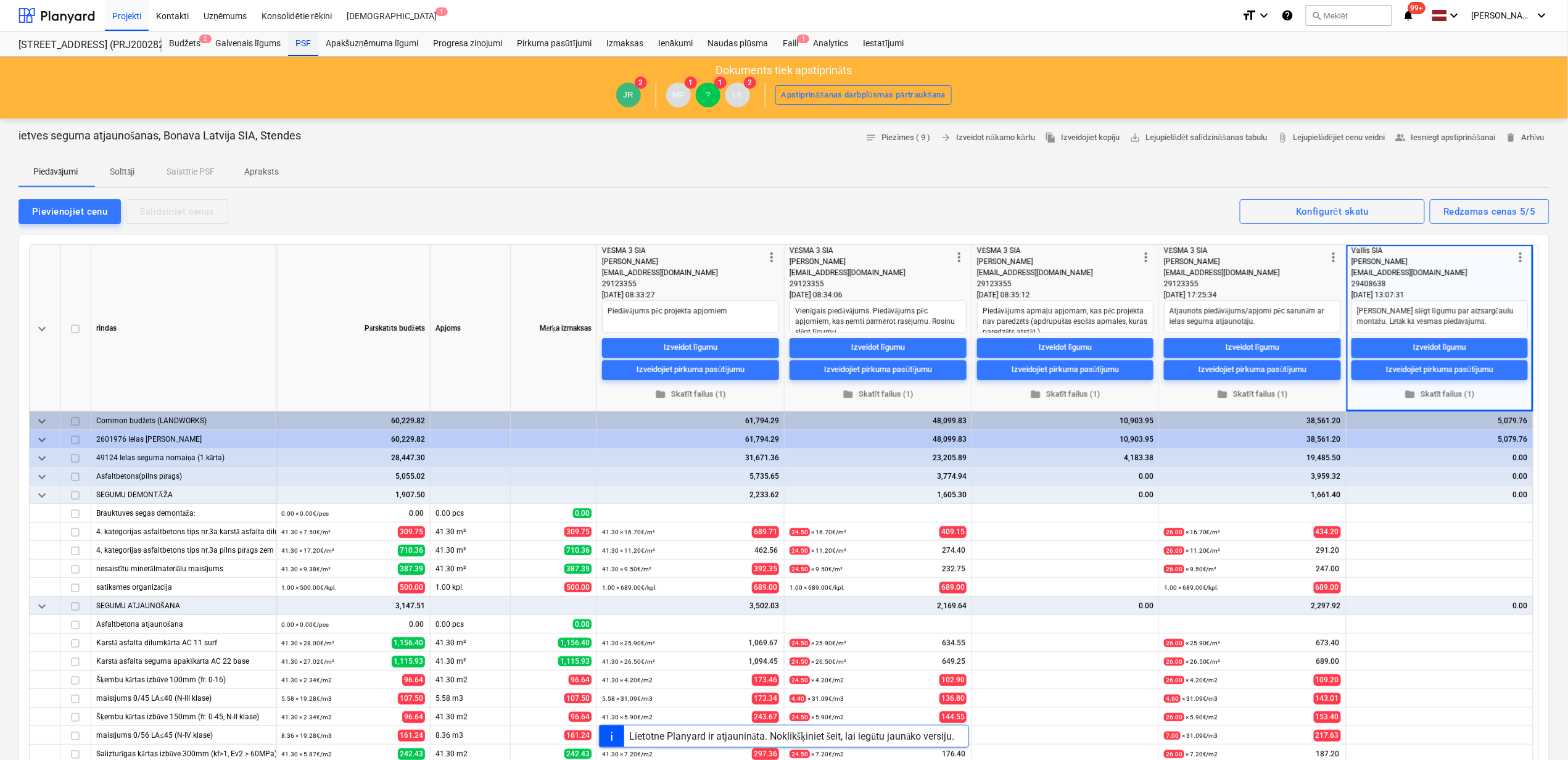
click at [299, 37] on div "PSF" at bounding box center [303, 43] width 30 height 24
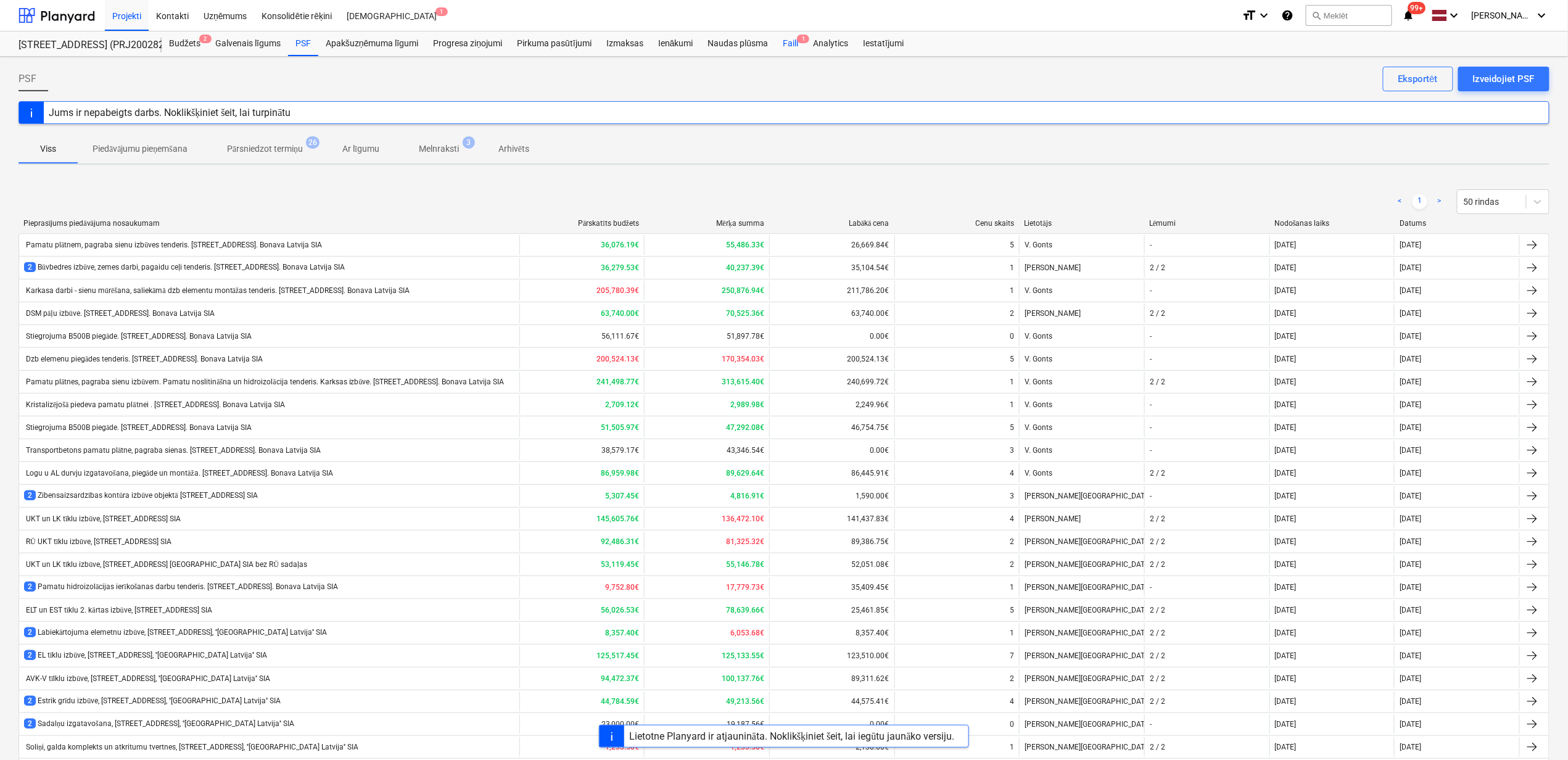
click at [799, 46] on div "Faili 1" at bounding box center [791, 43] width 30 height 24
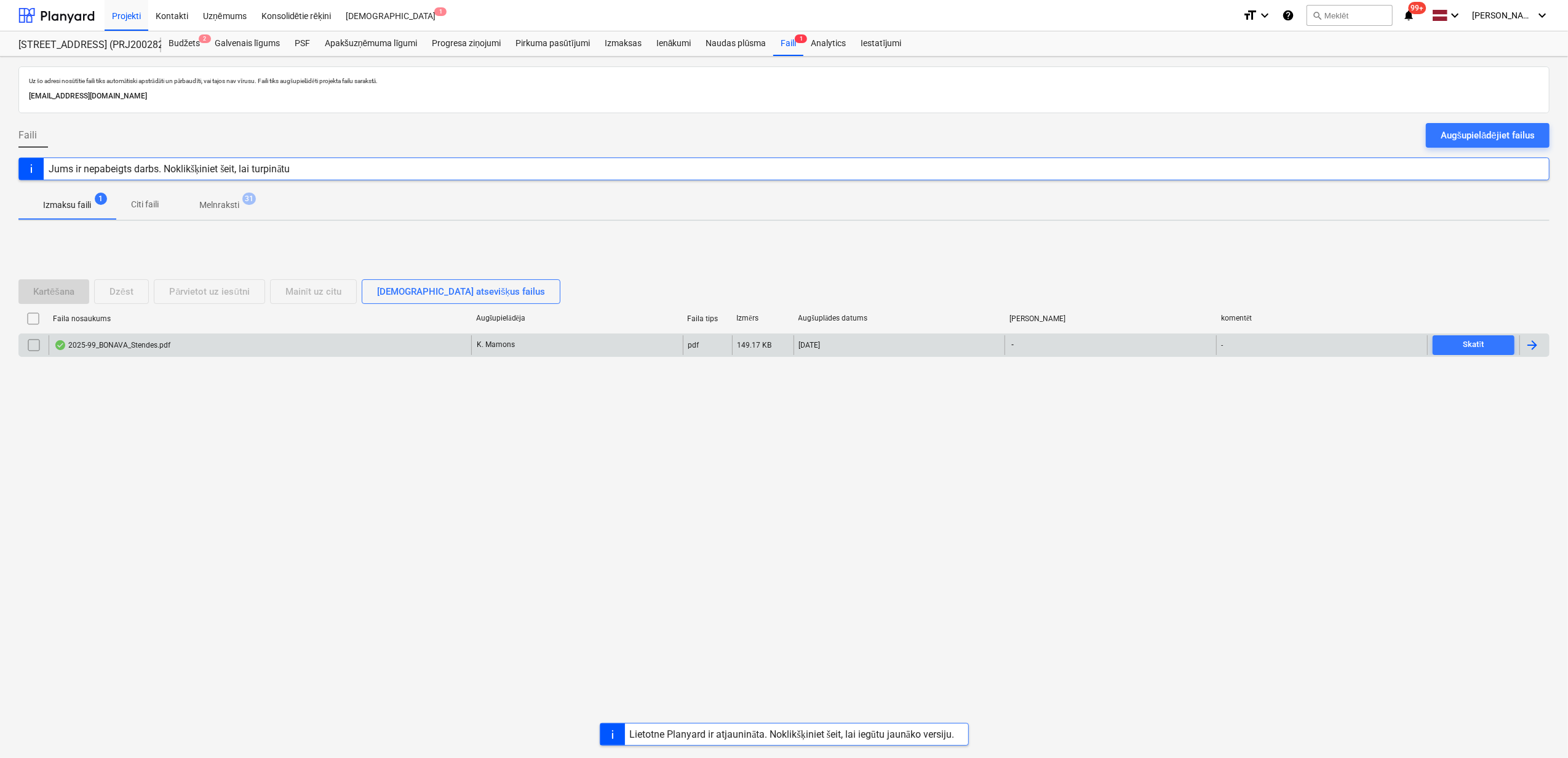
click at [340, 348] on div "2025-99_BONAVA_Stendes.pdf" at bounding box center [260, 345] width 423 height 20
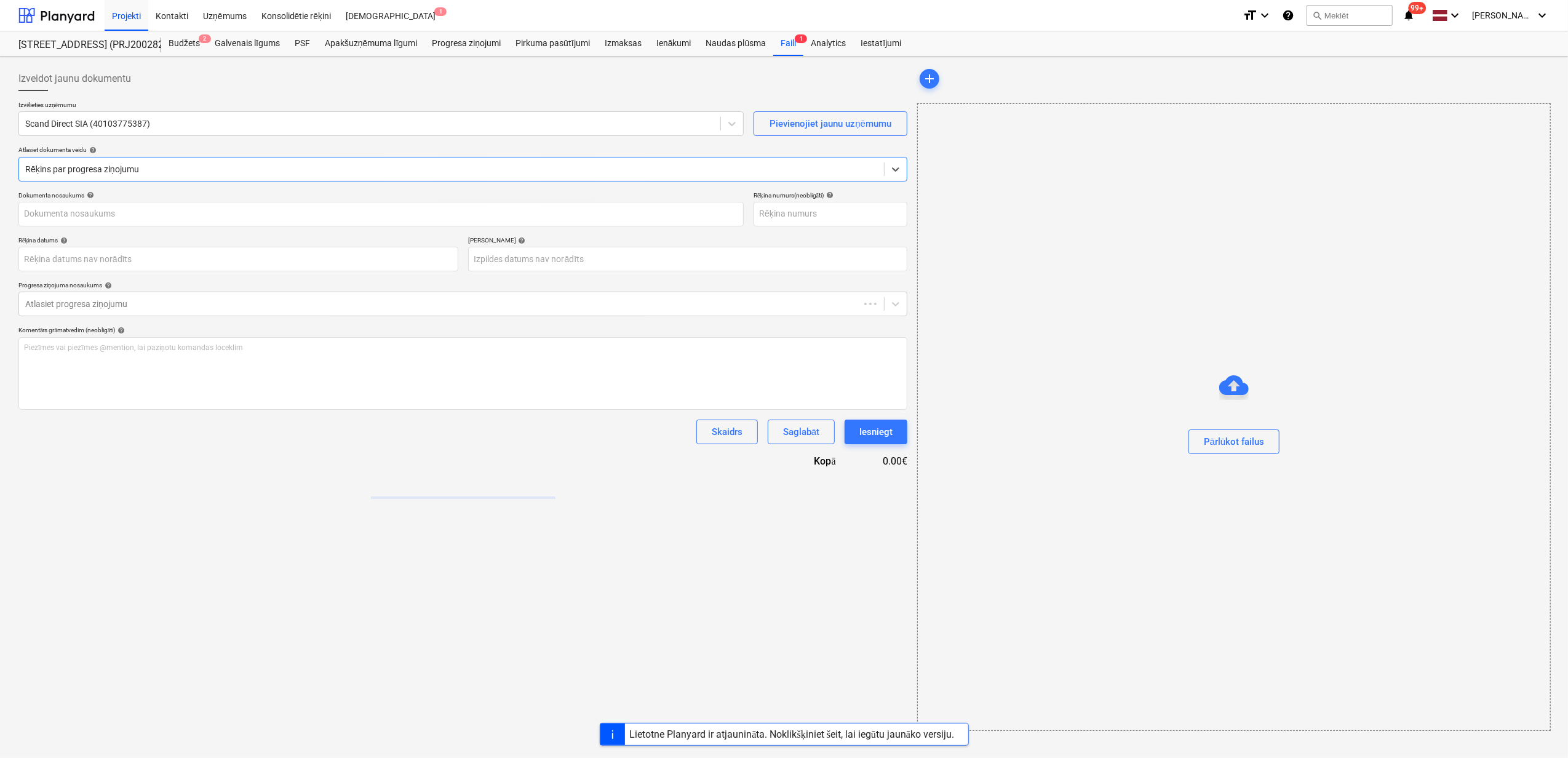
type input "2025-99"
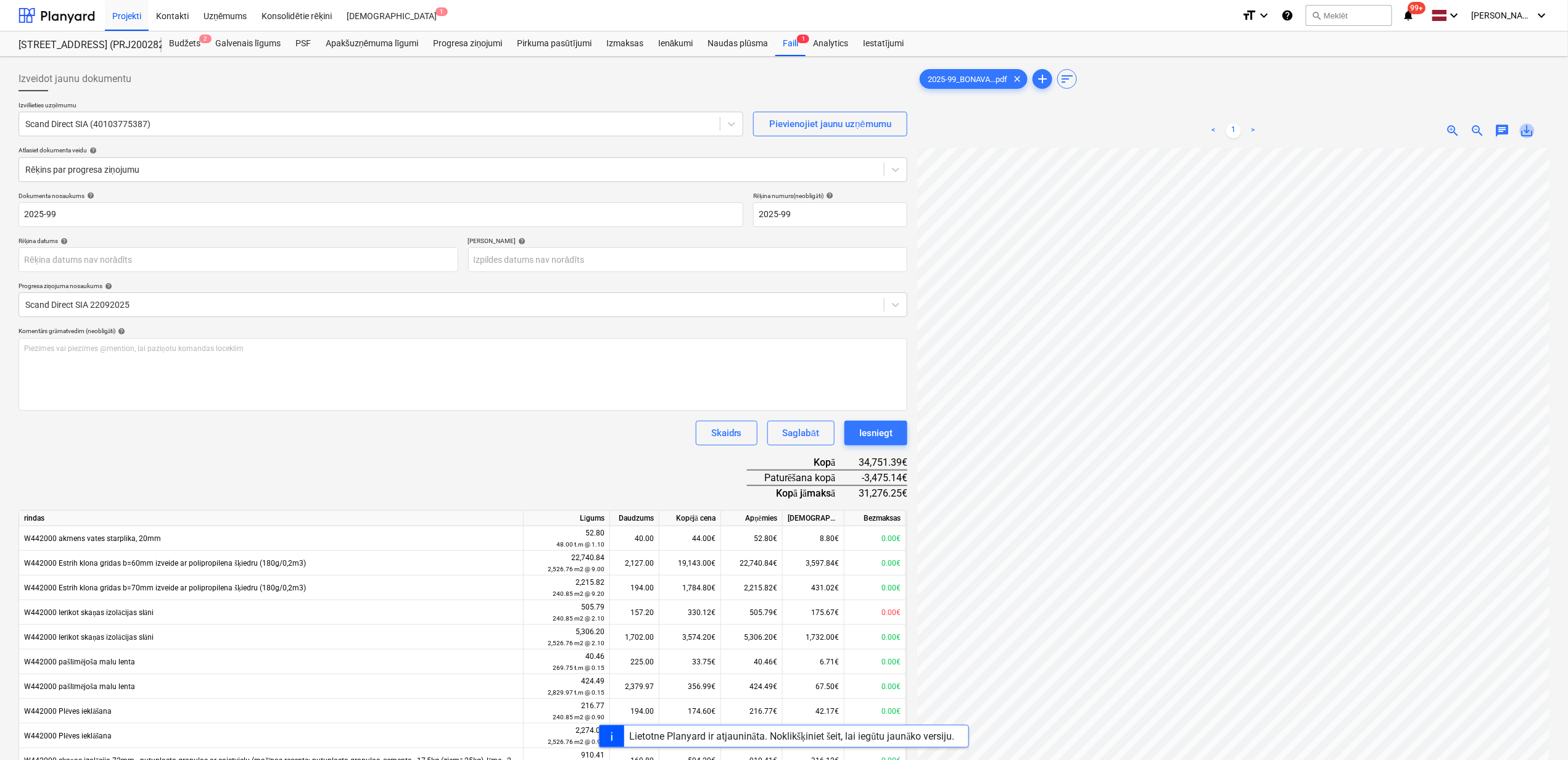
click at [1533, 138] on span "save_alt" at bounding box center [1527, 131] width 15 height 15
click at [96, 223] on input "2025-99" at bounding box center [381, 214] width 725 height 24
drag, startPoint x: 44, startPoint y: 222, endPoint x: -29, endPoint y: 222, distance: 73.0
click at [0, 222] on html "Projekti Kontakti Uzņēmums Konsolidētie rēķini Iesūtne 1 format_size keyboard_a…" at bounding box center [784, 380] width 1568 height 760
paste input "_BONAVA_Stendes"
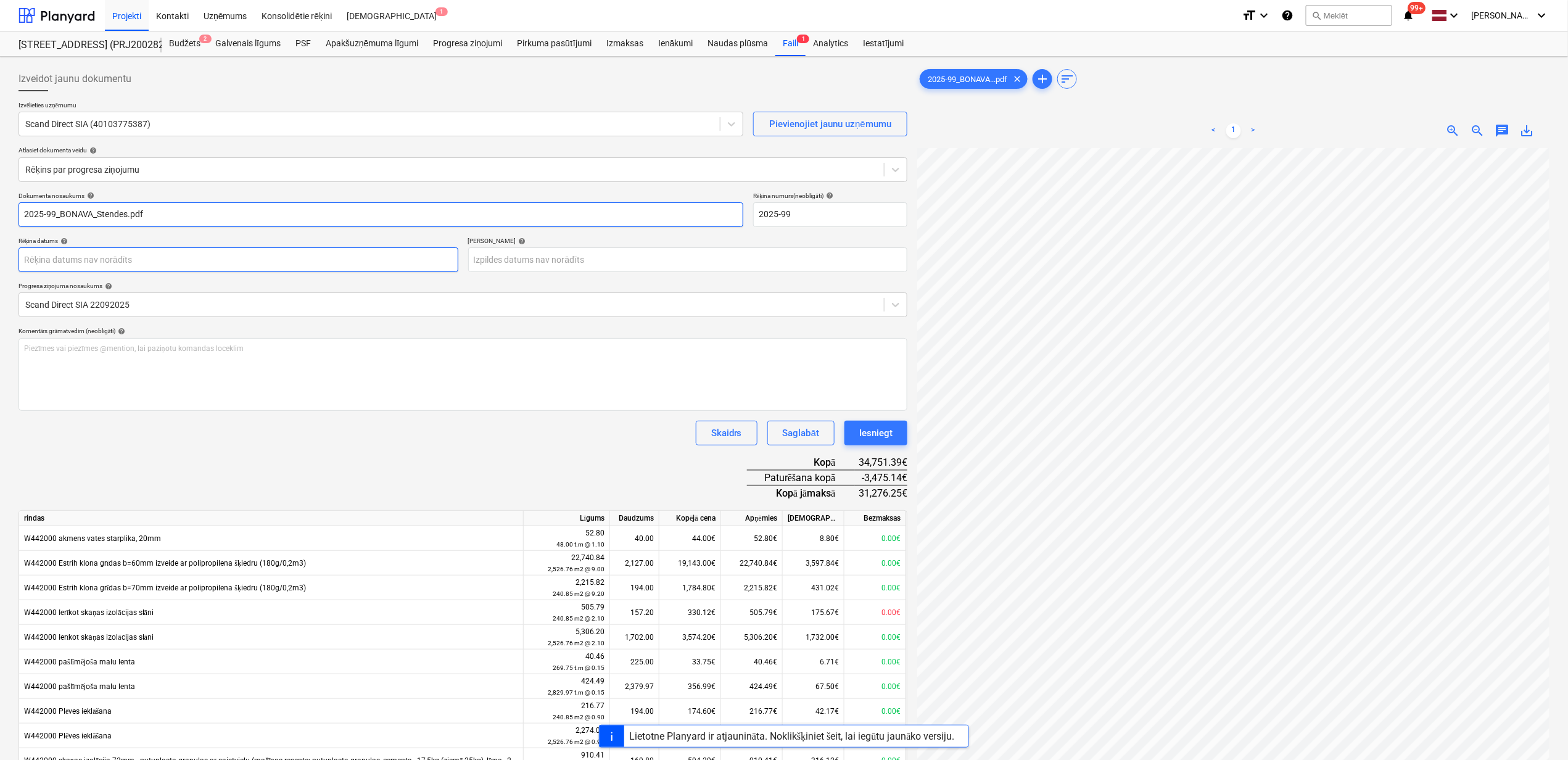
type input "2025-99_BONAVA_Stendes.pdf"
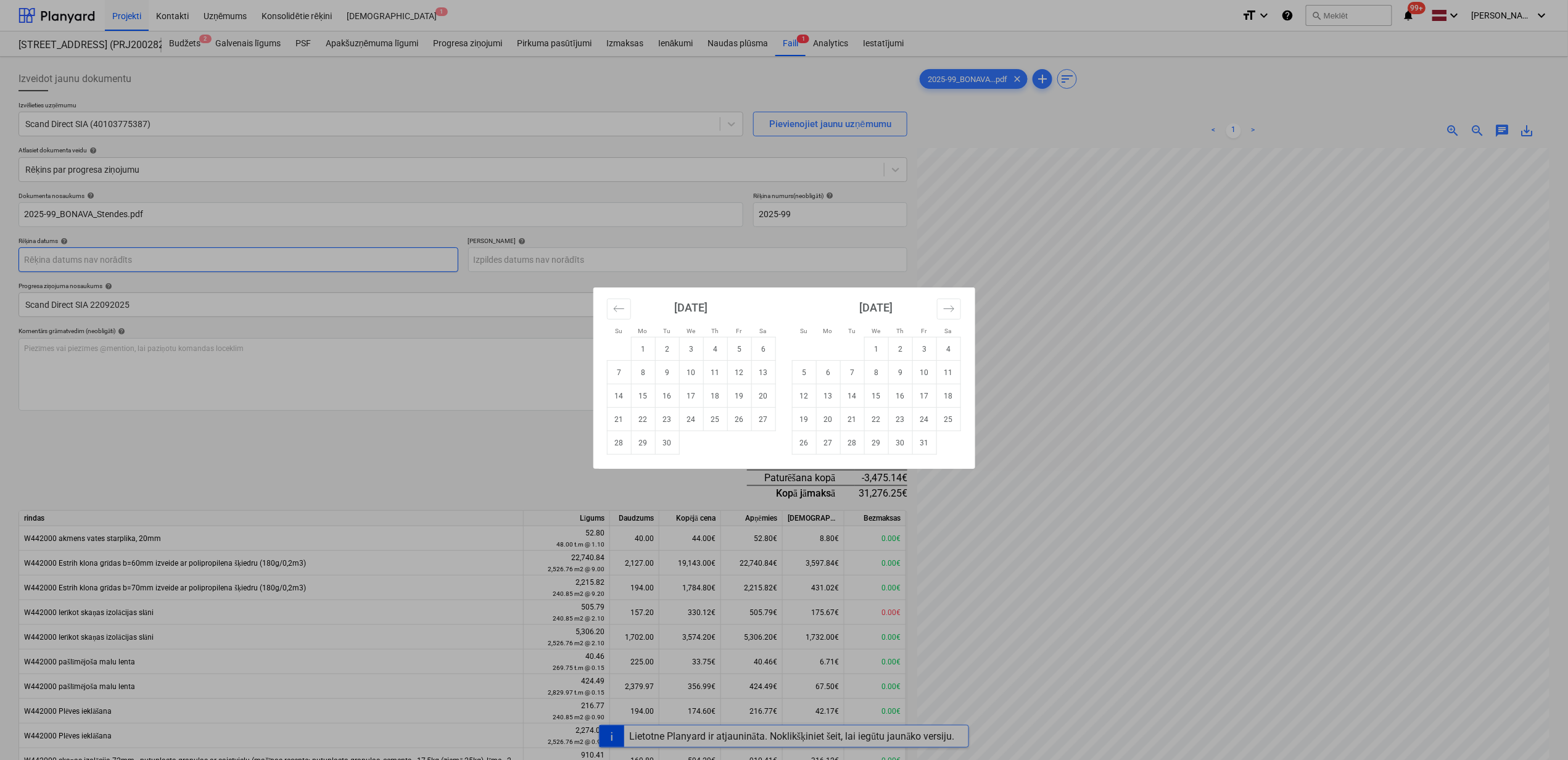
click at [401, 262] on body "Projekti Kontakti Uzņēmums Konsolidētie rēķini Iesūtne 1 format_size keyboard_a…" at bounding box center [784, 380] width 1568 height 760
click at [709, 422] on td "25" at bounding box center [715, 420] width 24 height 24
type input "[DATE]"
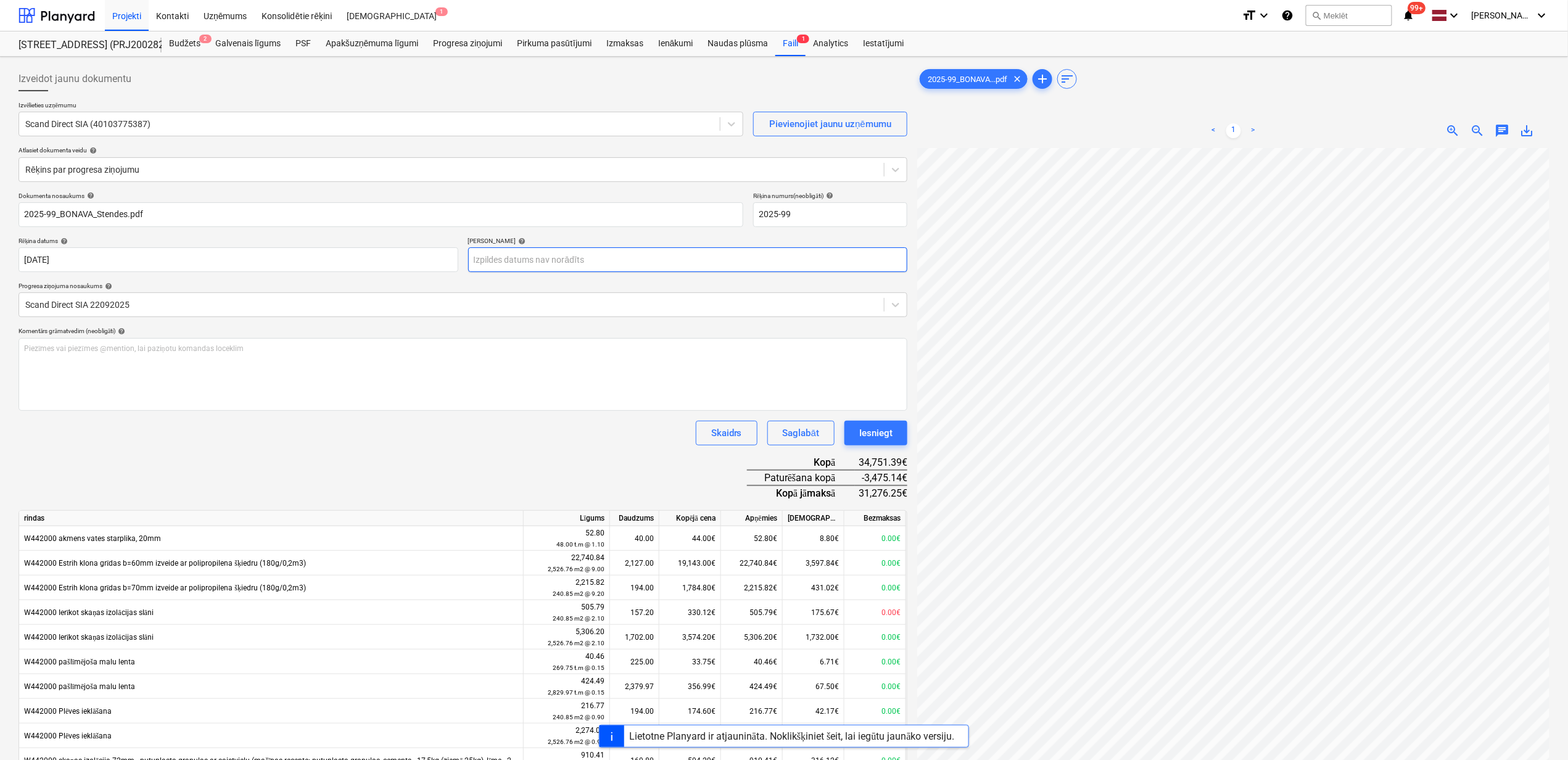
click at [596, 265] on body "Projekti Kontakti Uzņēmums Konsolidētie rēķini Iesūtne 1 format_size keyboard_a…" at bounding box center [784, 380] width 1568 height 760
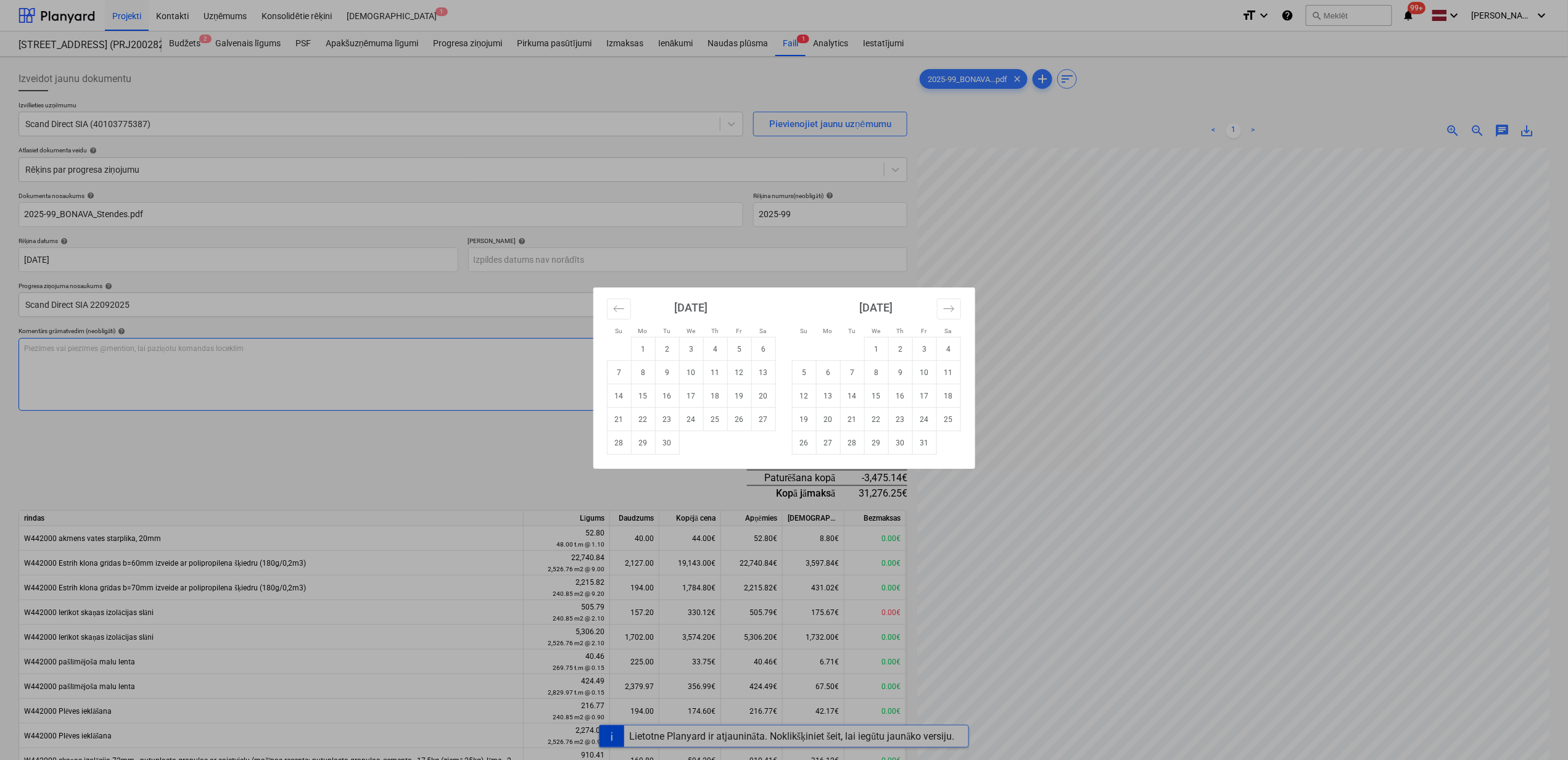
drag, startPoint x: 869, startPoint y: 374, endPoint x: 846, endPoint y: 383, distance: 24.7
click at [869, 376] on td "8" at bounding box center [876, 372] width 24 height 24
type input "[DATE]"
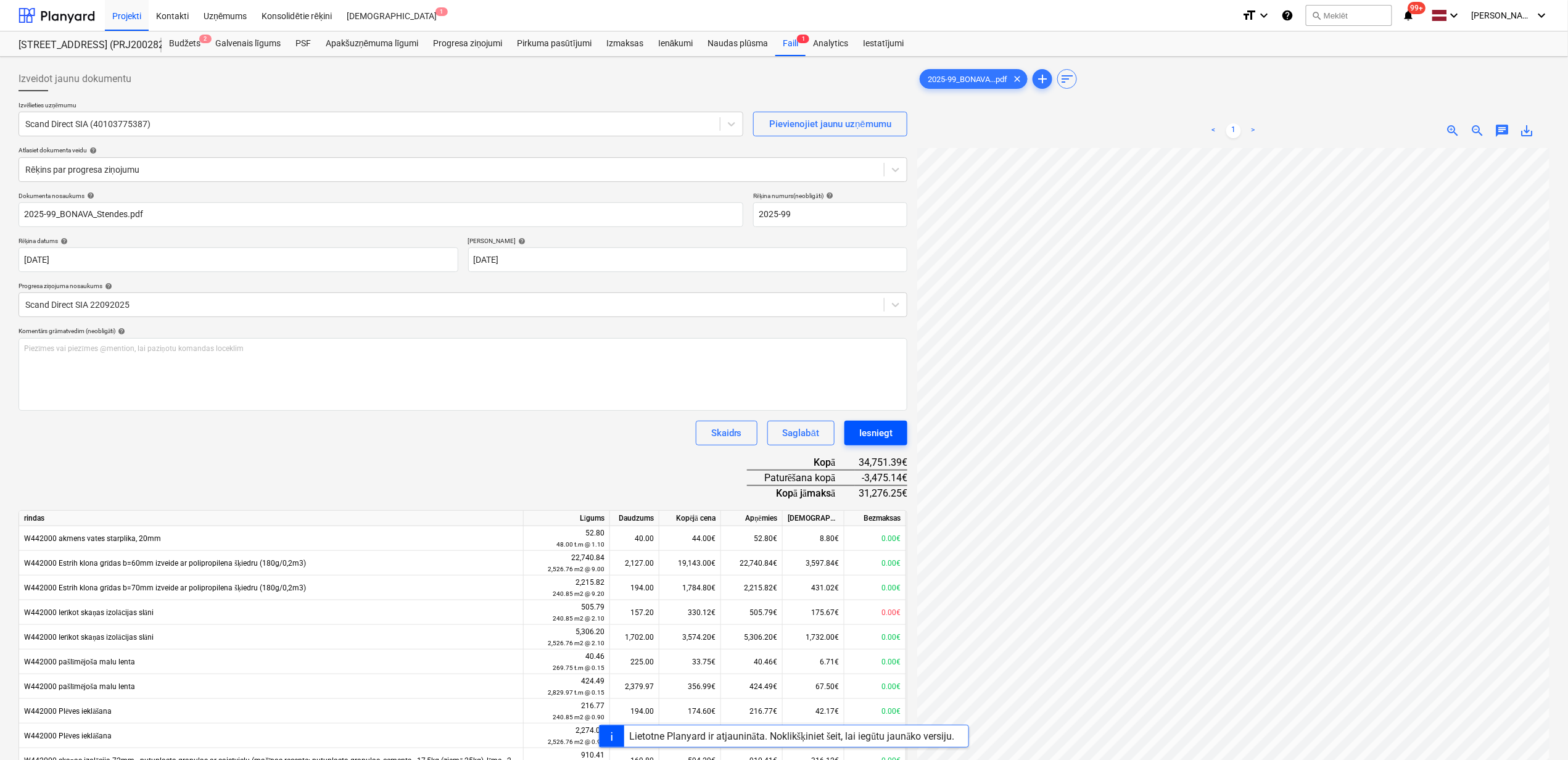
click at [870, 428] on div "Iesniegt" at bounding box center [876, 433] width 33 height 16
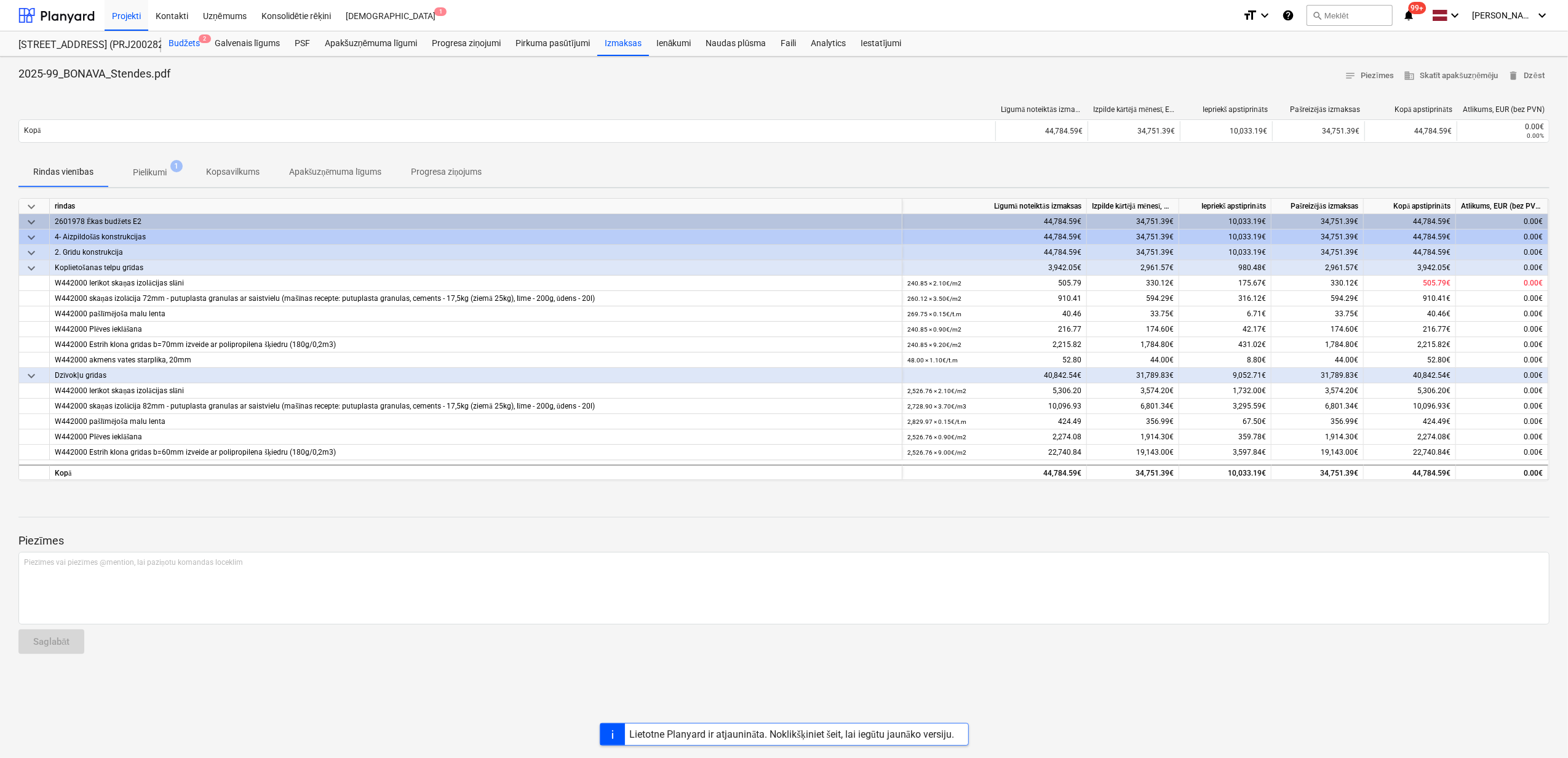
click at [182, 46] on div "Budžets 2" at bounding box center [184, 43] width 46 height 24
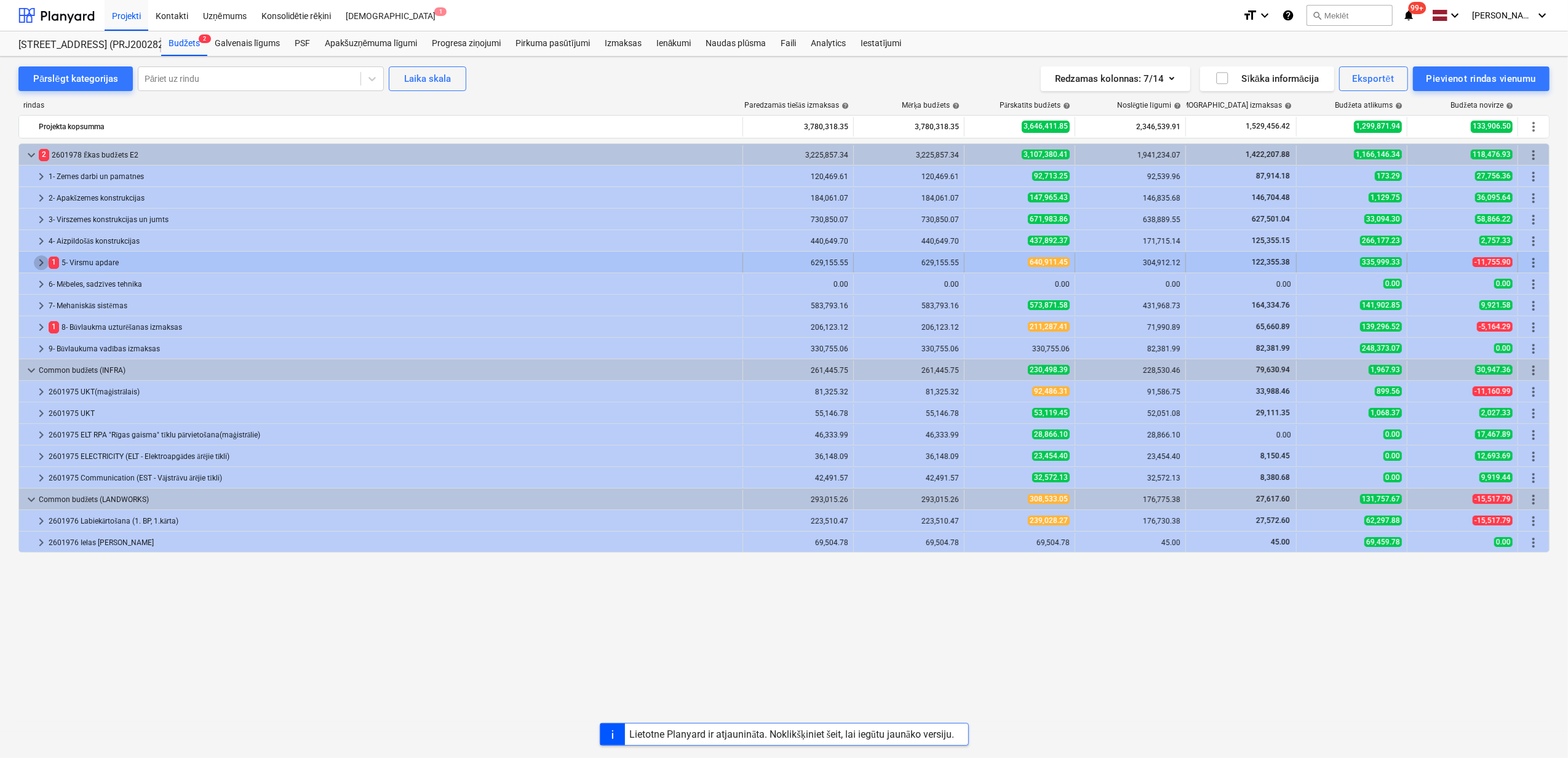
click at [40, 264] on span "keyboard_arrow_right" at bounding box center [41, 263] width 15 height 15
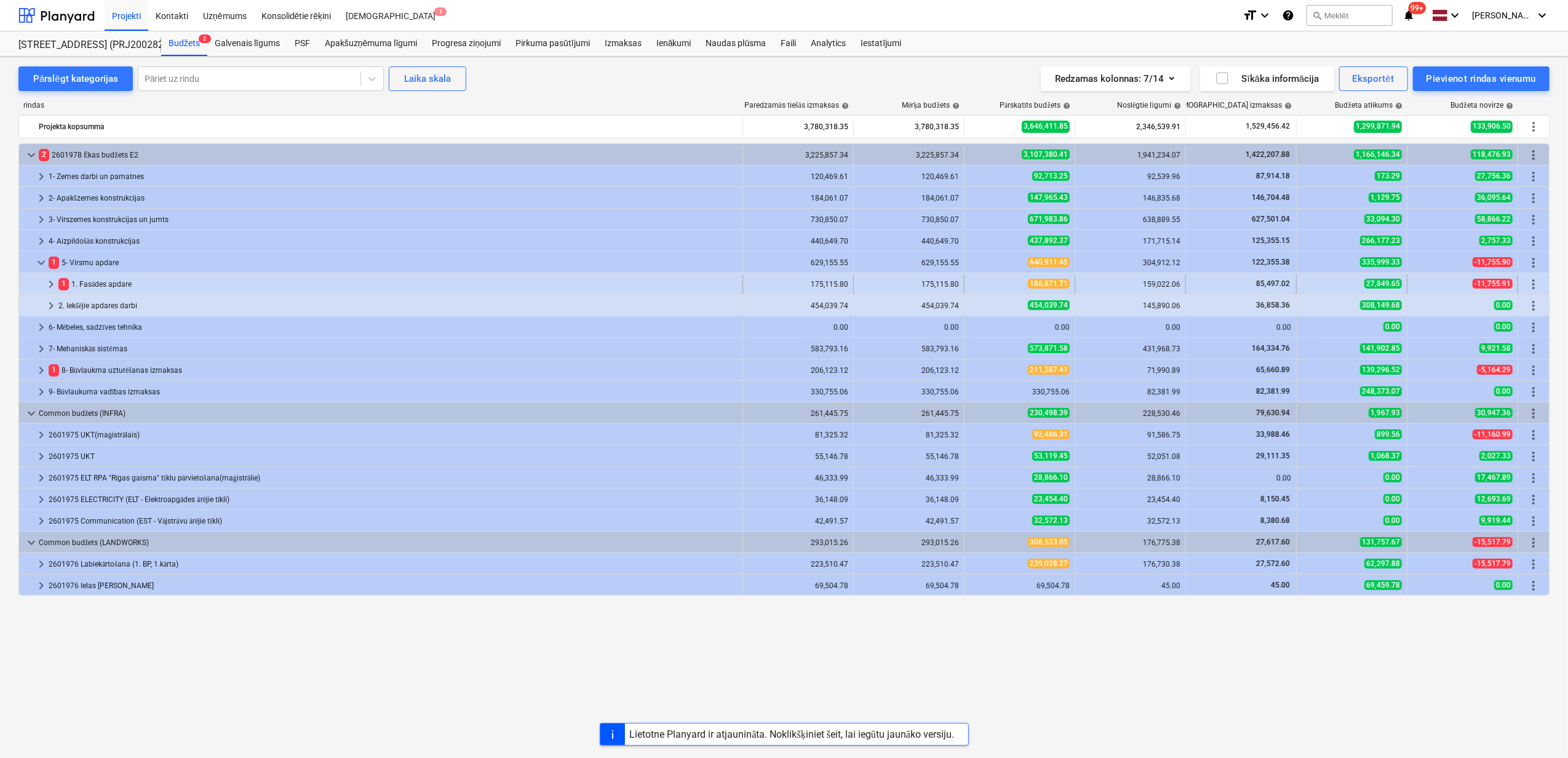
click at [43, 279] on div at bounding box center [34, 284] width 20 height 20
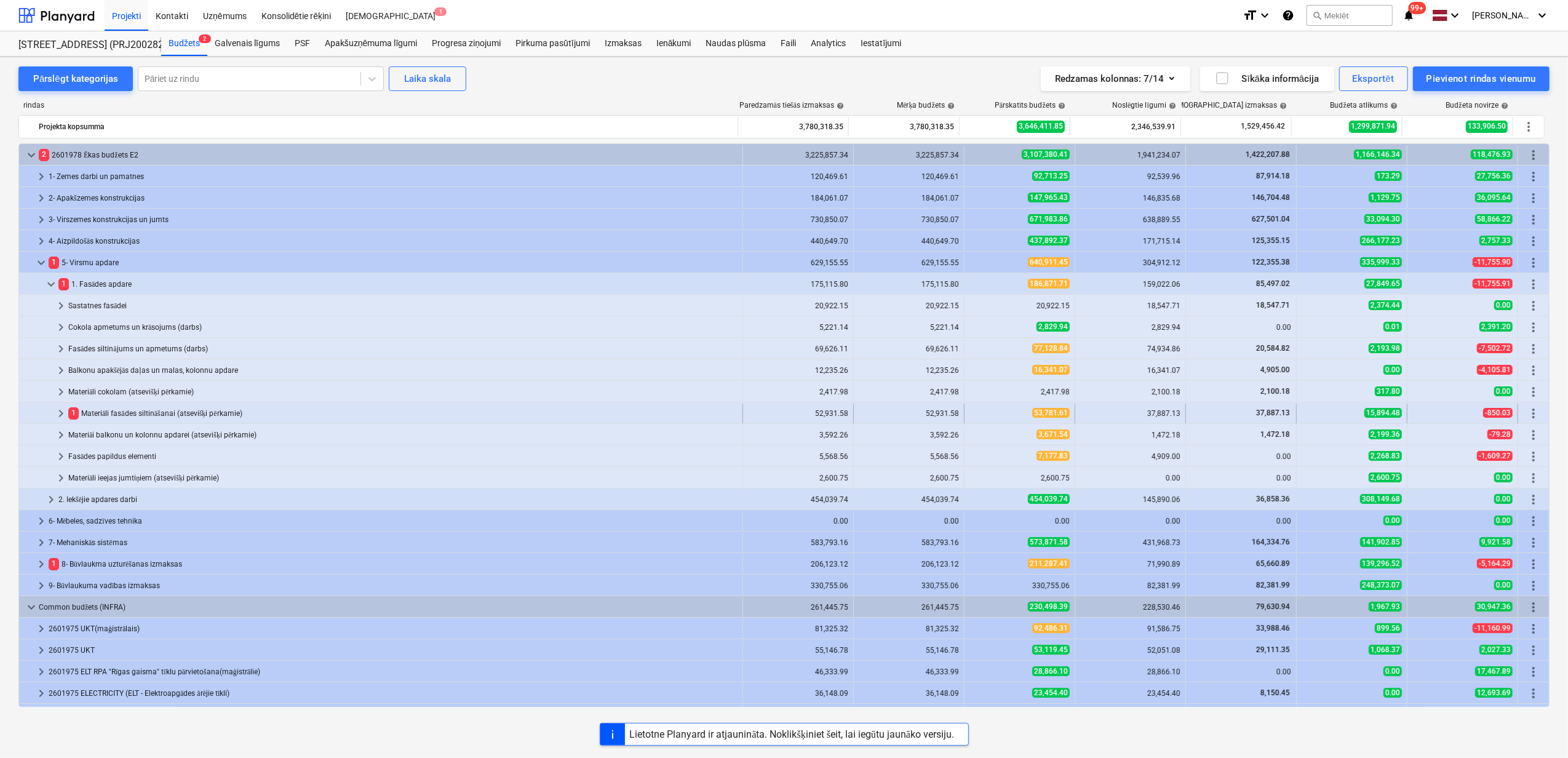
click at [58, 419] on span "keyboard_arrow_right" at bounding box center [61, 414] width 15 height 15
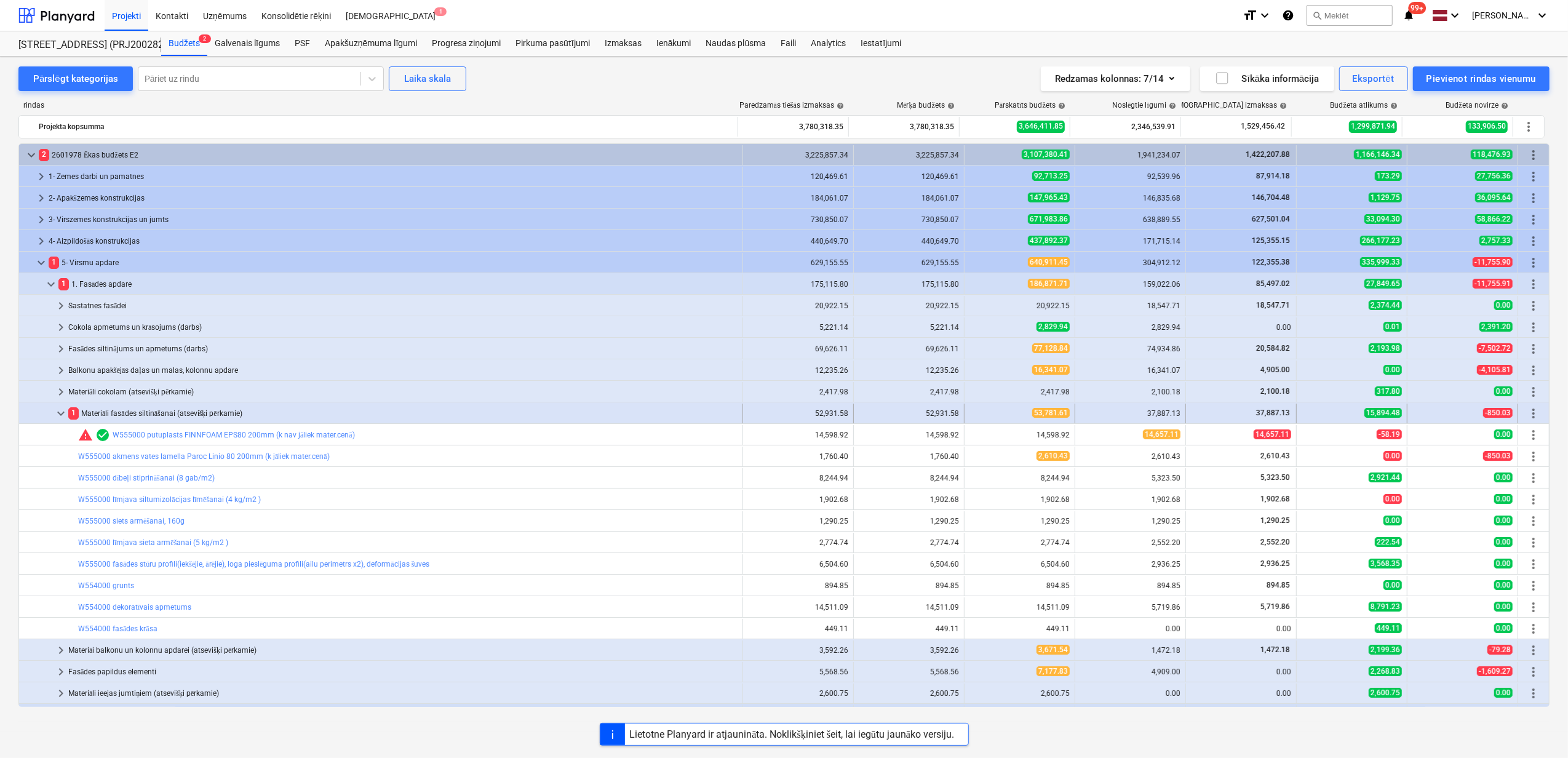
click at [59, 416] on span "keyboard_arrow_down" at bounding box center [61, 414] width 15 height 15
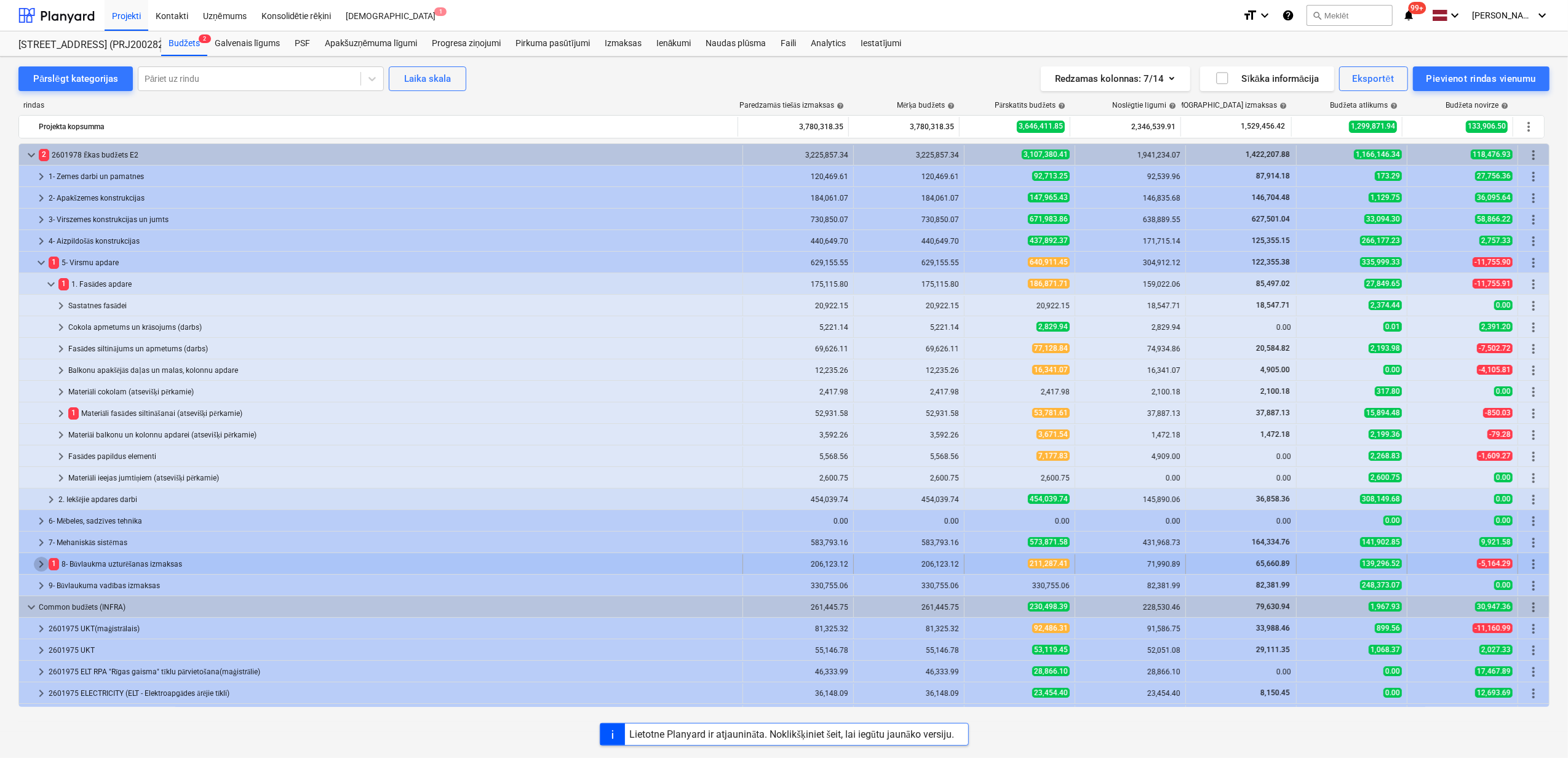
click at [37, 557] on span "keyboard_arrow_right" at bounding box center [41, 564] width 15 height 15
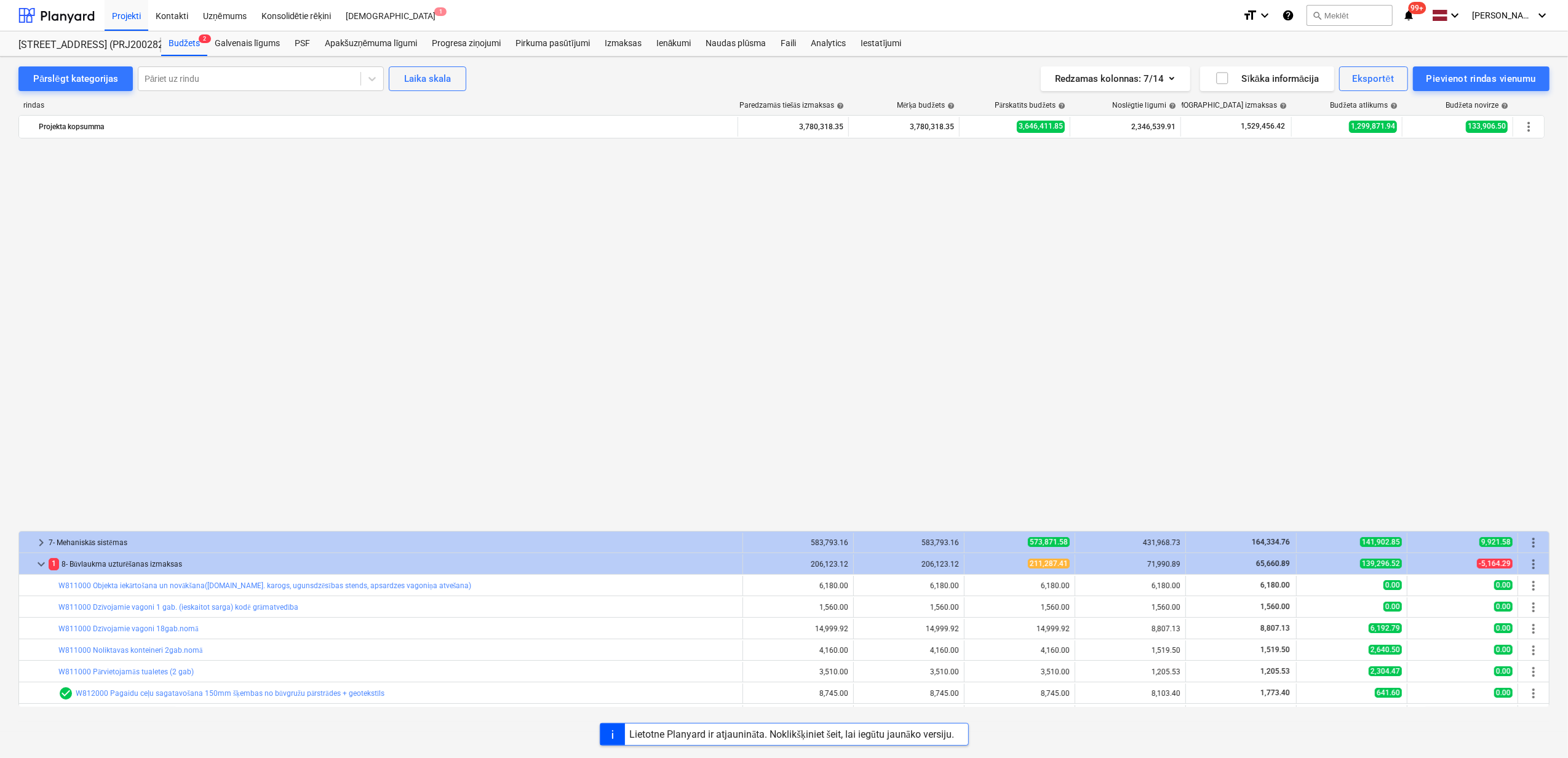
scroll to position [410, 0]
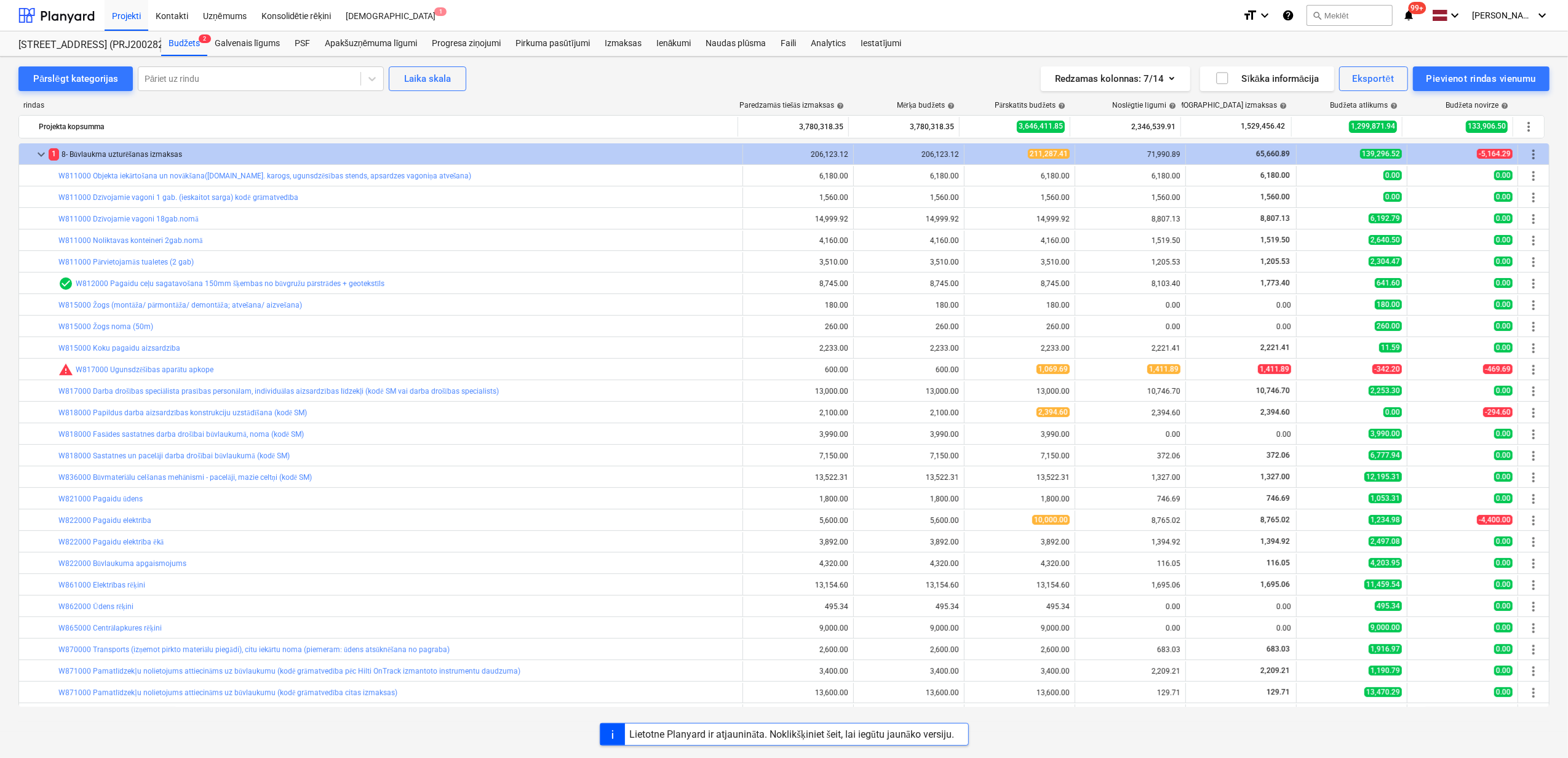
drag, startPoint x: 41, startPoint y: 156, endPoint x: 109, endPoint y: 330, distance: 186.8
click at [41, 158] on span "keyboard_arrow_down" at bounding box center [41, 155] width 15 height 15
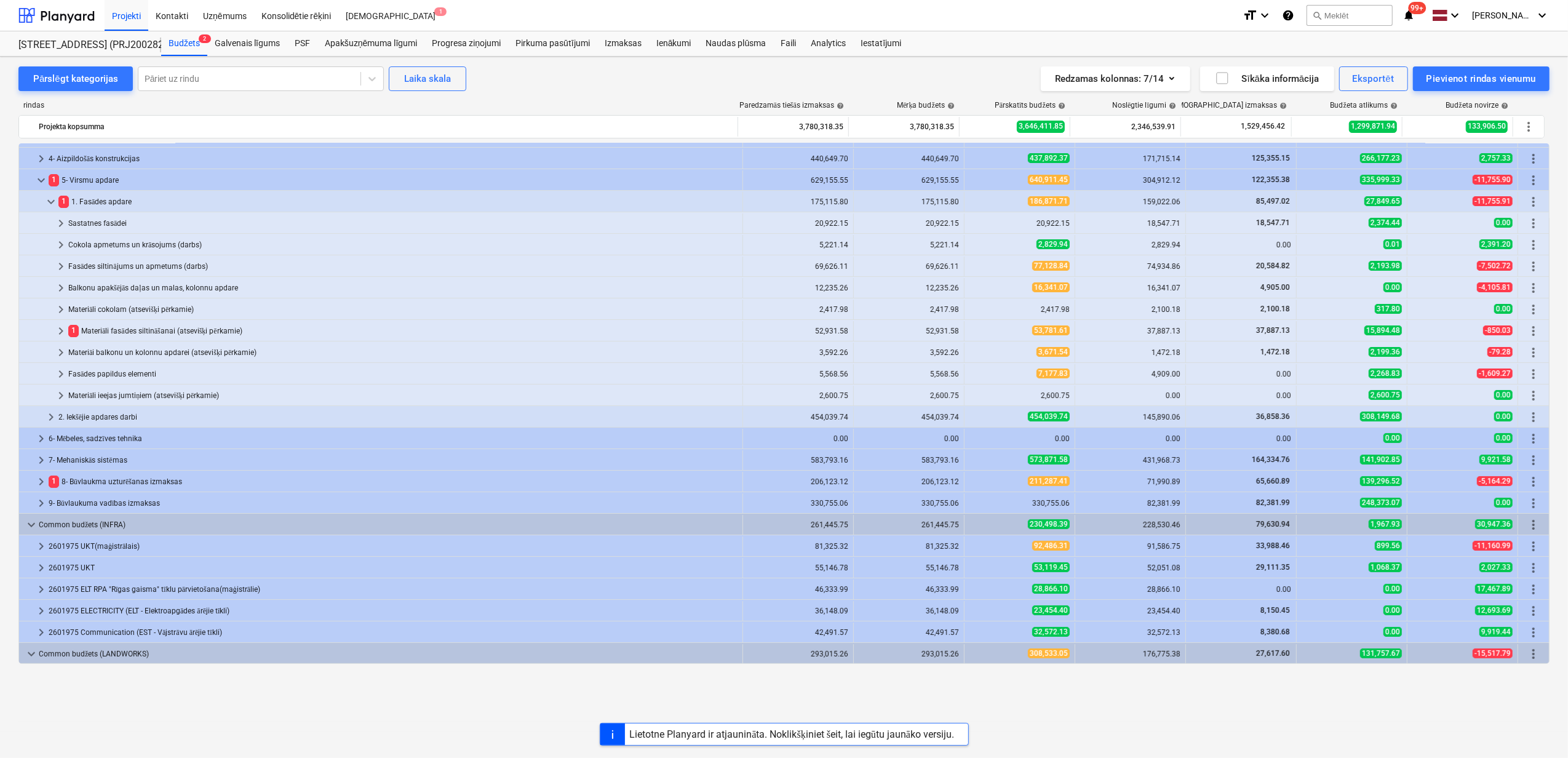
scroll to position [0, 0]
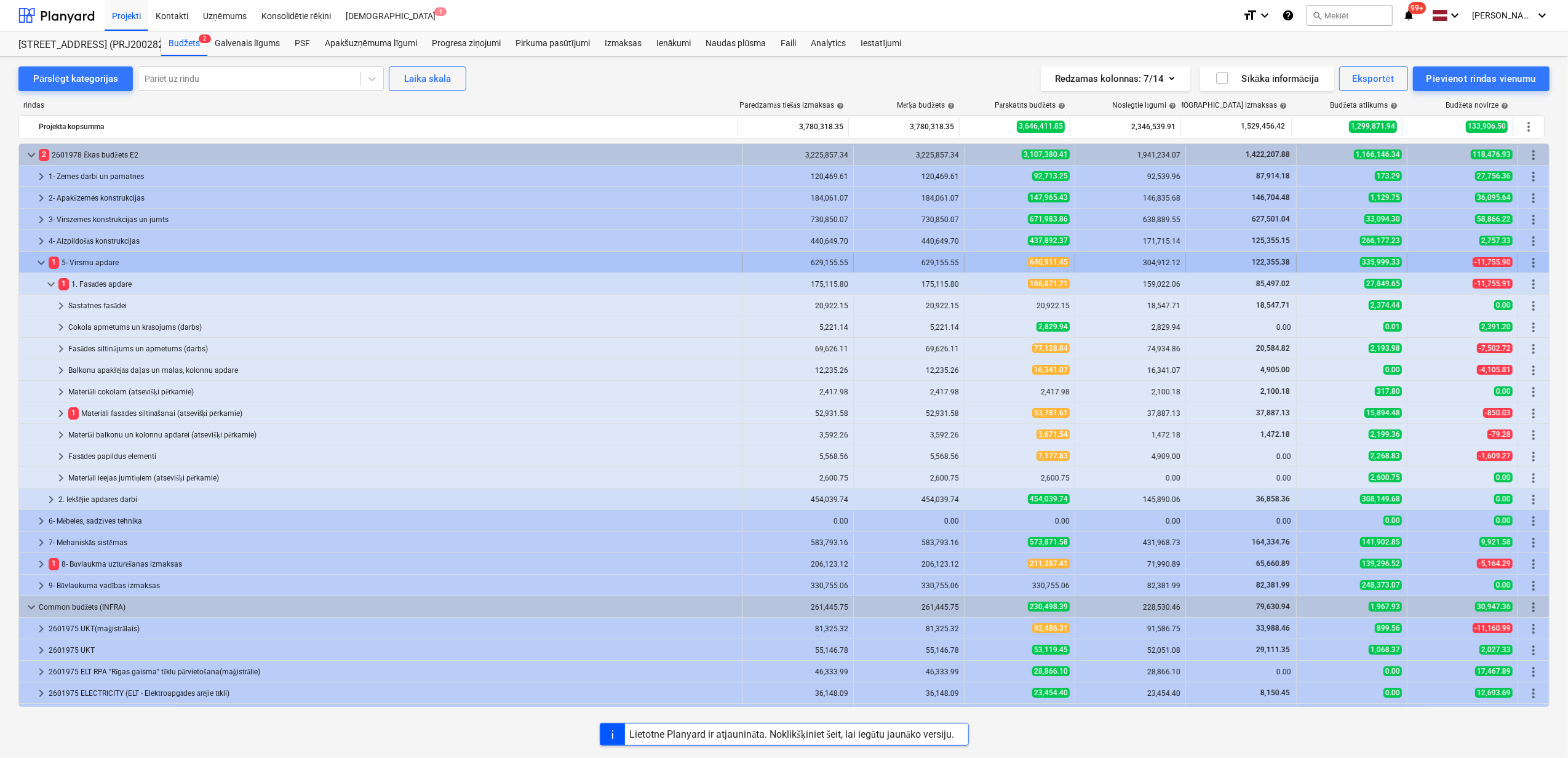
click at [34, 255] on div "keyboard_arrow_down" at bounding box center [41, 263] width 15 height 20
